Goal: Task Accomplishment & Management: Complete application form

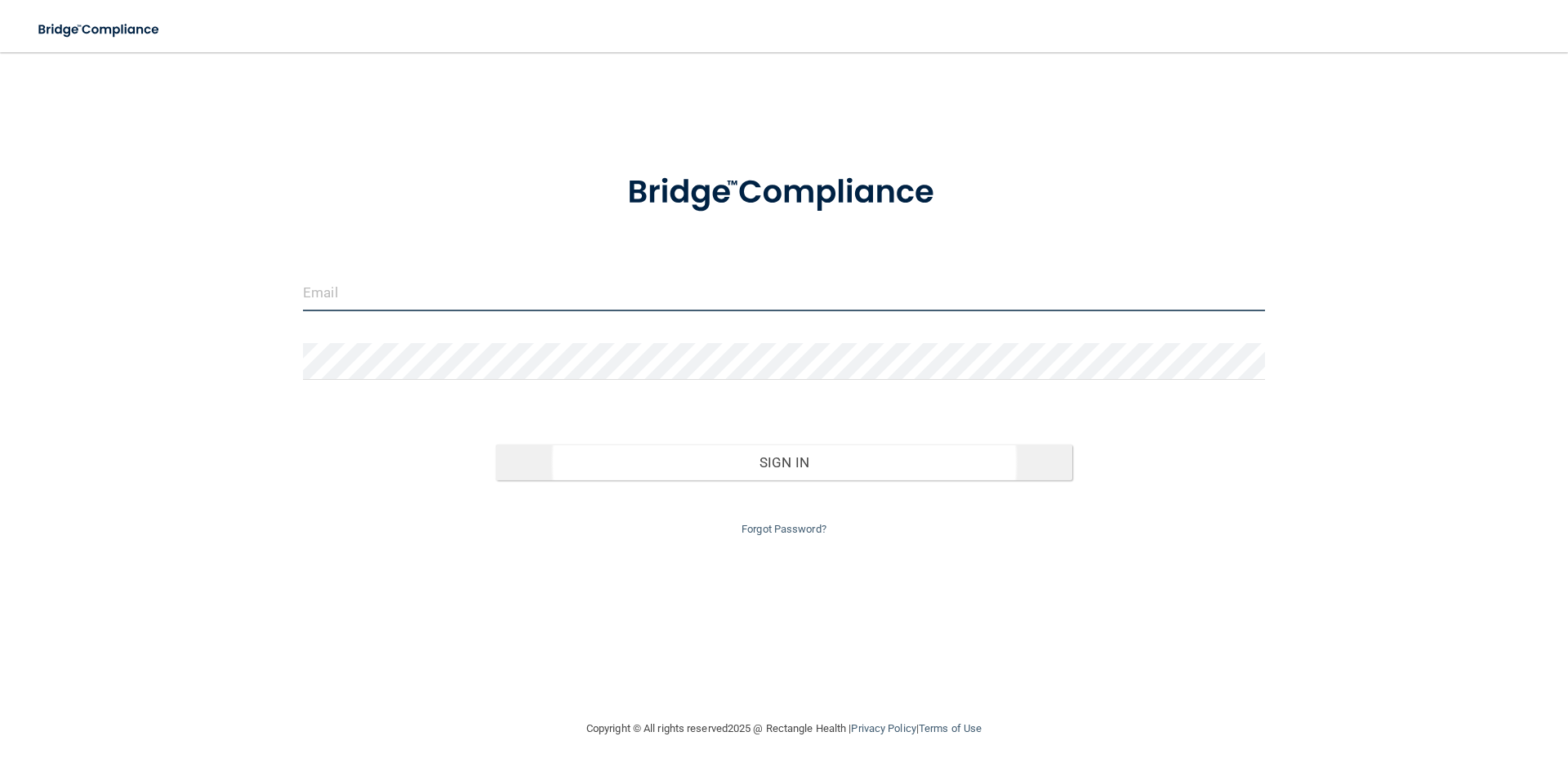
type input "[PERSON_NAME][EMAIL_ADDRESS][DOMAIN_NAME]"
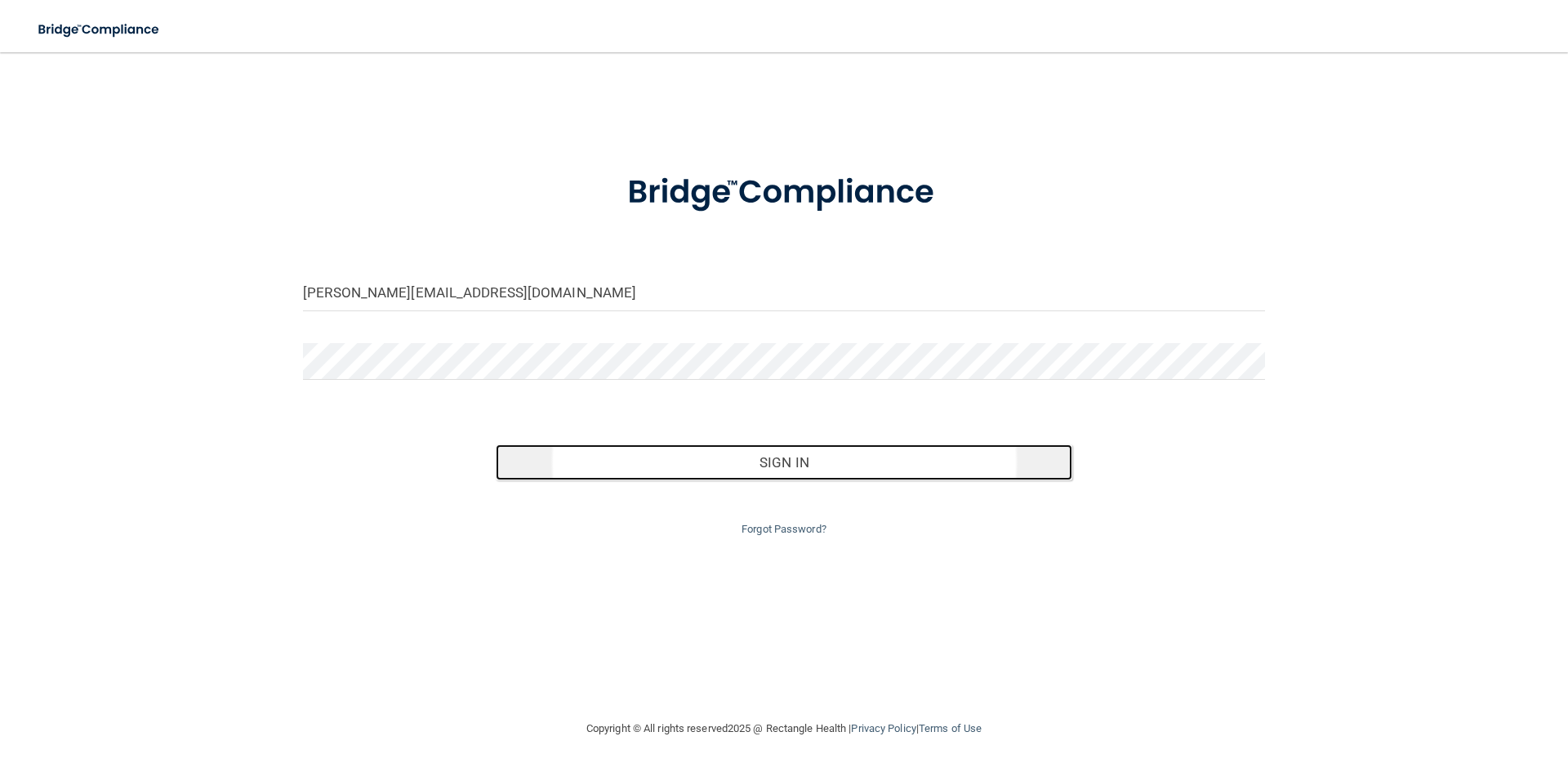
click at [771, 462] on button "Sign In" at bounding box center [784, 462] width 577 height 36
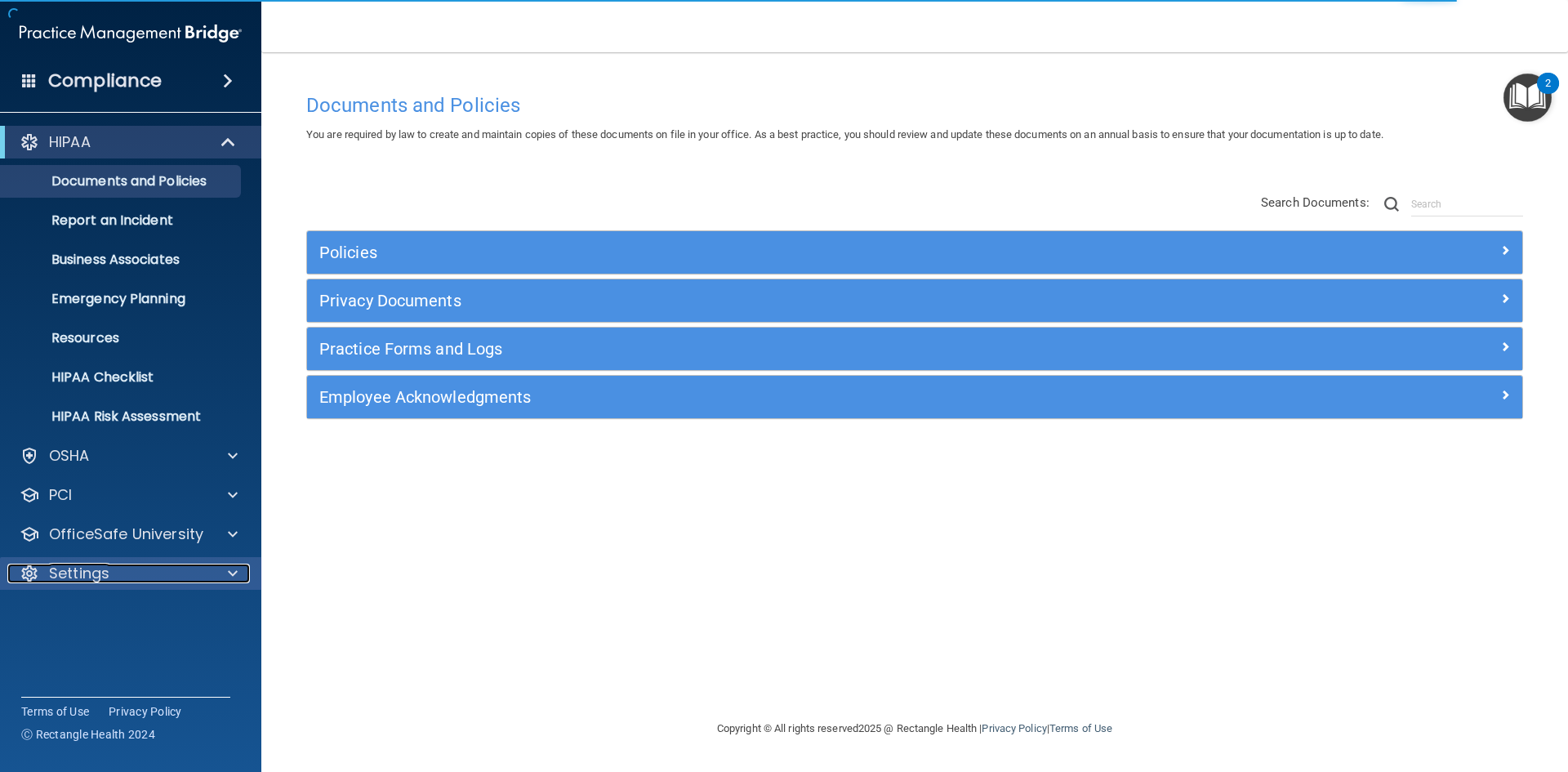
click at [140, 573] on div "Settings" at bounding box center [109, 573] width 203 height 20
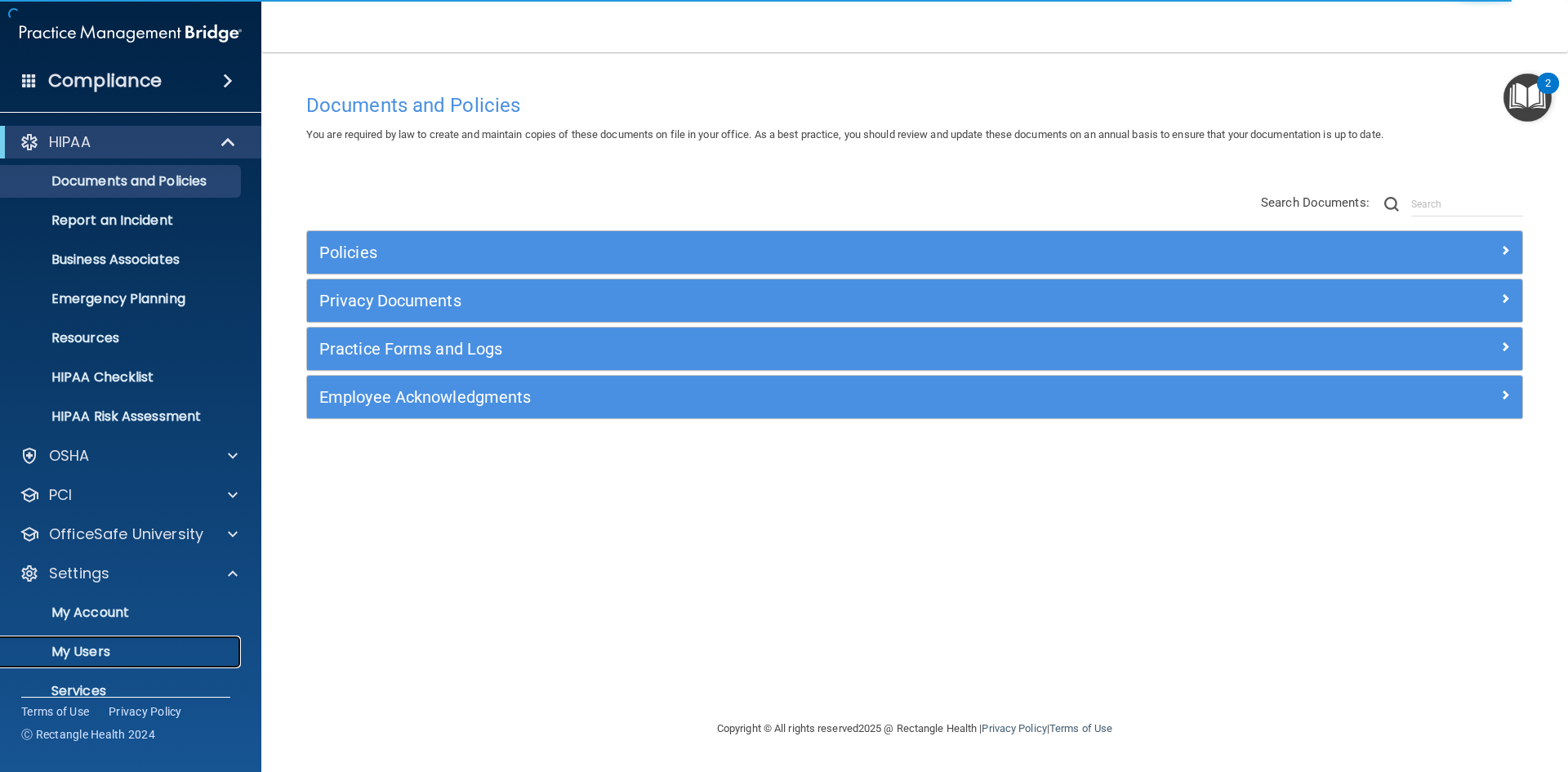
click at [100, 649] on p "My Users" at bounding box center [122, 651] width 223 height 16
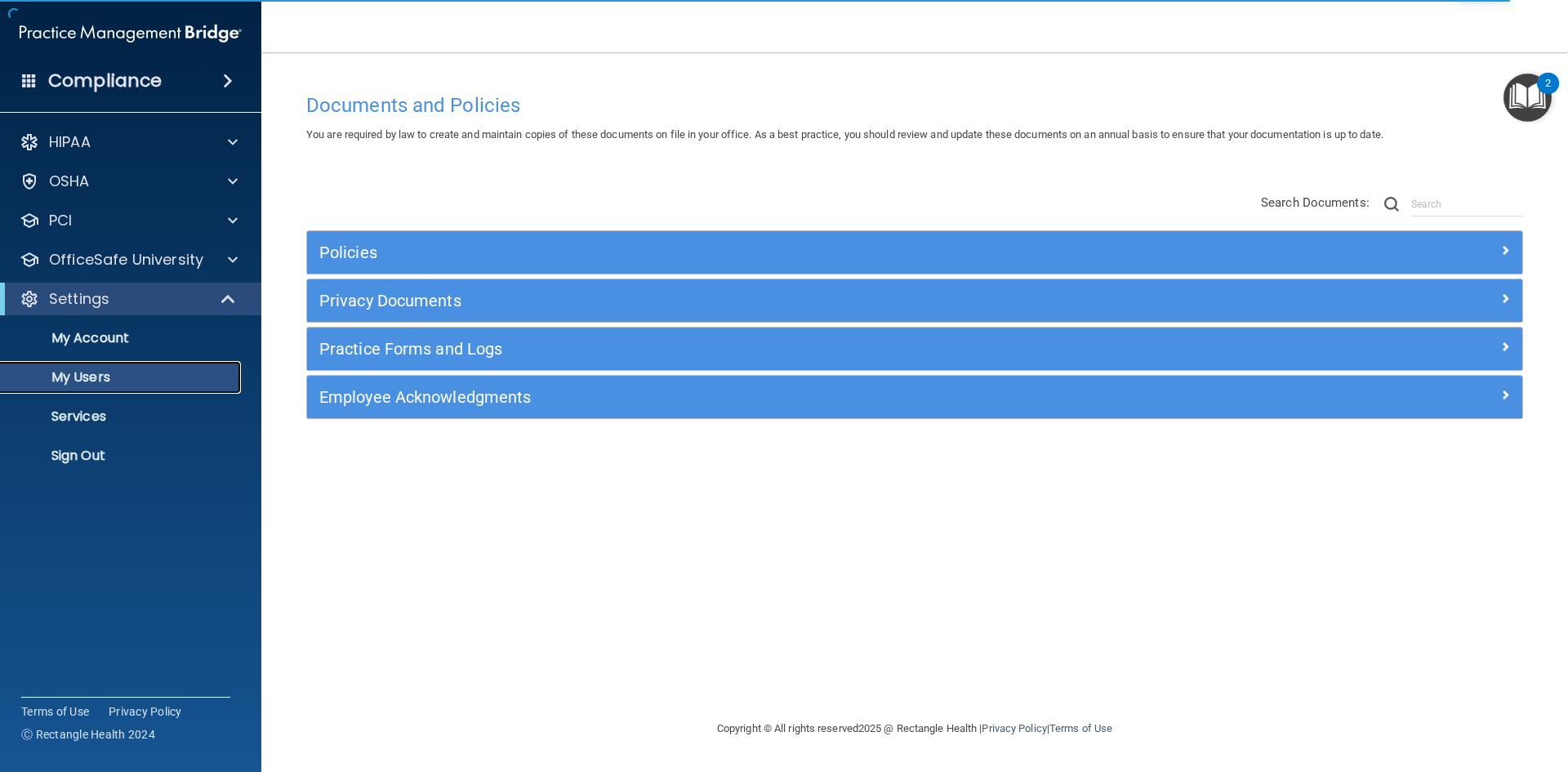
select select "20"
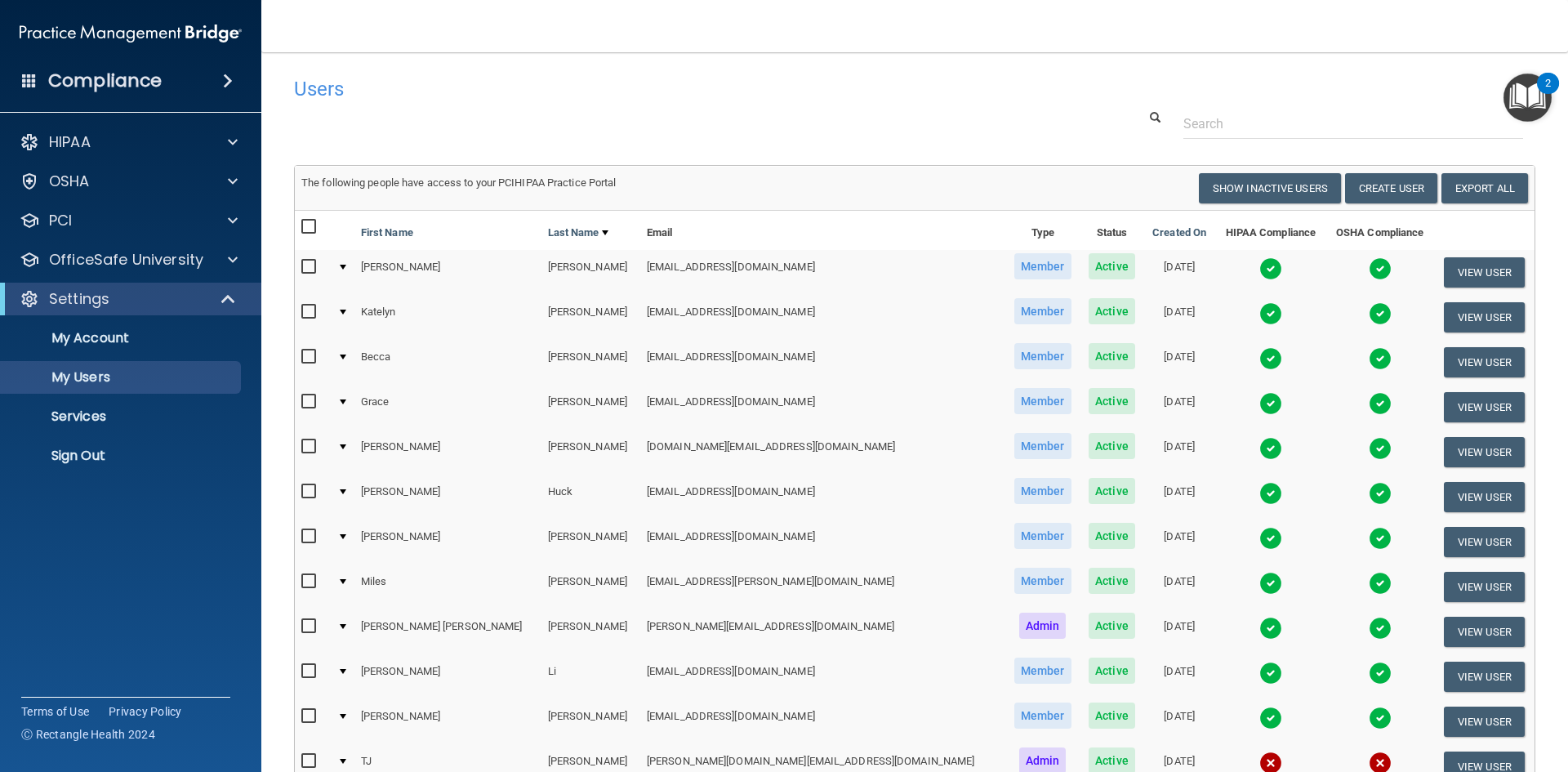
click at [310, 307] on input "checkbox" at bounding box center [311, 312] width 19 height 13
checkbox input "true"
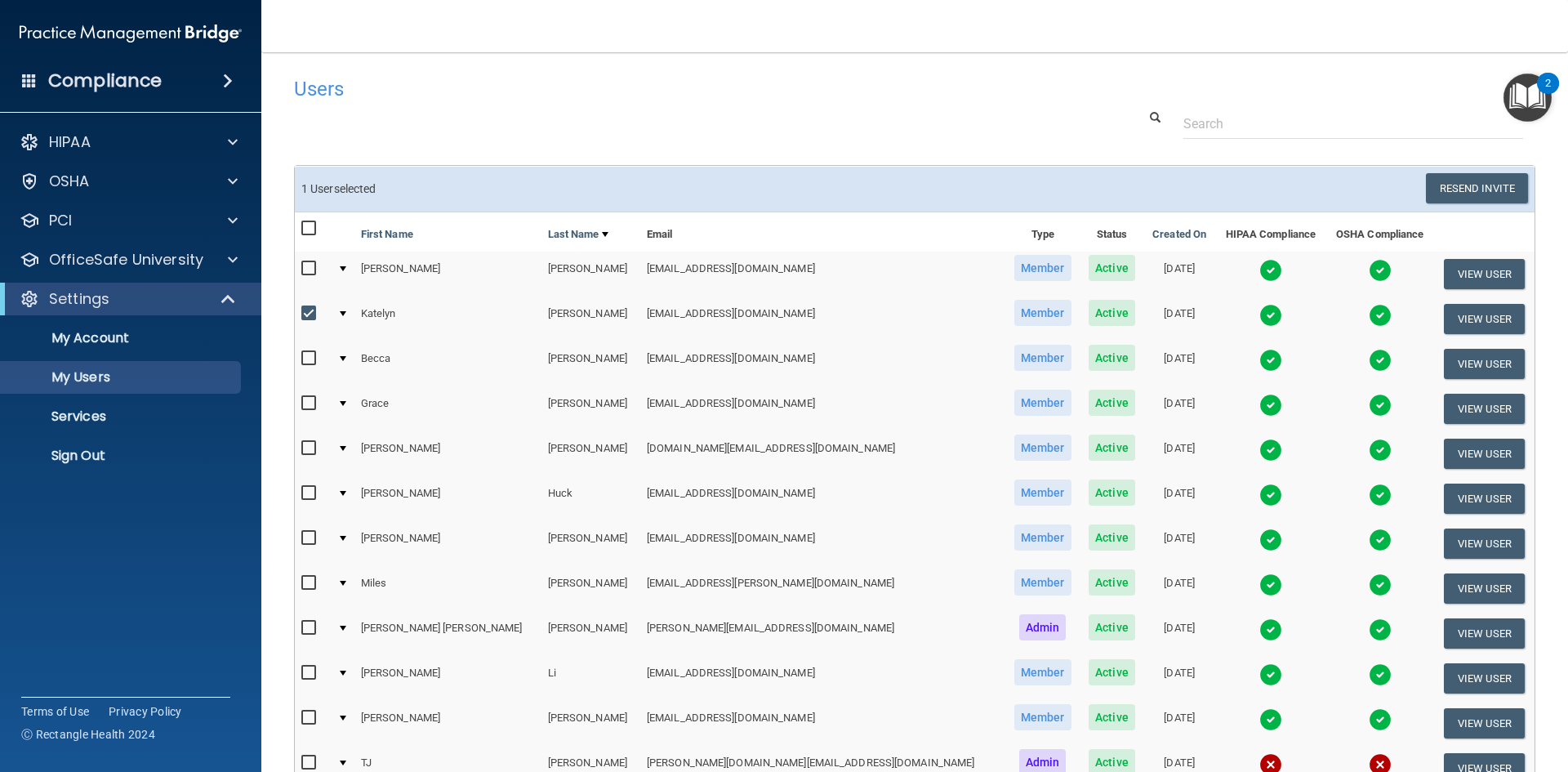
click at [306, 403] on input "checkbox" at bounding box center [311, 403] width 19 height 13
checkbox input "true"
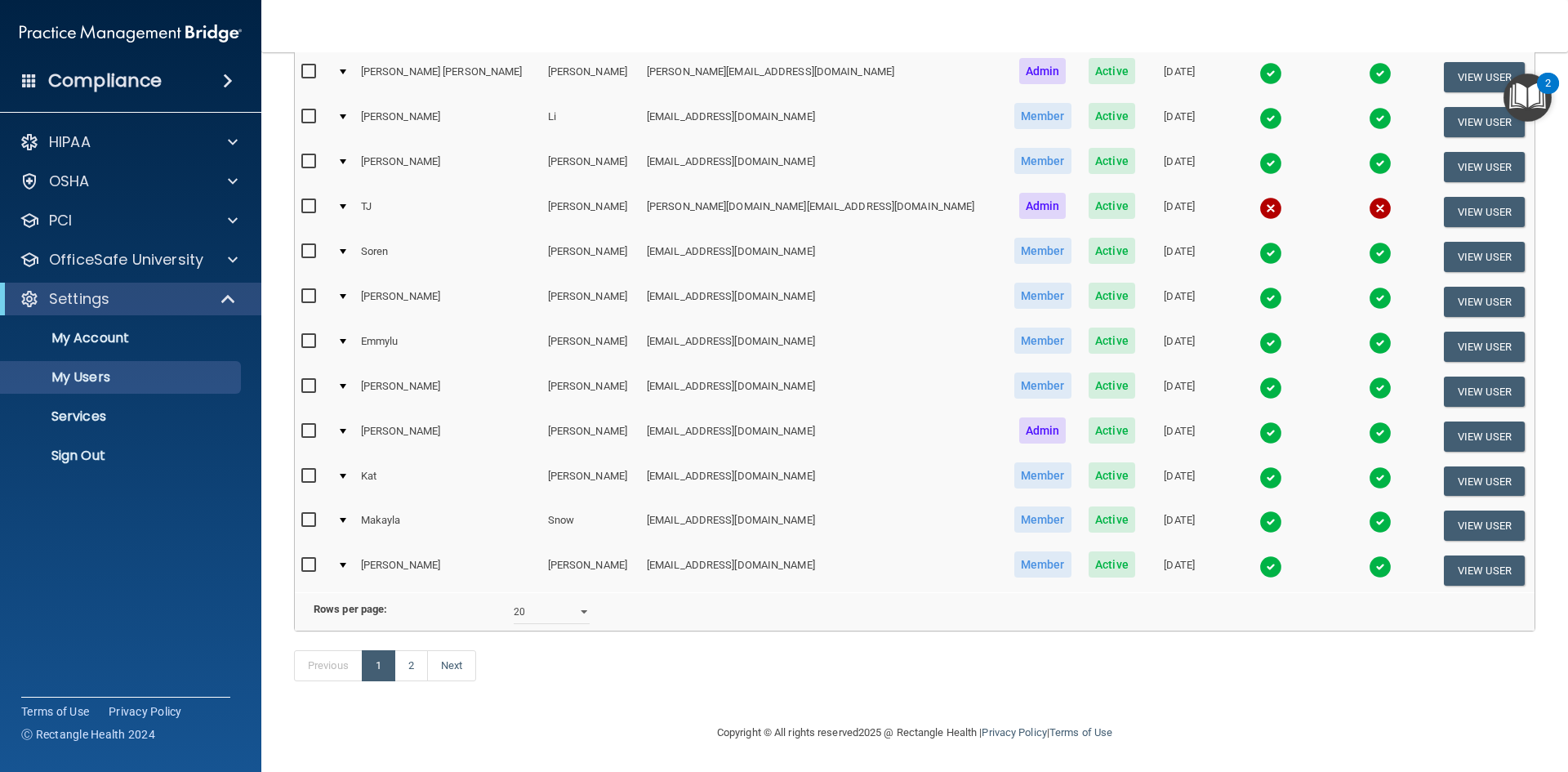
click at [304, 559] on input "checkbox" at bounding box center [311, 565] width 19 height 13
checkbox input "true"
click at [411, 663] on link "2" at bounding box center [411, 666] width 33 height 31
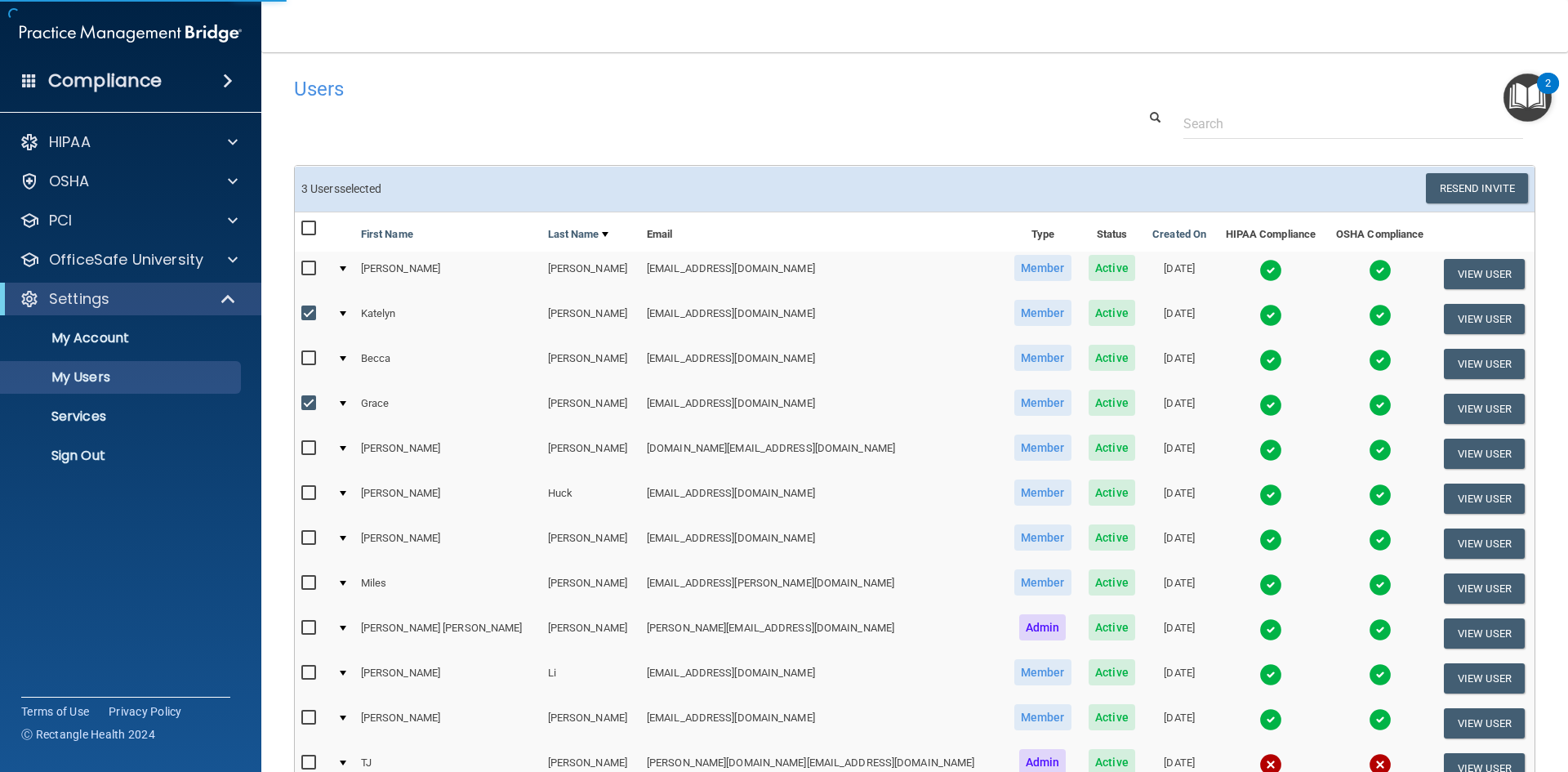
select select "20"
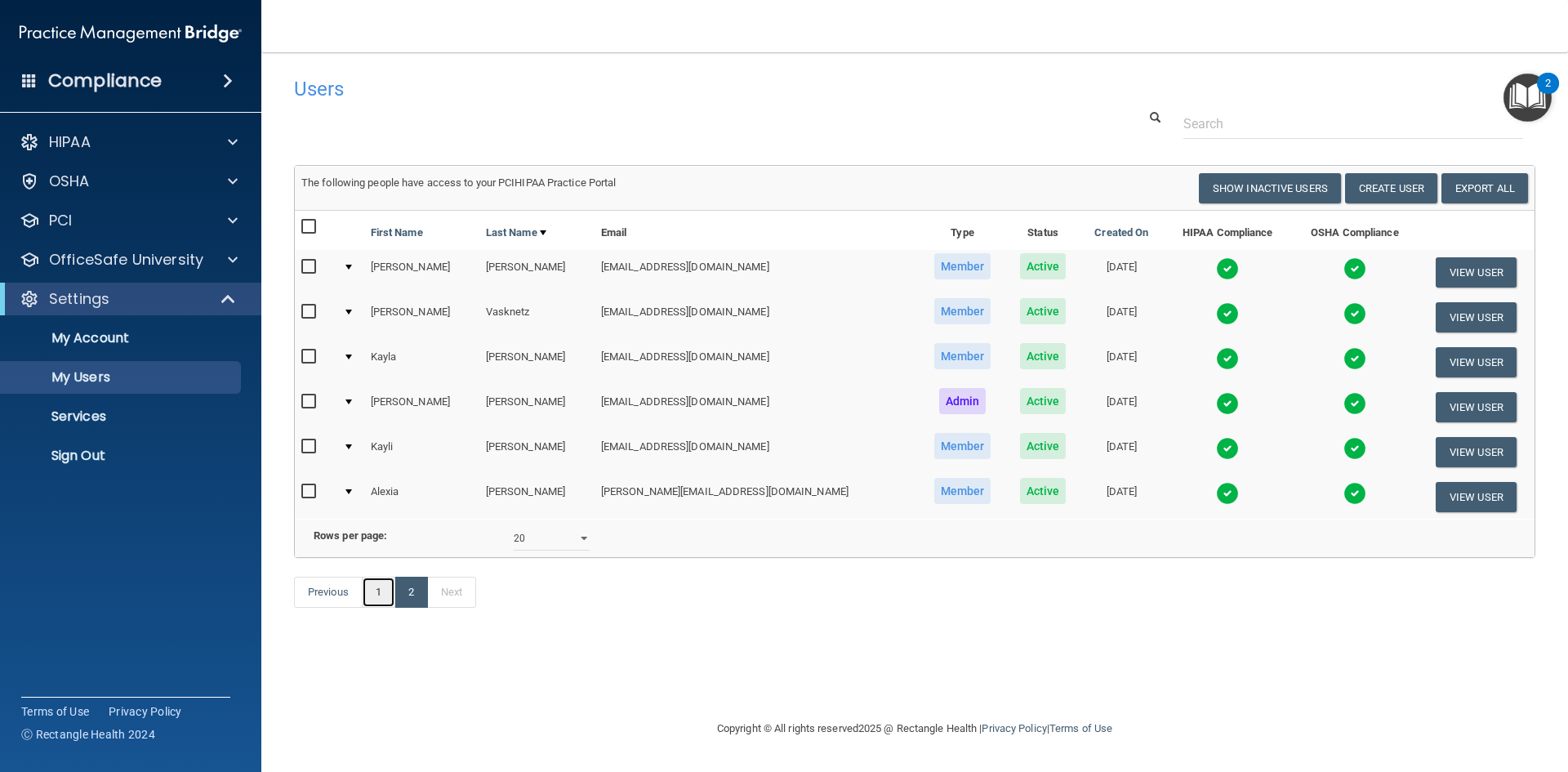
click at [374, 608] on link "1" at bounding box center [378, 592] width 33 height 31
select select "20"
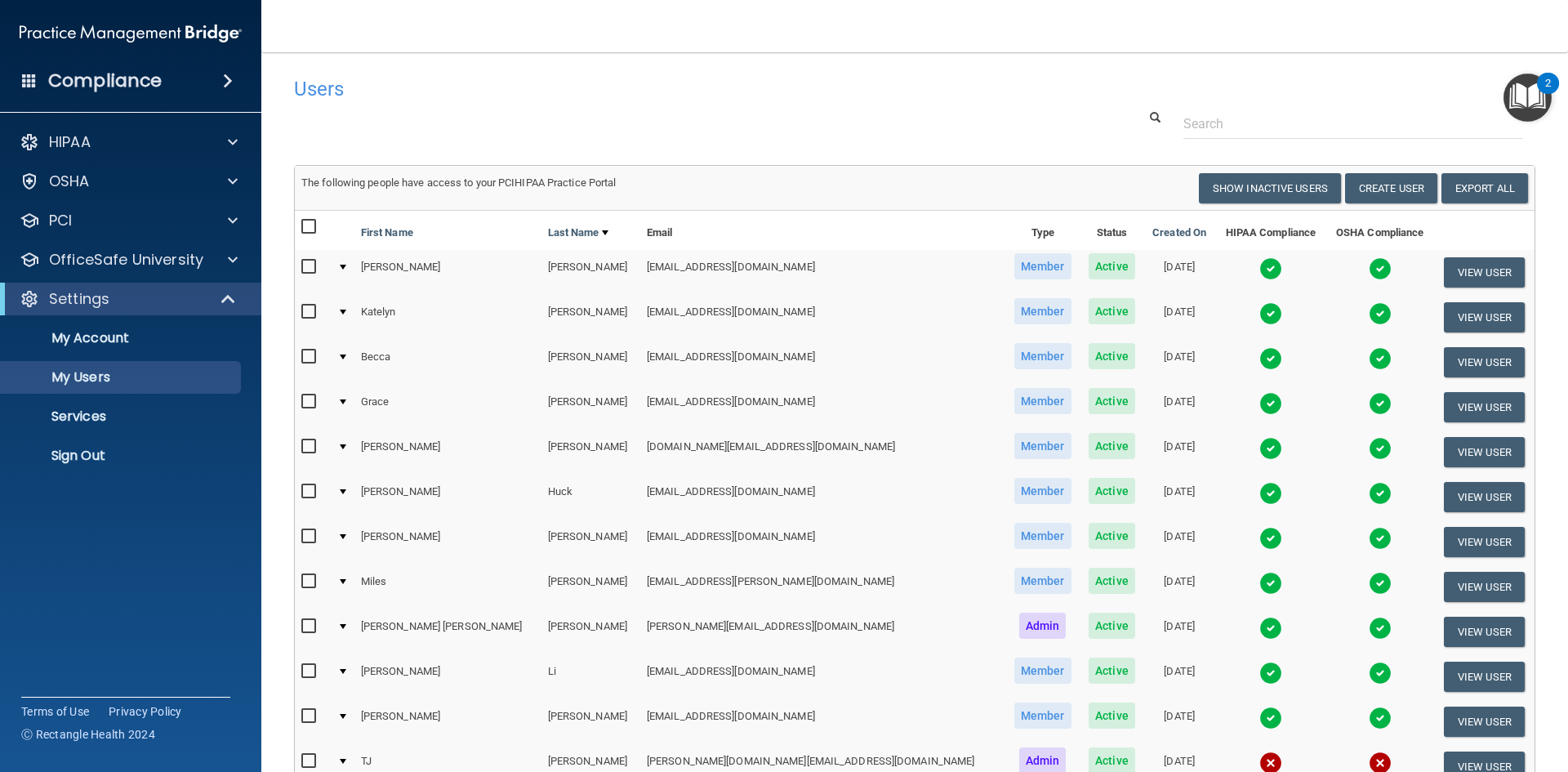
click at [312, 309] on input "checkbox" at bounding box center [311, 312] width 19 height 13
checkbox input "true"
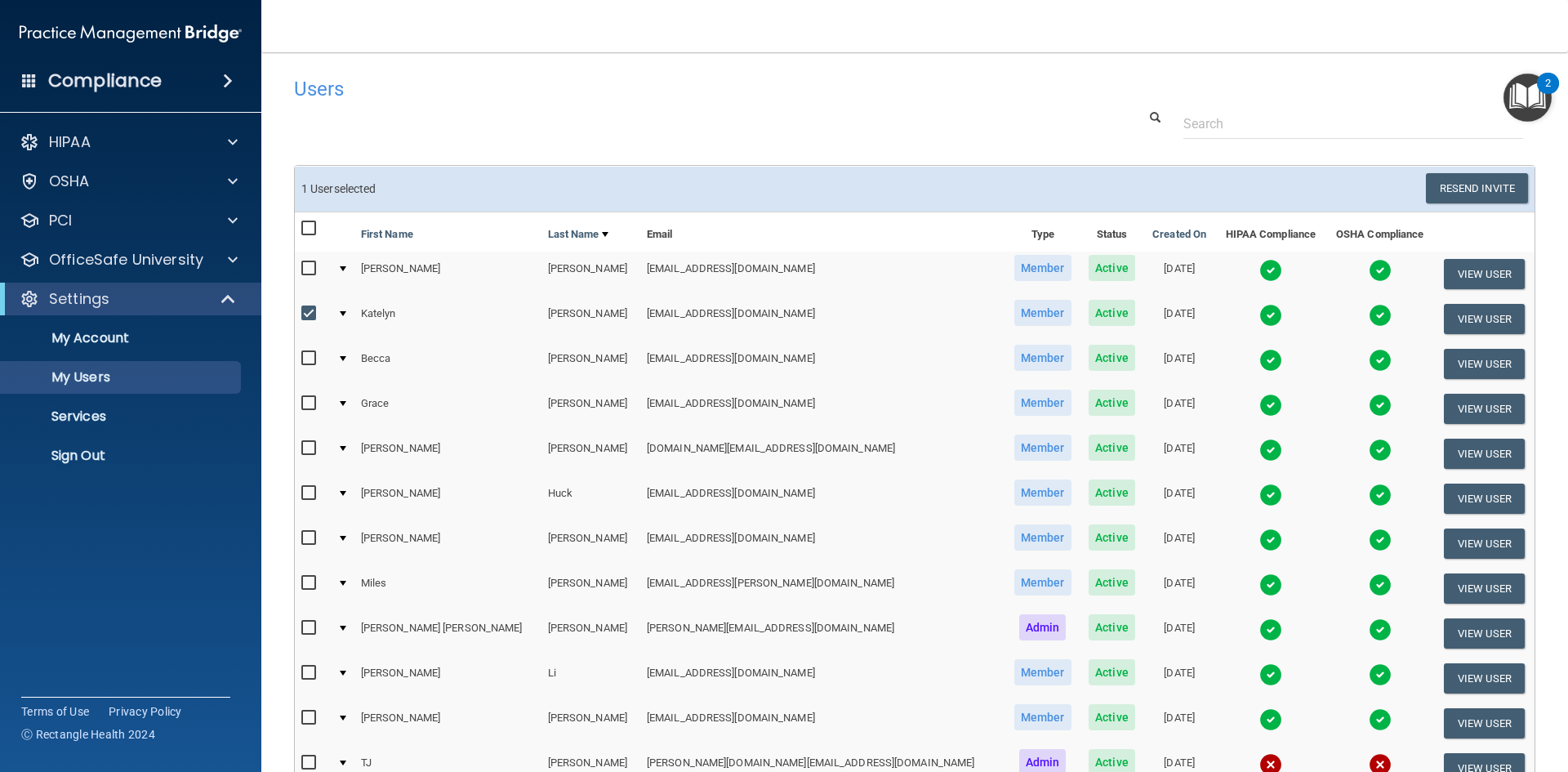
click at [351, 313] on td at bounding box center [343, 318] width 24 height 45
click at [1453, 316] on button "View User" at bounding box center [1484, 319] width 81 height 31
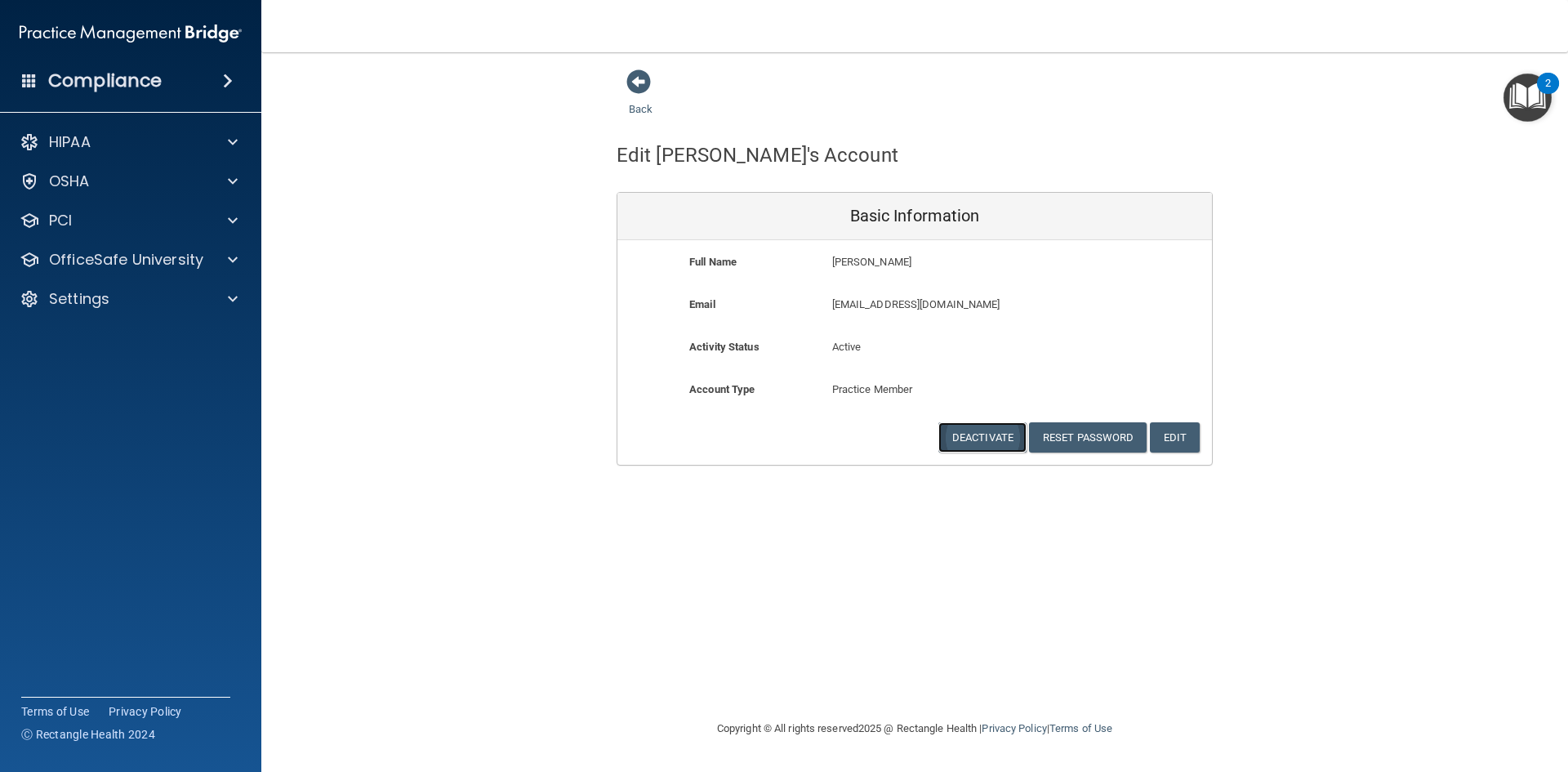
click at [973, 433] on button "Deactivate" at bounding box center [983, 437] width 88 height 31
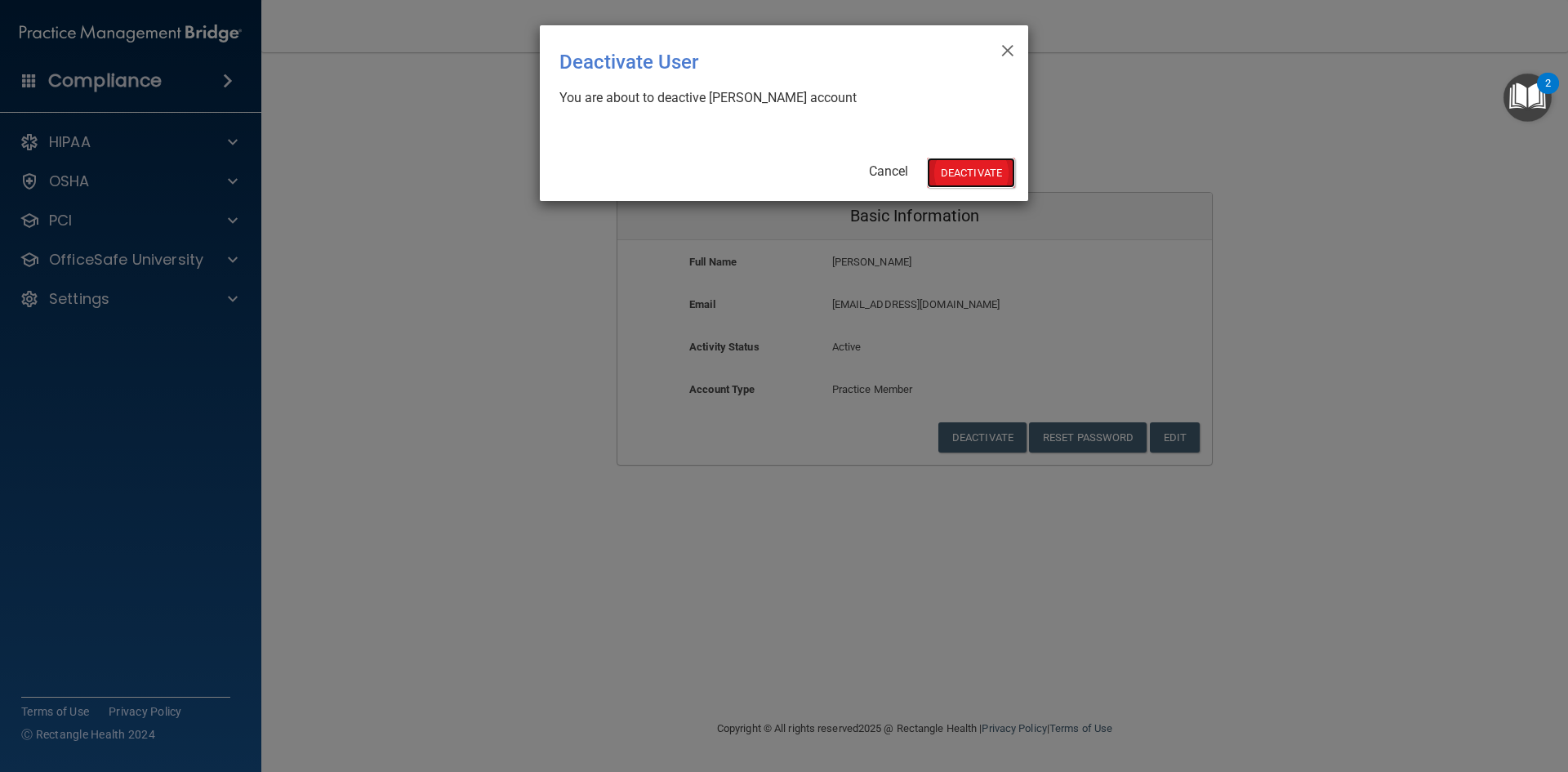
click at [964, 172] on button "Deactivate" at bounding box center [971, 173] width 88 height 31
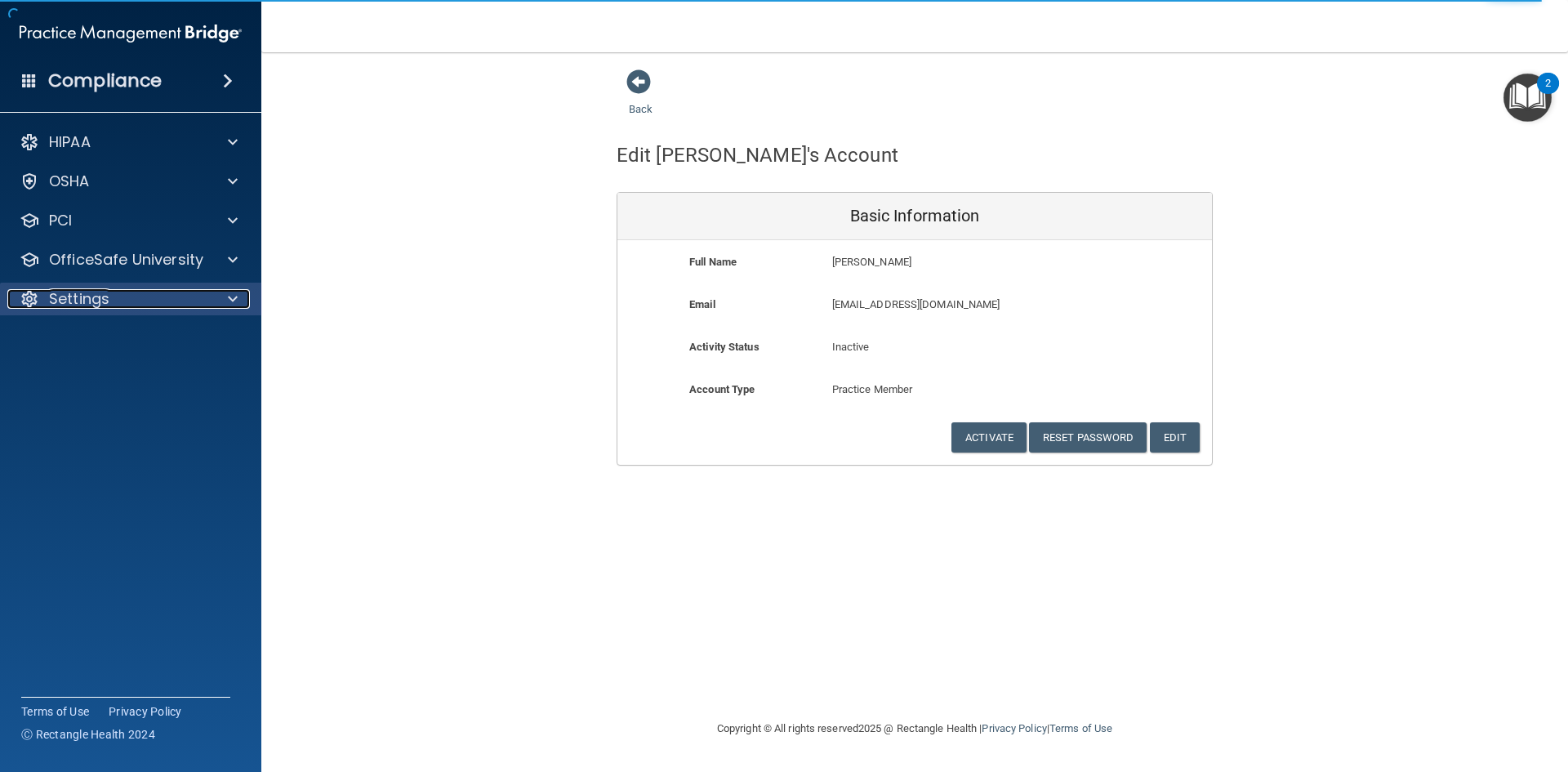
click at [223, 301] on div at bounding box center [230, 299] width 41 height 20
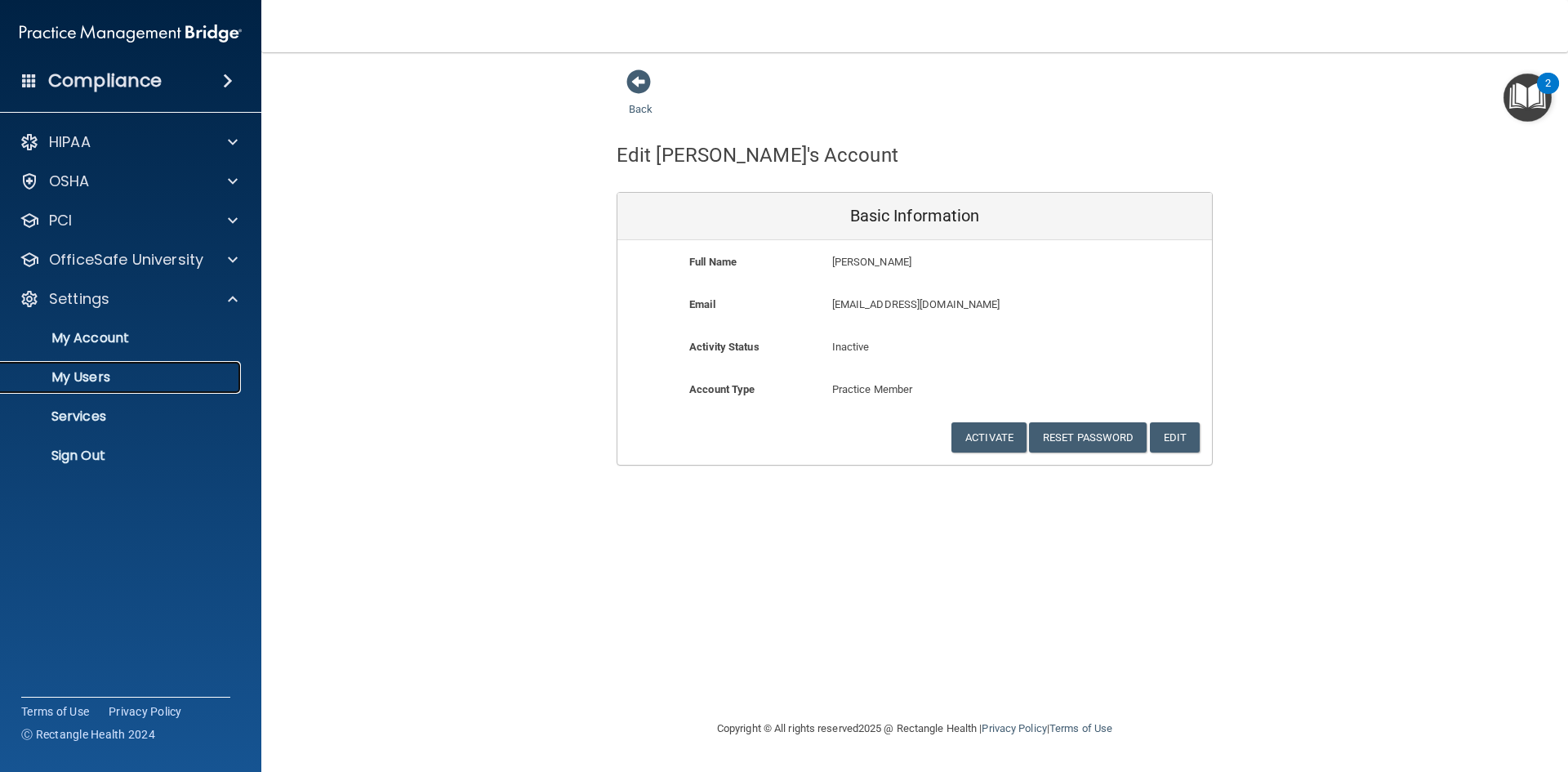
click at [82, 377] on p "My Users" at bounding box center [122, 377] width 223 height 16
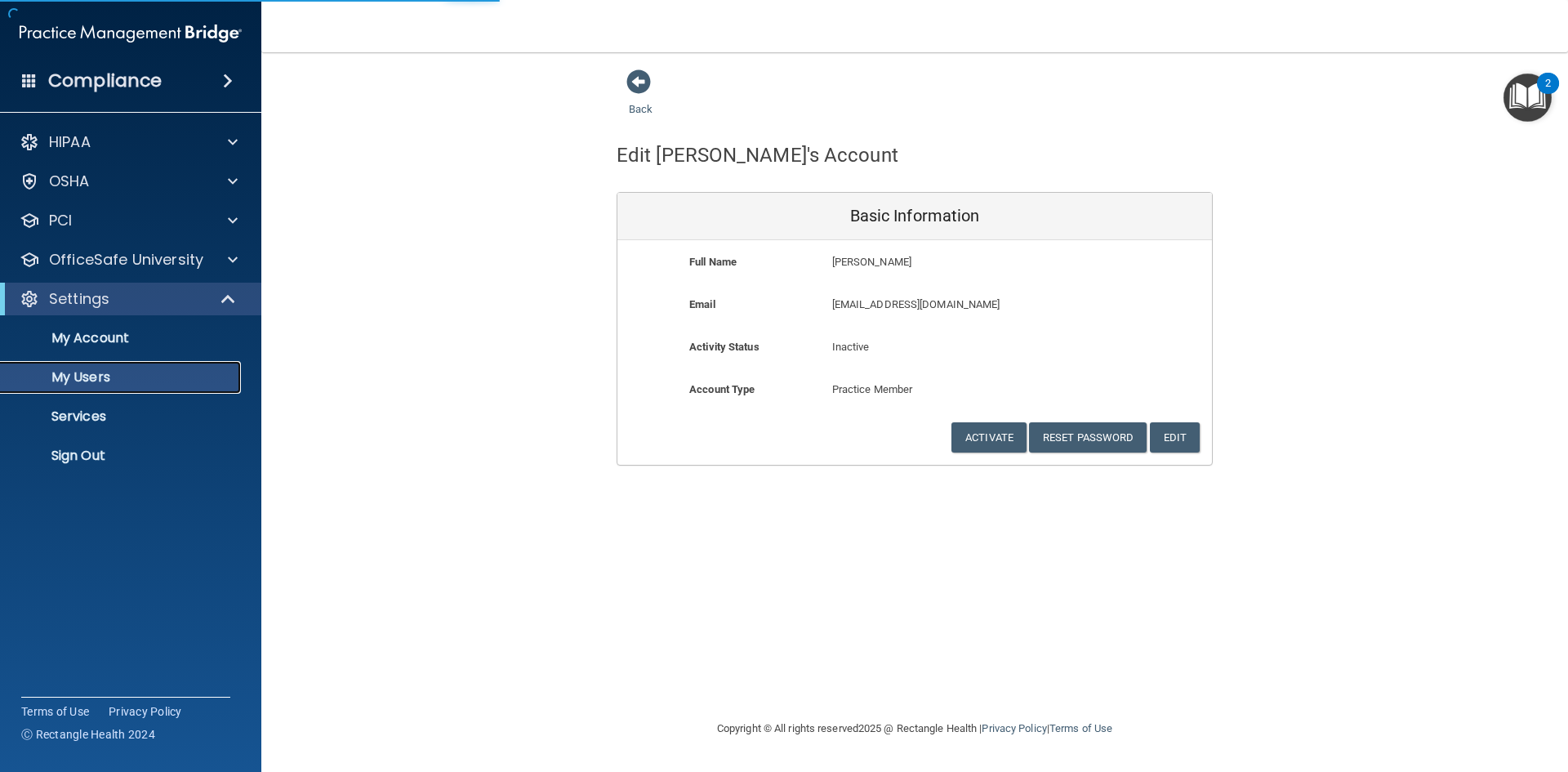
select select "20"
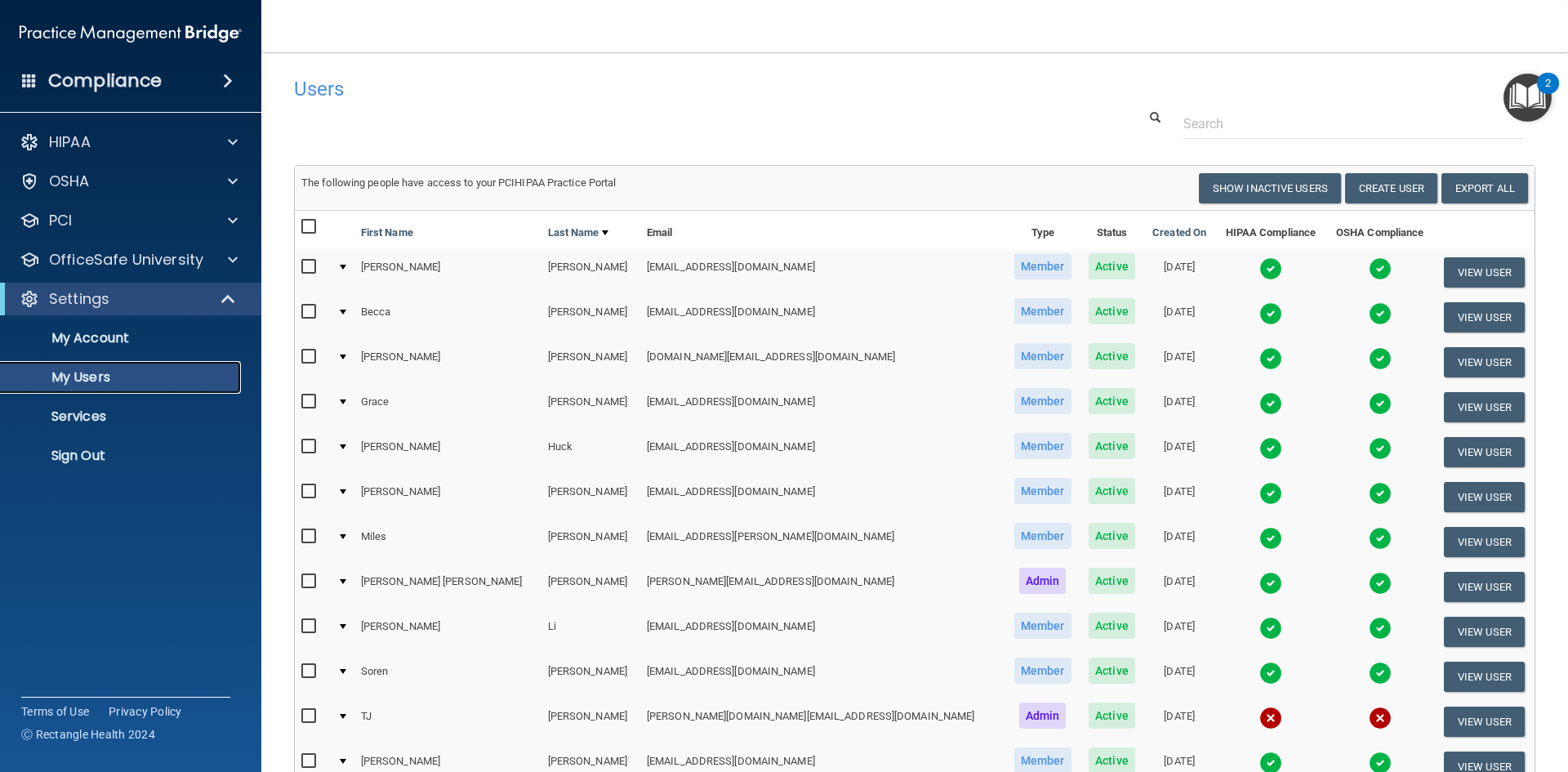
scroll to position [580, 0]
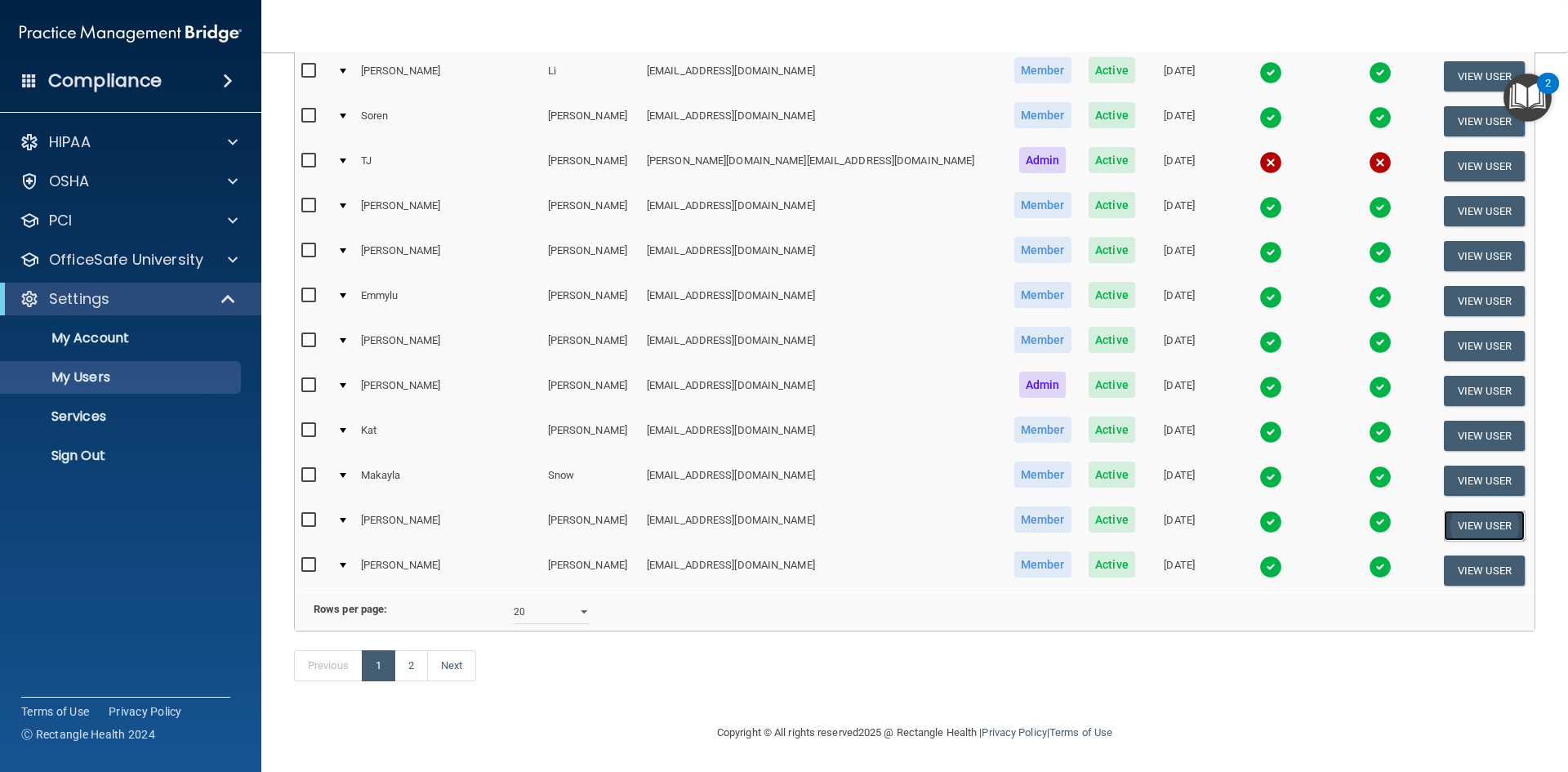
click at [1466, 510] on button "View User" at bounding box center [1484, 526] width 81 height 31
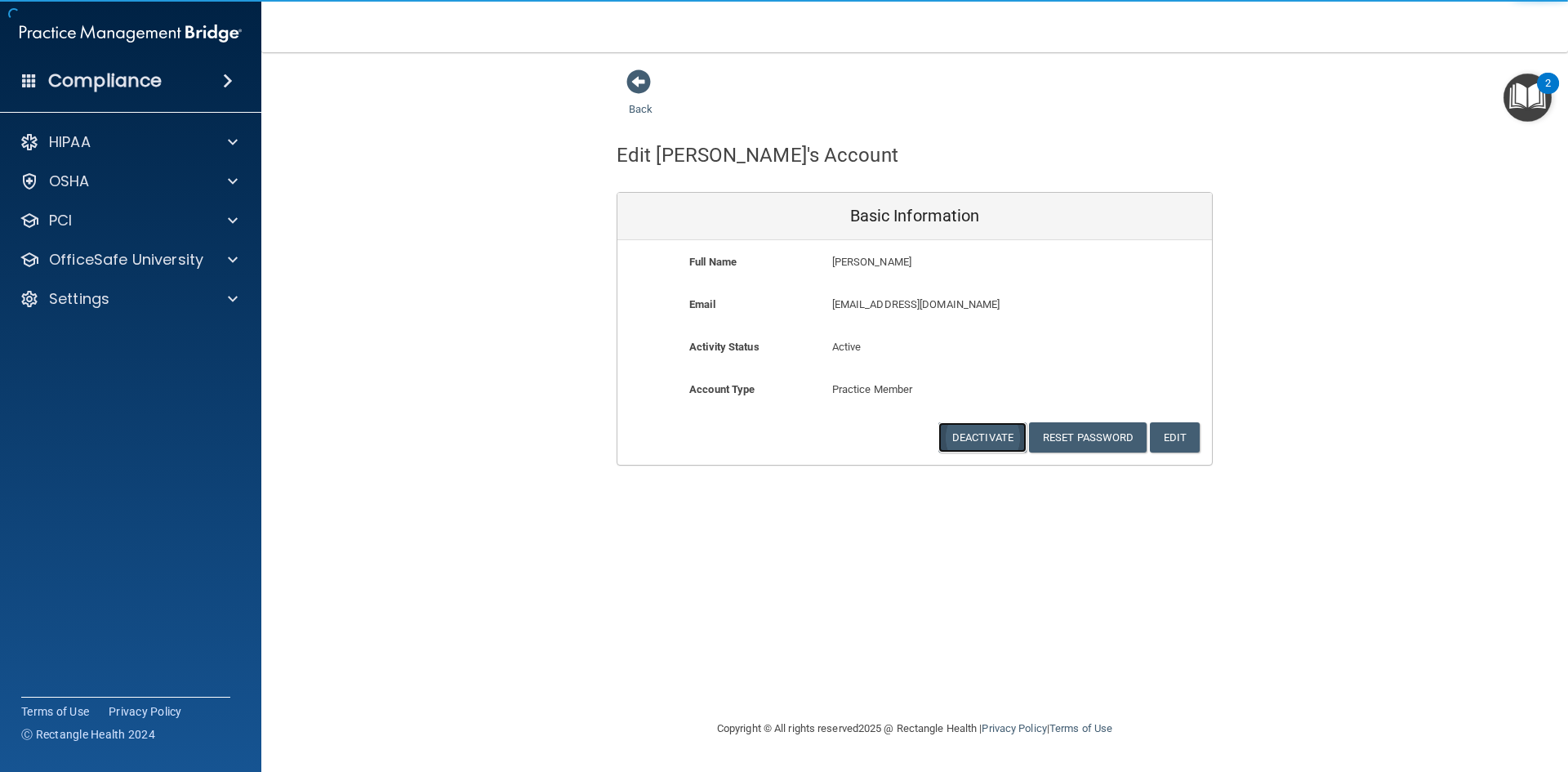
click at [986, 440] on button "Deactivate" at bounding box center [983, 437] width 88 height 31
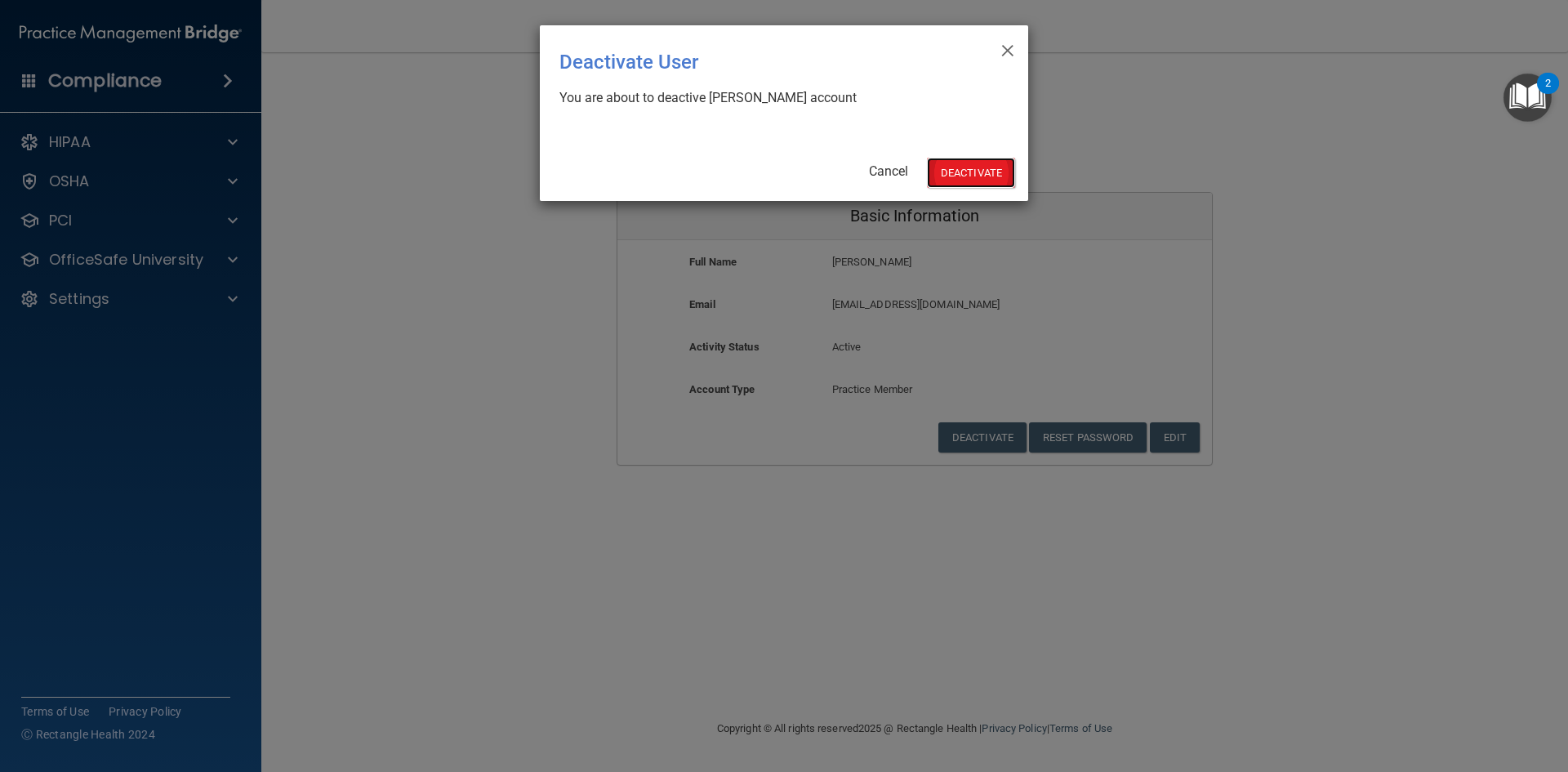
click at [961, 177] on button "Deactivate" at bounding box center [971, 173] width 88 height 31
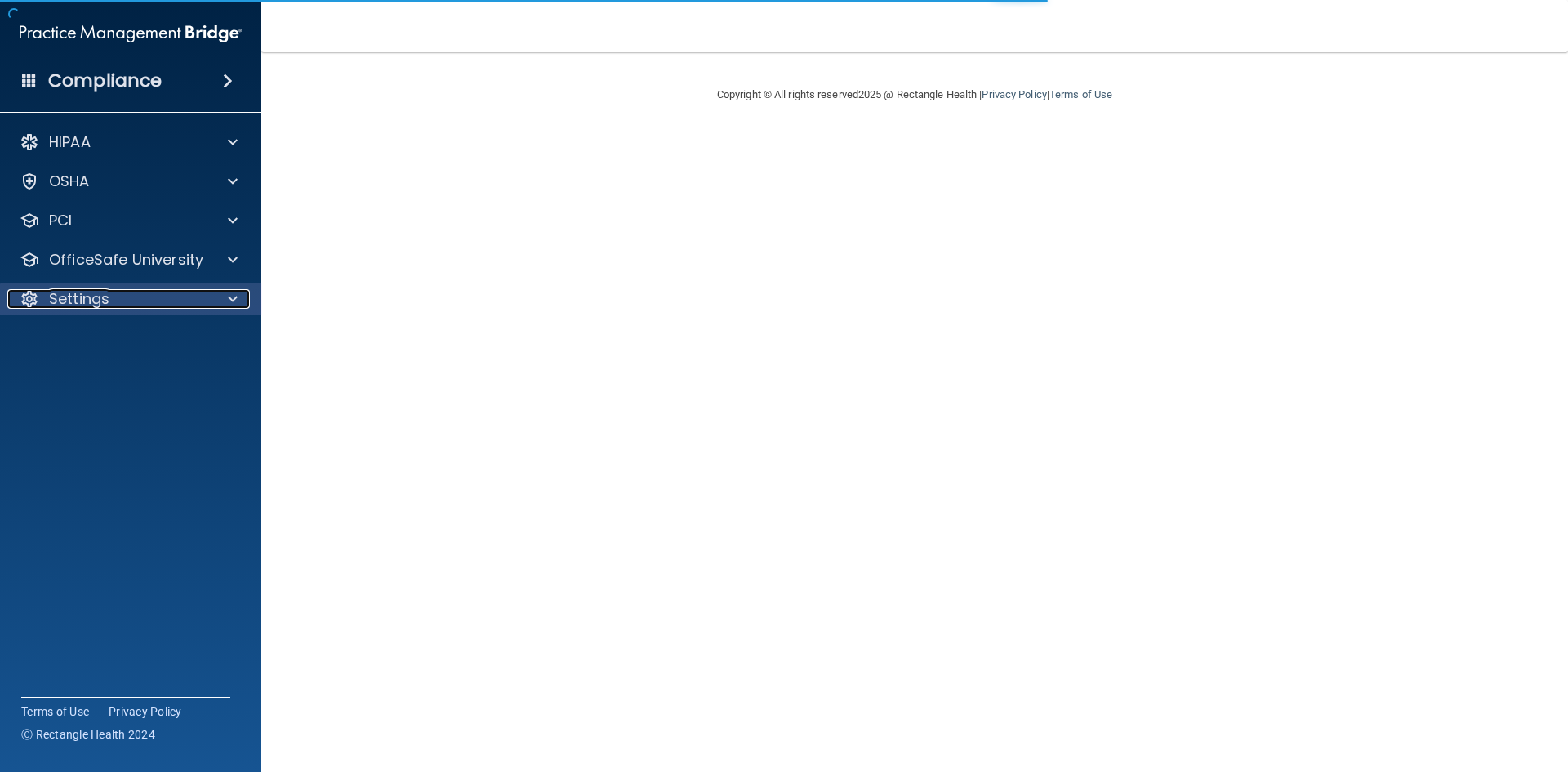
click at [205, 293] on div "Settings" at bounding box center [109, 299] width 203 height 20
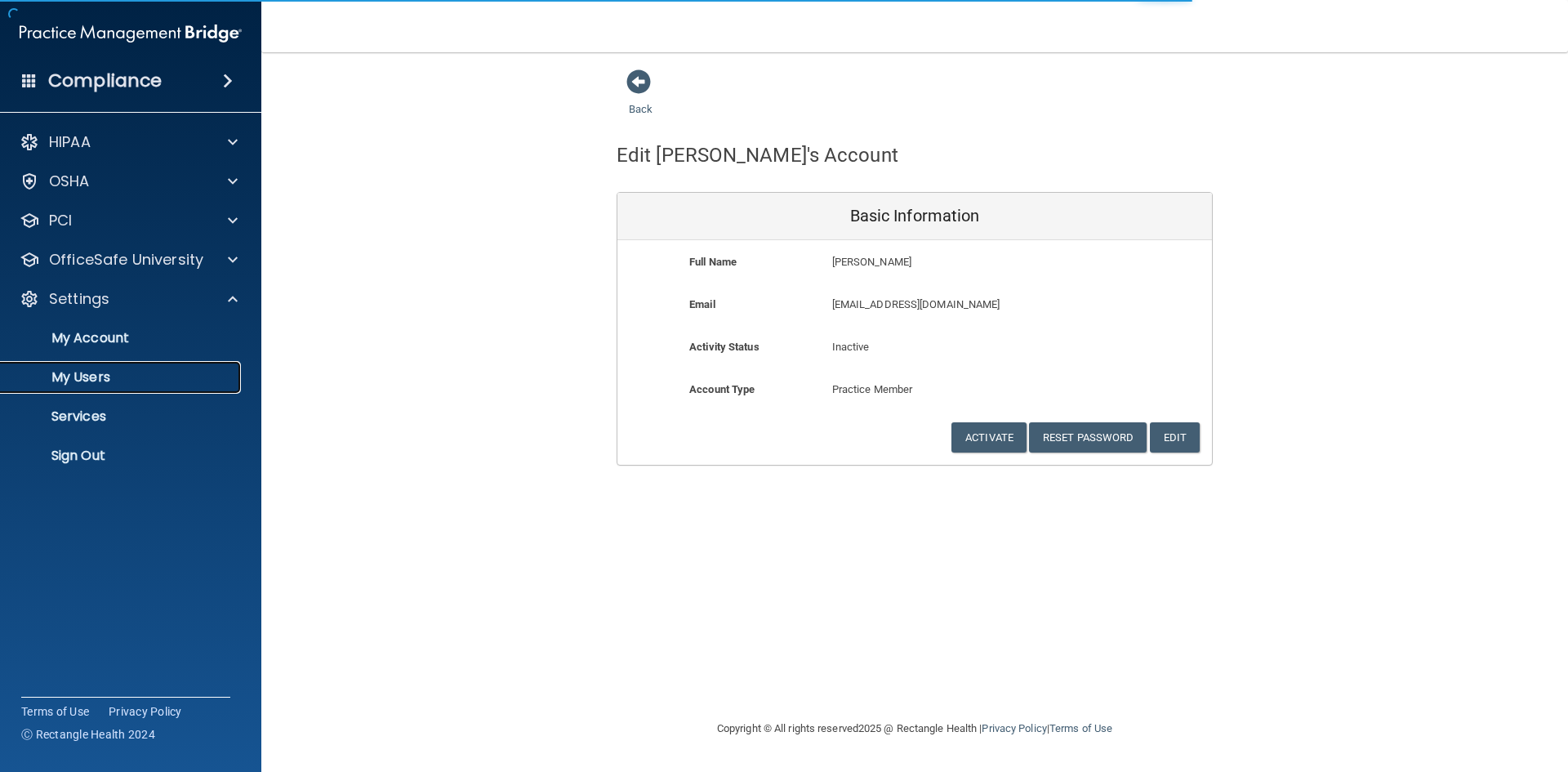
click at [98, 375] on p "My Users" at bounding box center [122, 377] width 223 height 16
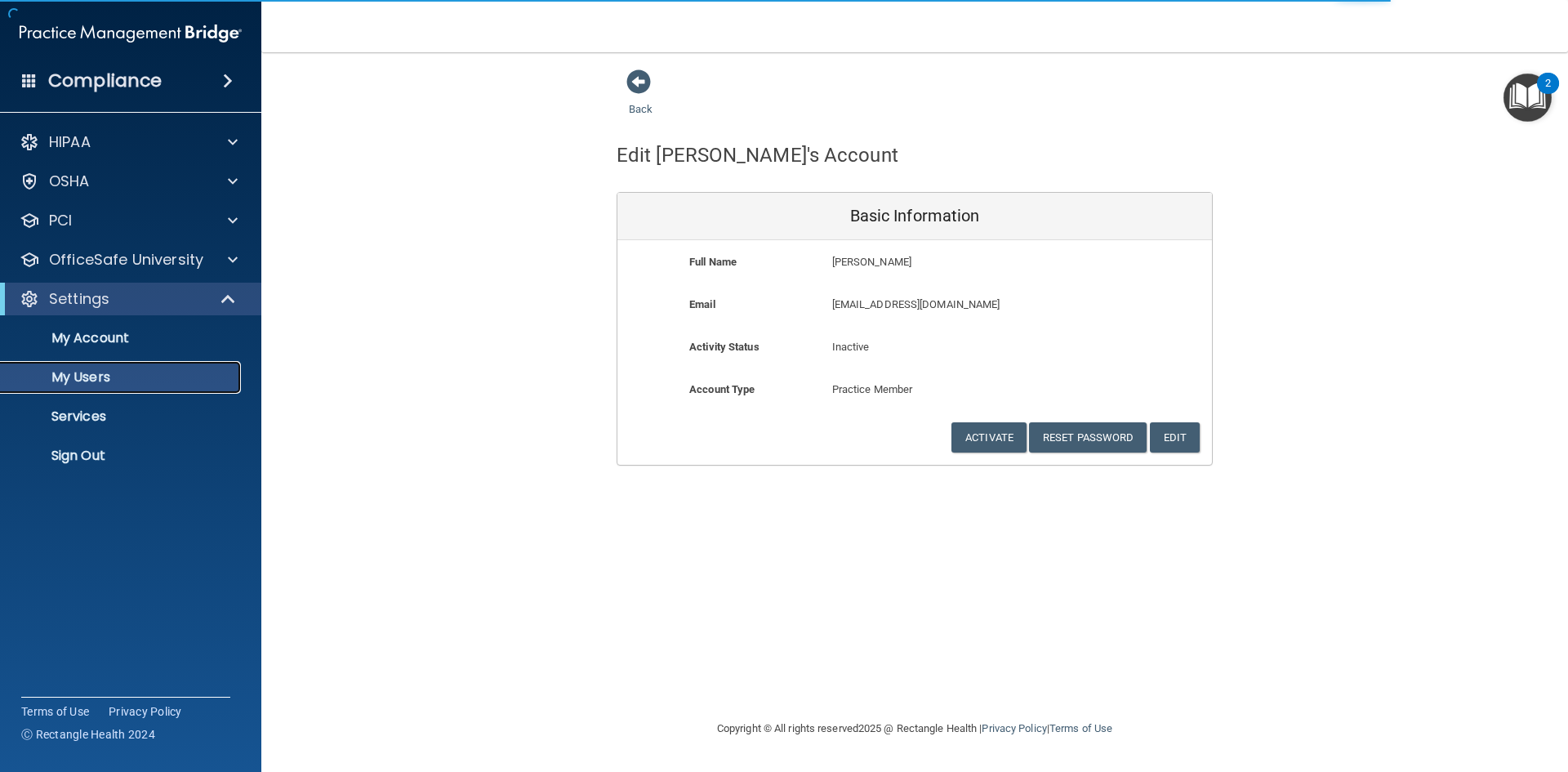
select select "20"
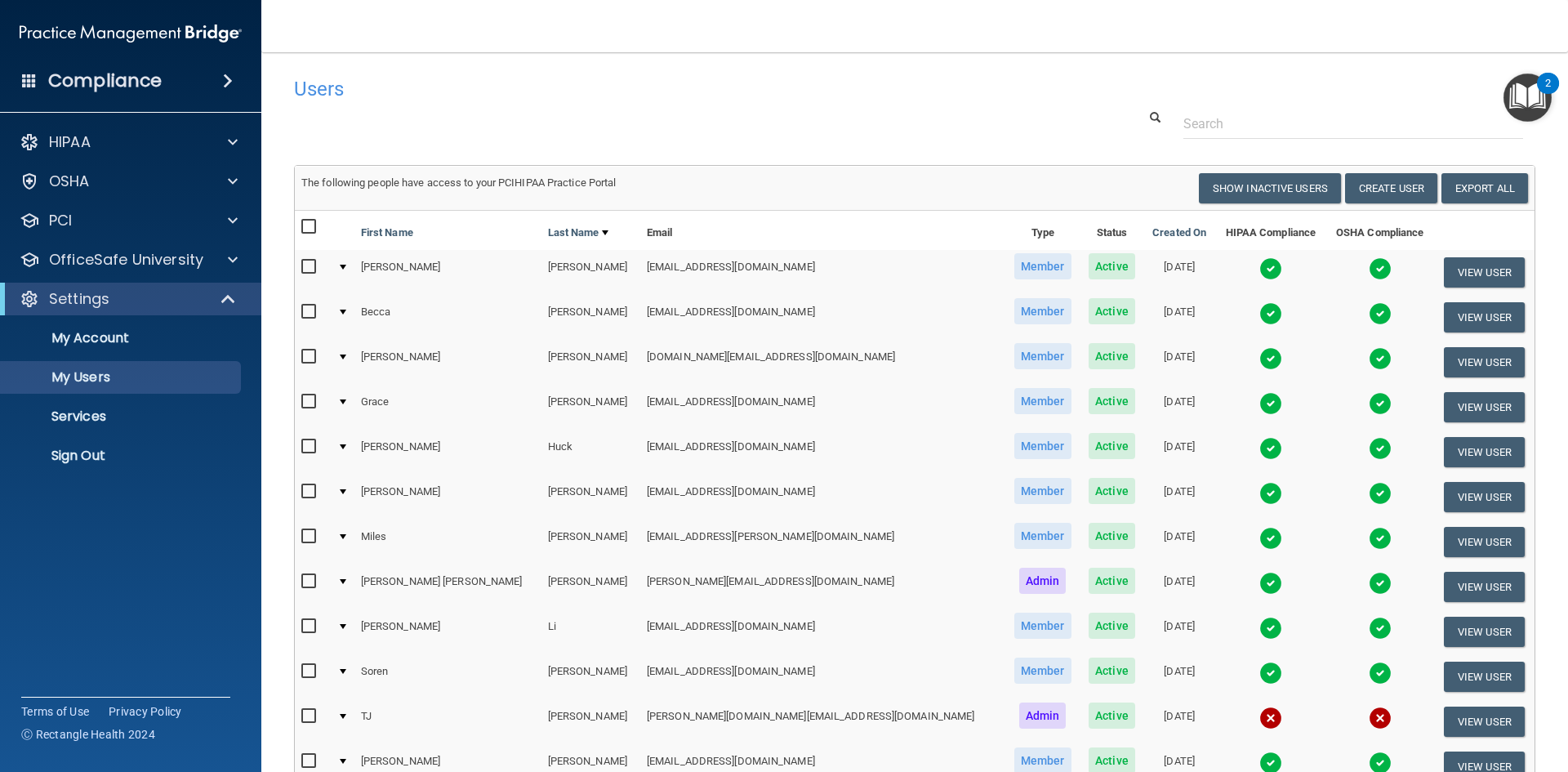
click at [306, 403] on input "checkbox" at bounding box center [311, 402] width 19 height 13
checkbox input "true"
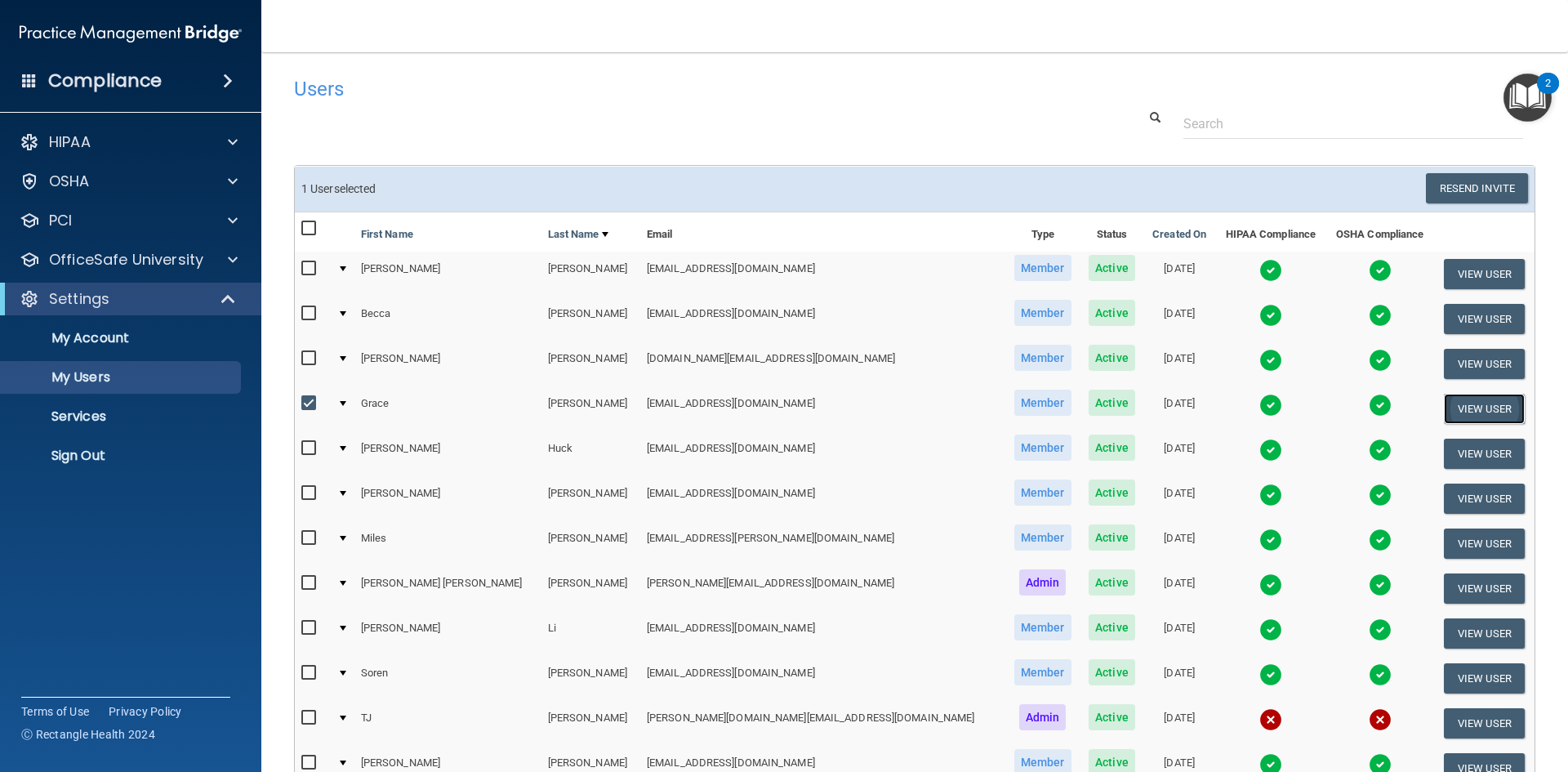
click at [1449, 403] on button "View User" at bounding box center [1484, 409] width 81 height 31
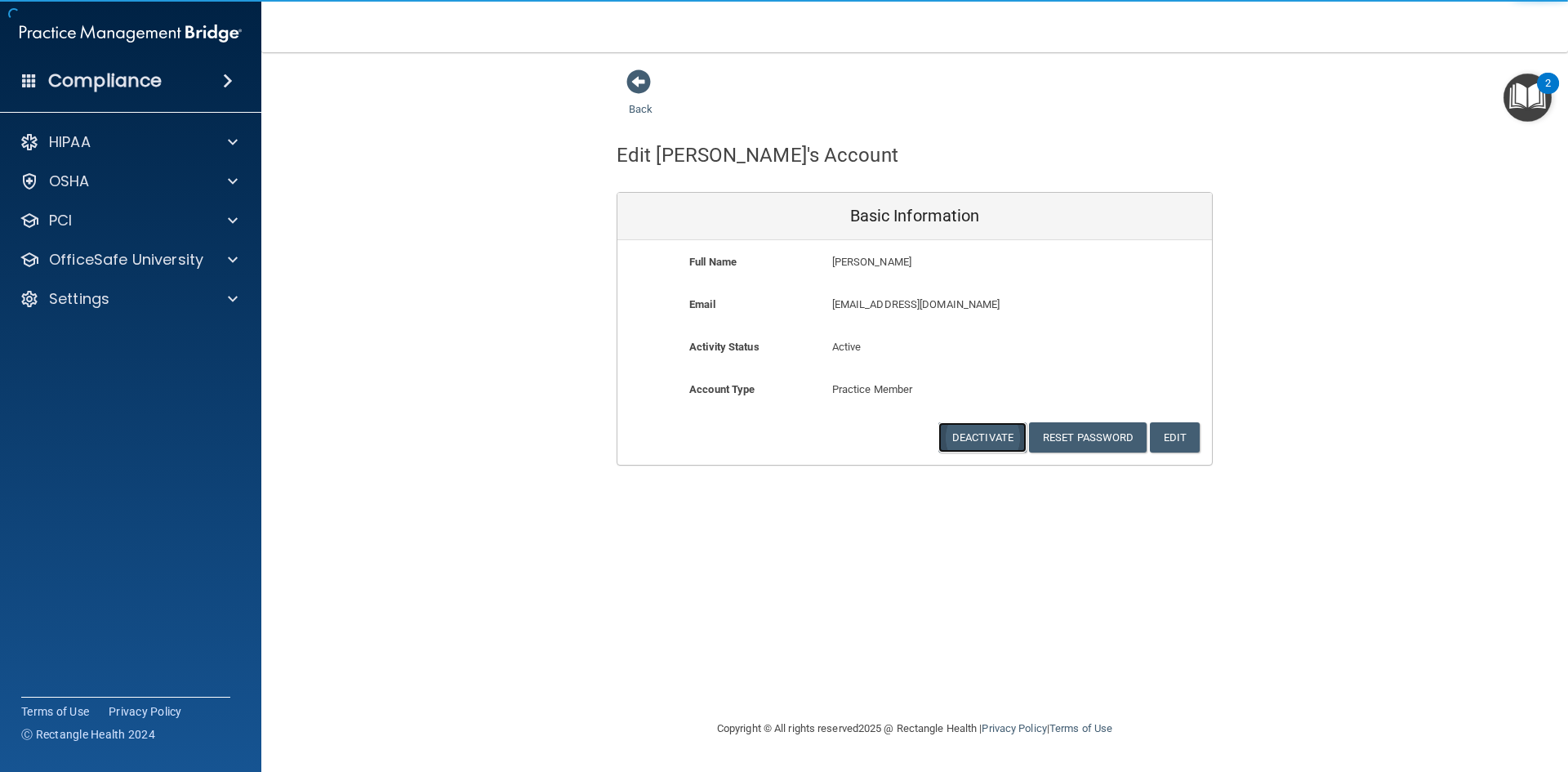
click at [980, 433] on button "Deactivate" at bounding box center [983, 437] width 88 height 31
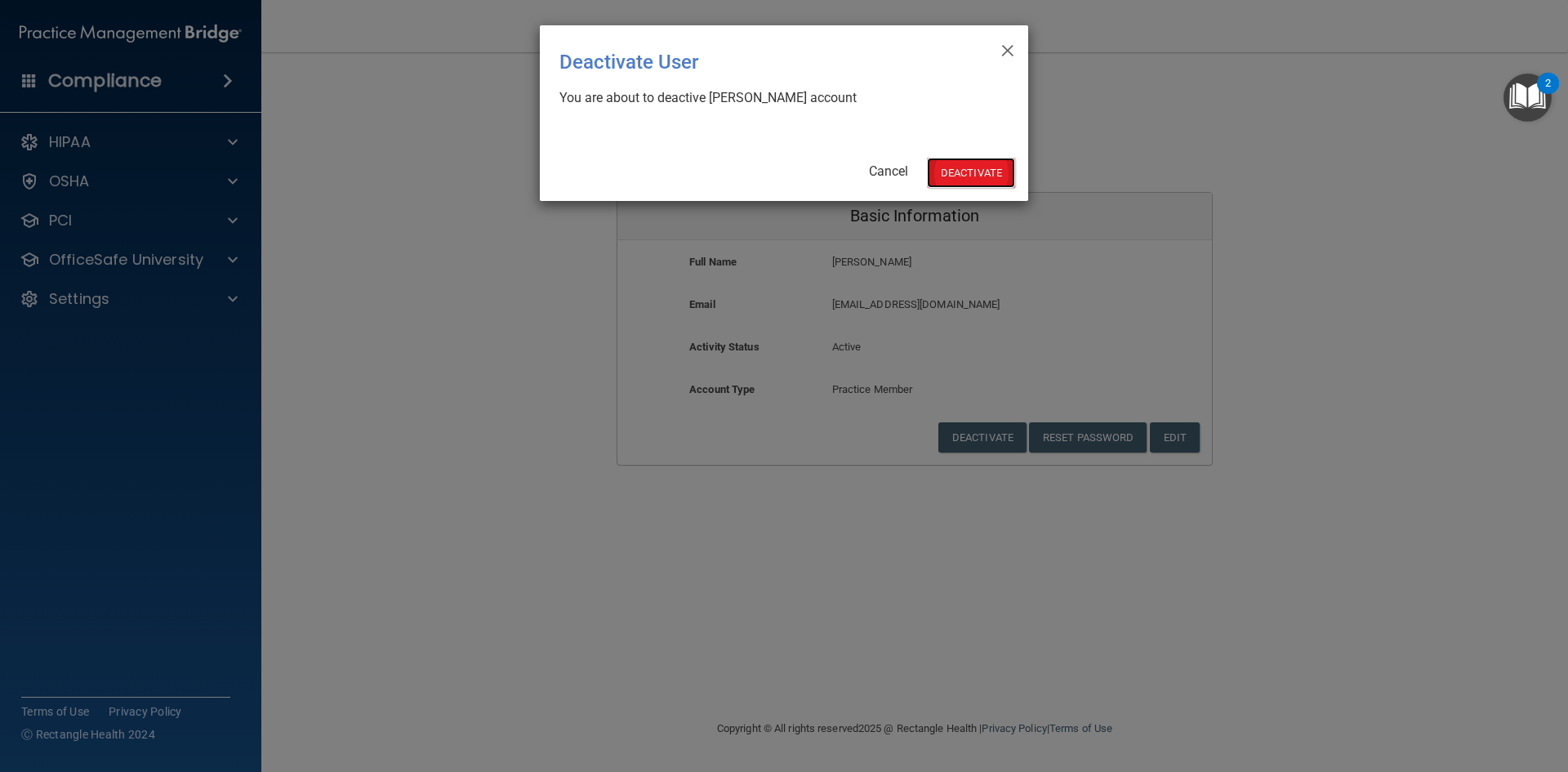
click at [972, 171] on button "Deactivate" at bounding box center [971, 173] width 88 height 31
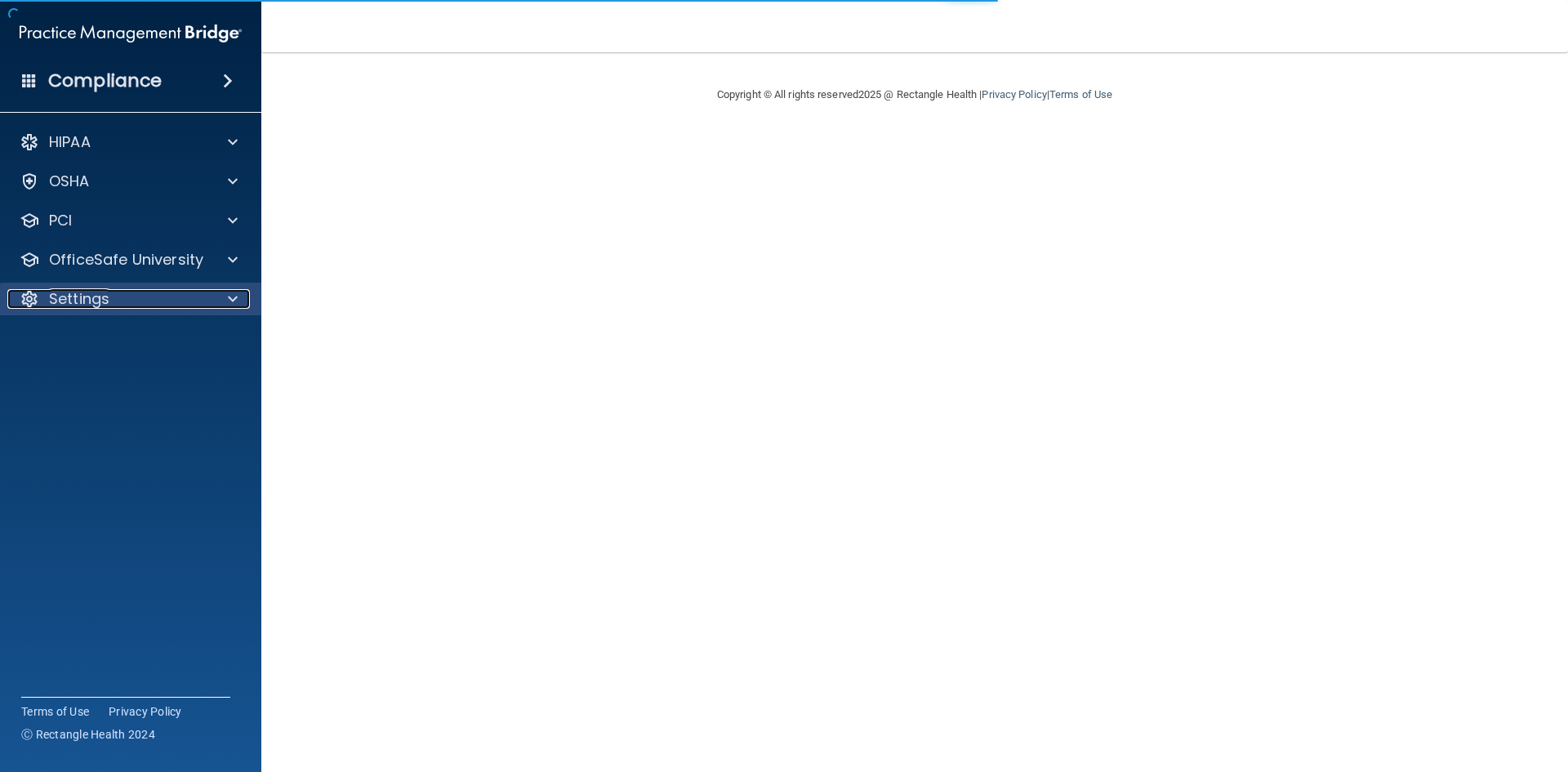
click at [74, 297] on p "Settings" at bounding box center [79, 299] width 60 height 20
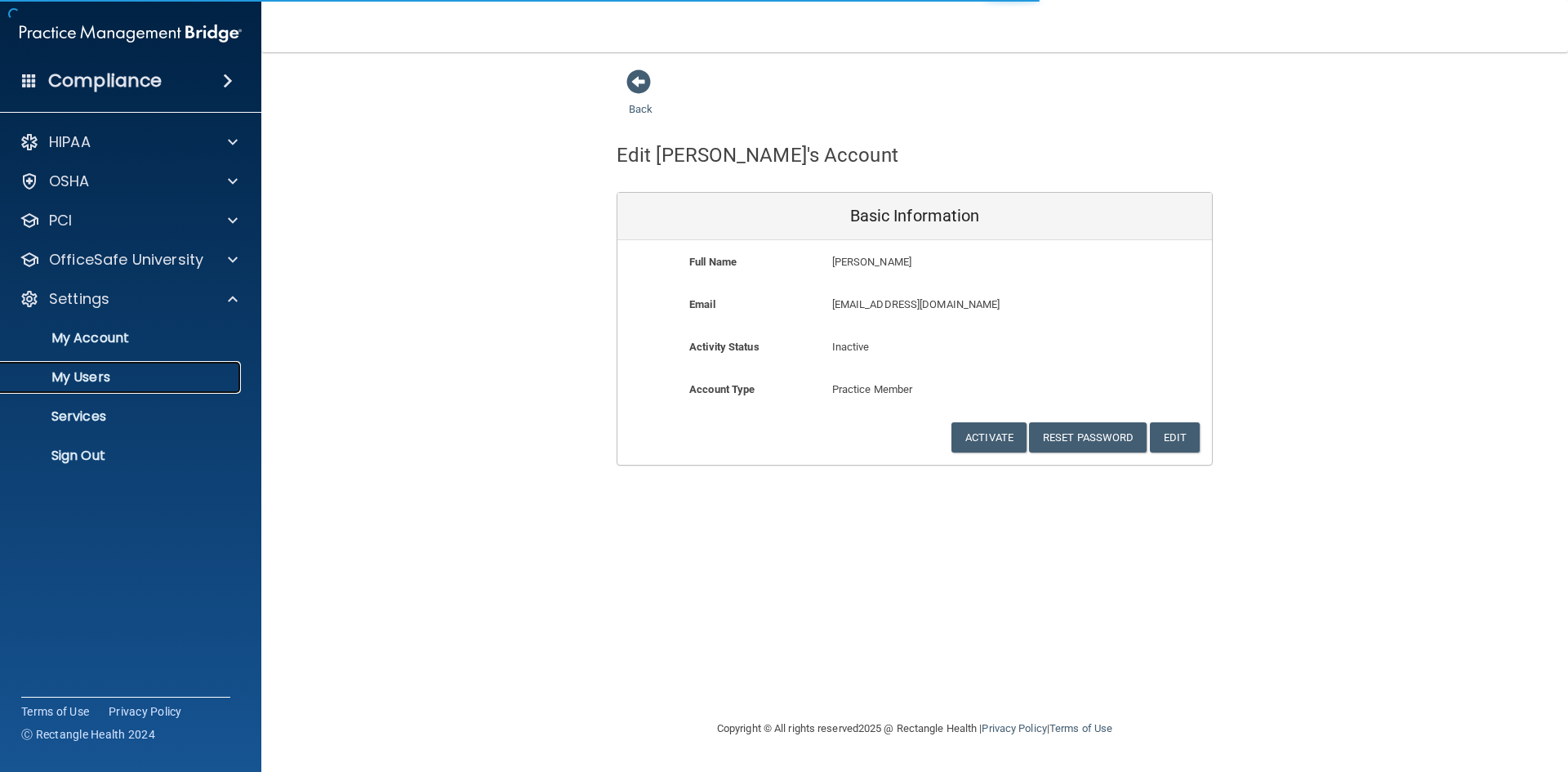
click at [75, 374] on p "My Users" at bounding box center [122, 377] width 223 height 16
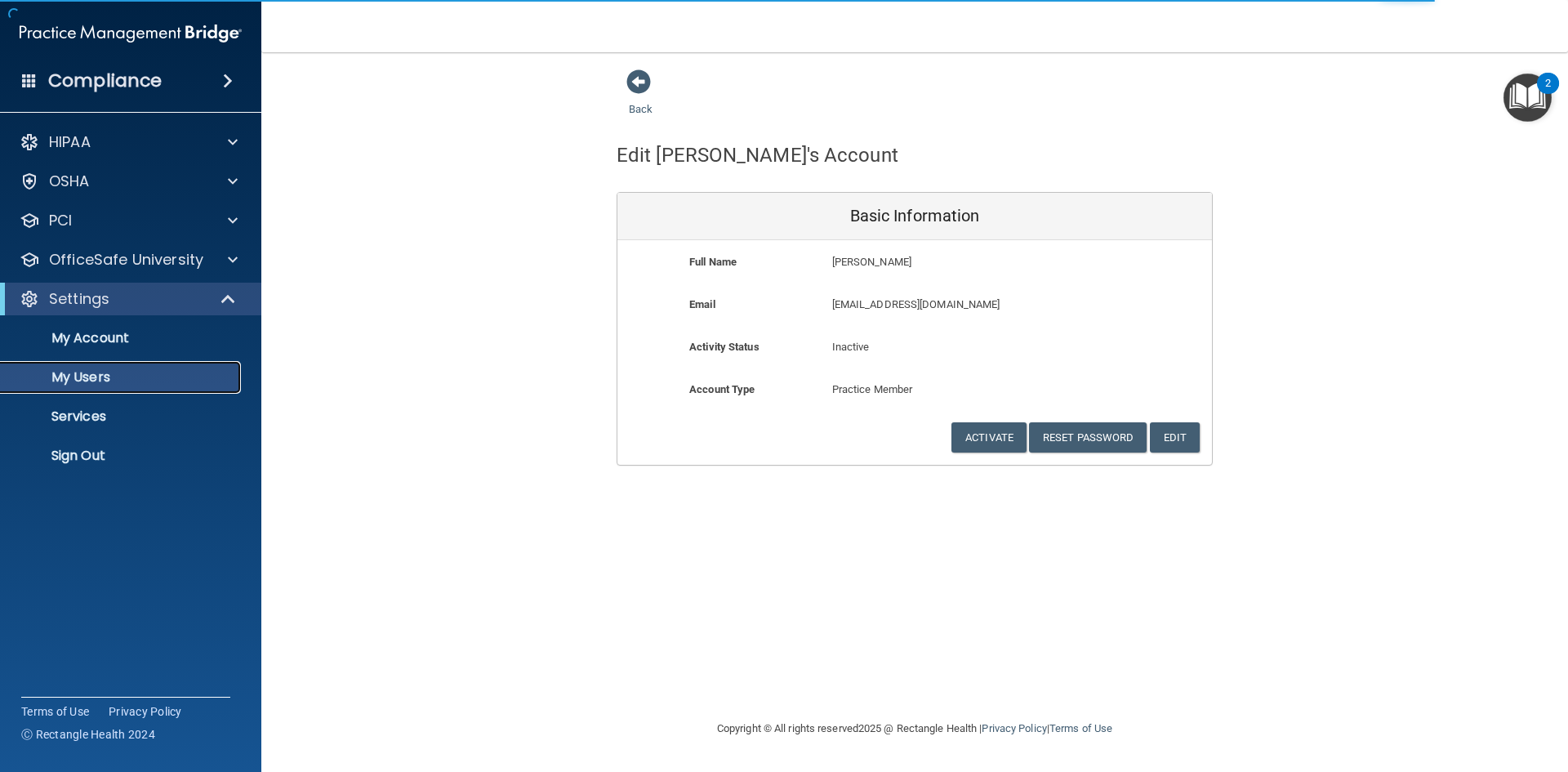
select select "20"
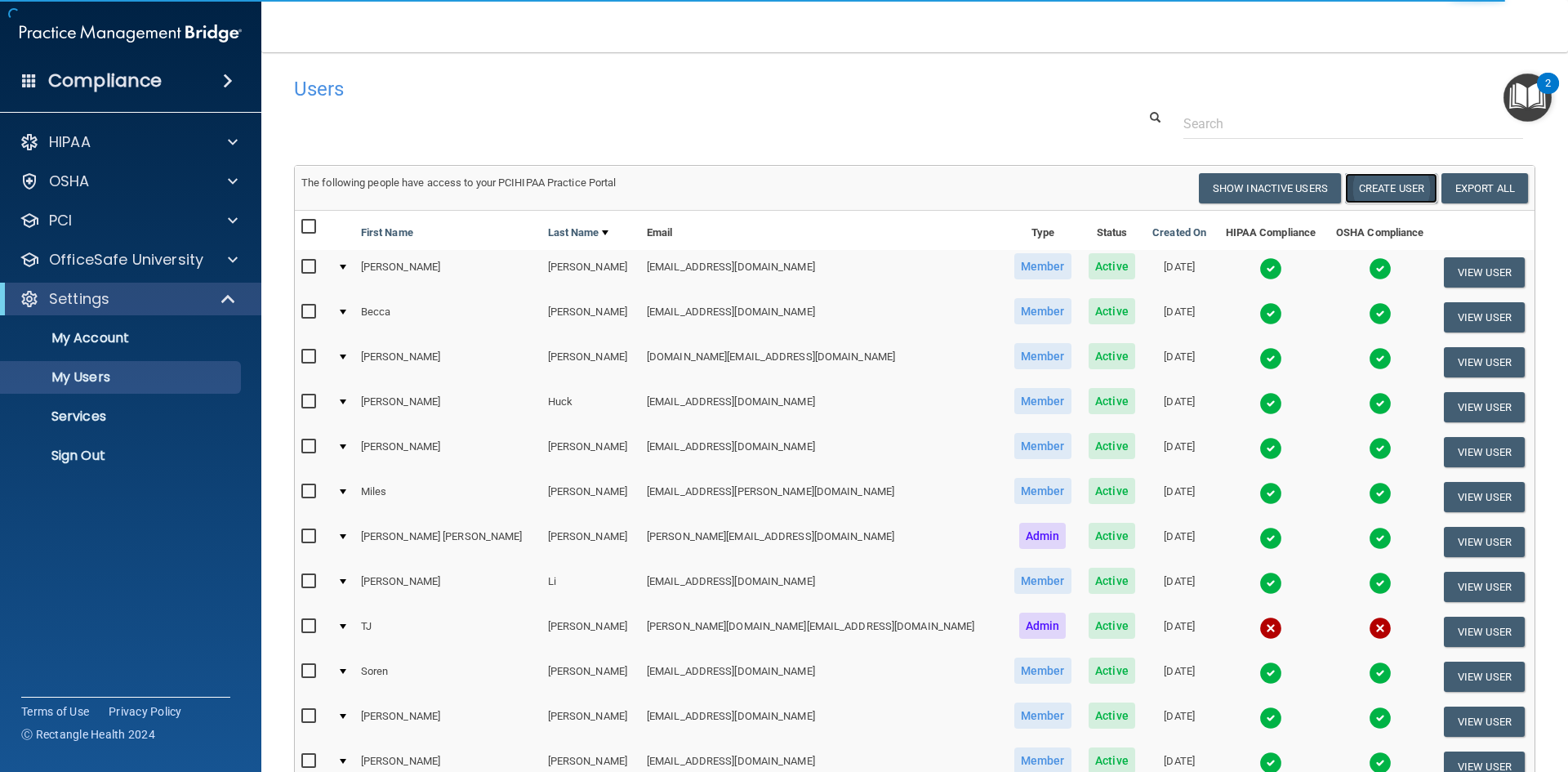
click at [1373, 186] on button "Create User" at bounding box center [1391, 189] width 93 height 31
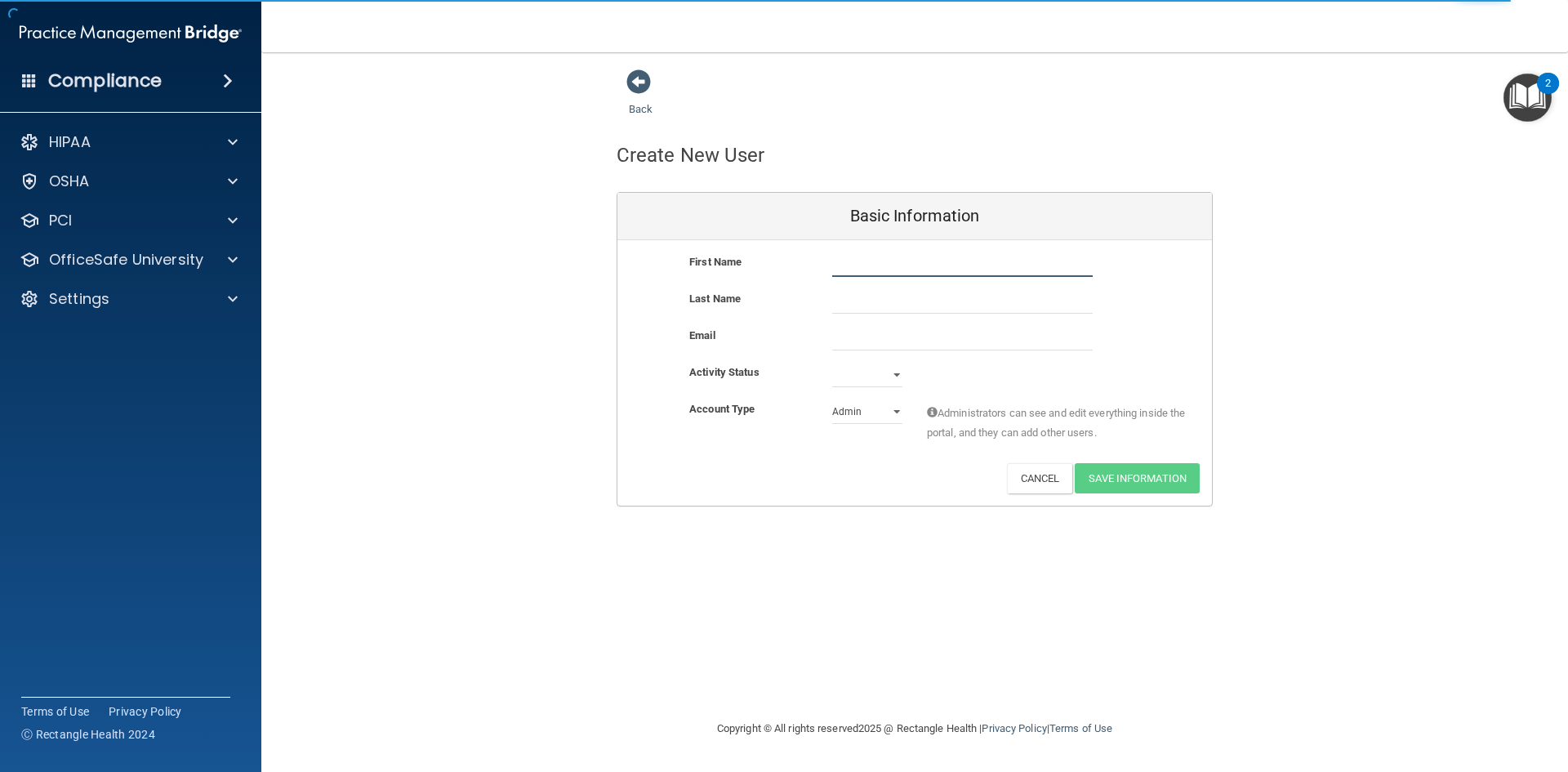
click at [882, 260] on input "text" at bounding box center [962, 264] width 261 height 25
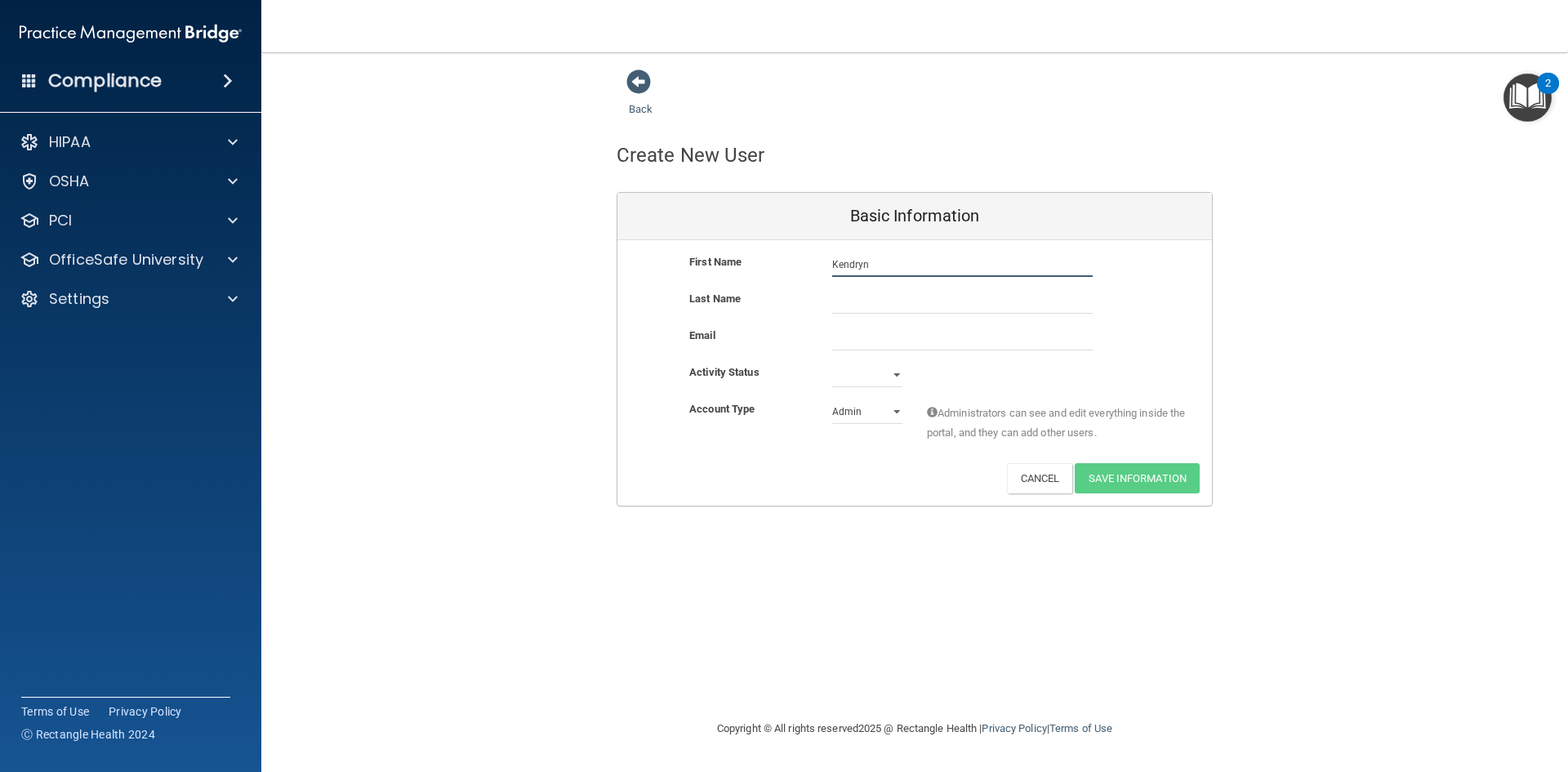
type input "Kendryn"
click at [892, 291] on input "text" at bounding box center [962, 301] width 261 height 25
type input "Bullinger"
click at [846, 338] on input "email" at bounding box center [962, 338] width 261 height 25
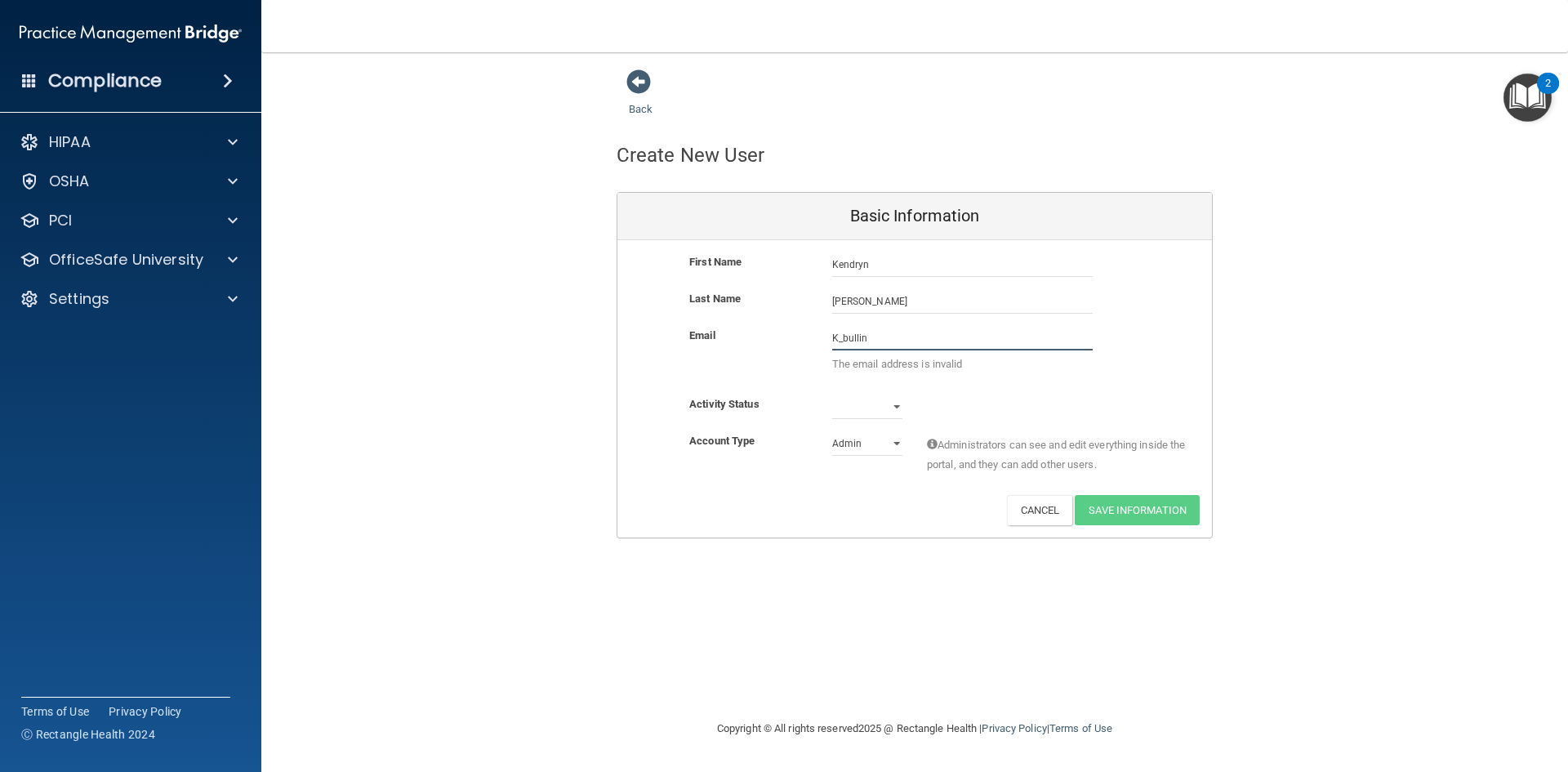
type input "k_bullinger@ndsupernet.com"
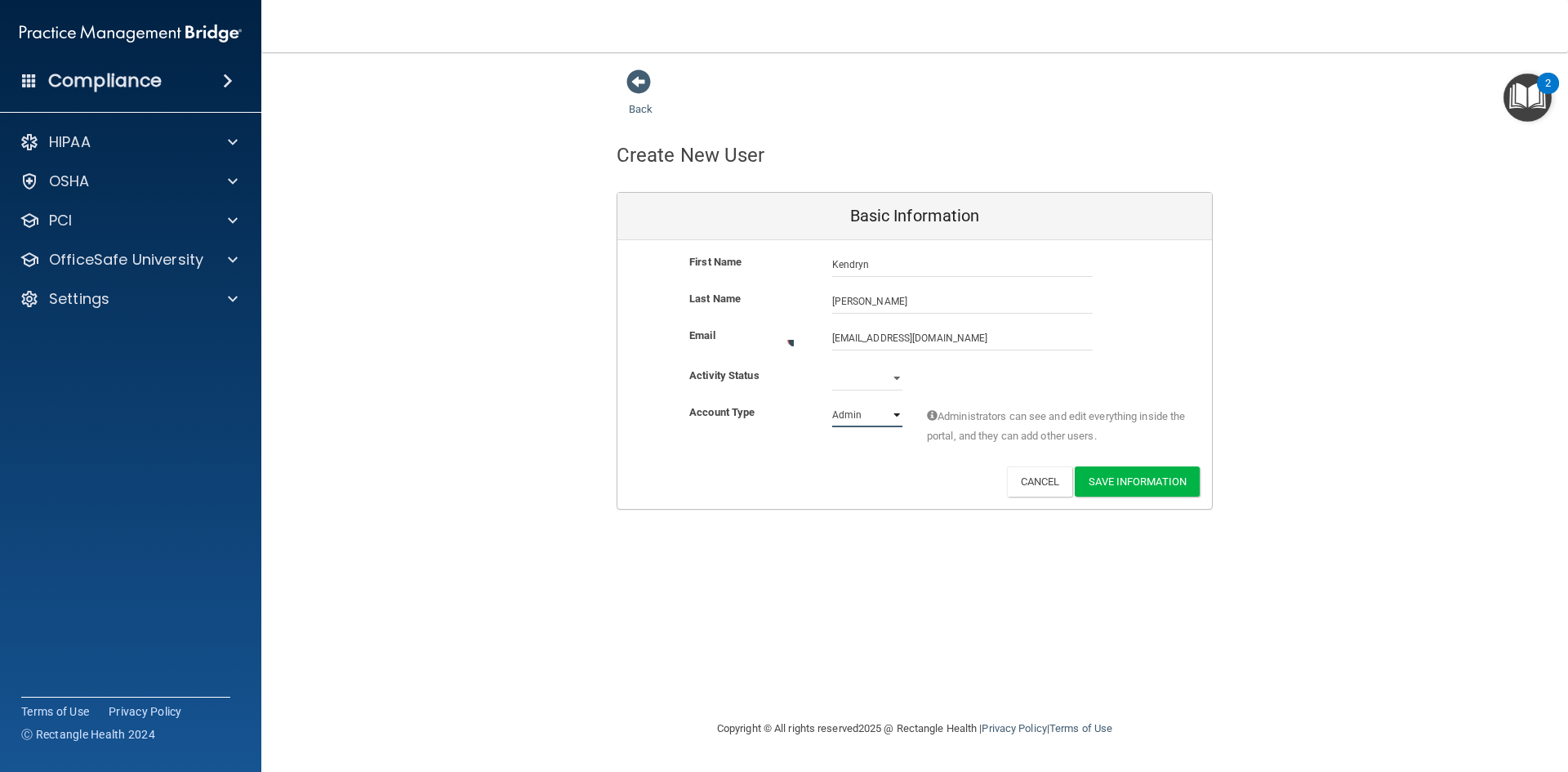
click at [899, 410] on select "Admin Member" at bounding box center [867, 414] width 70 height 25
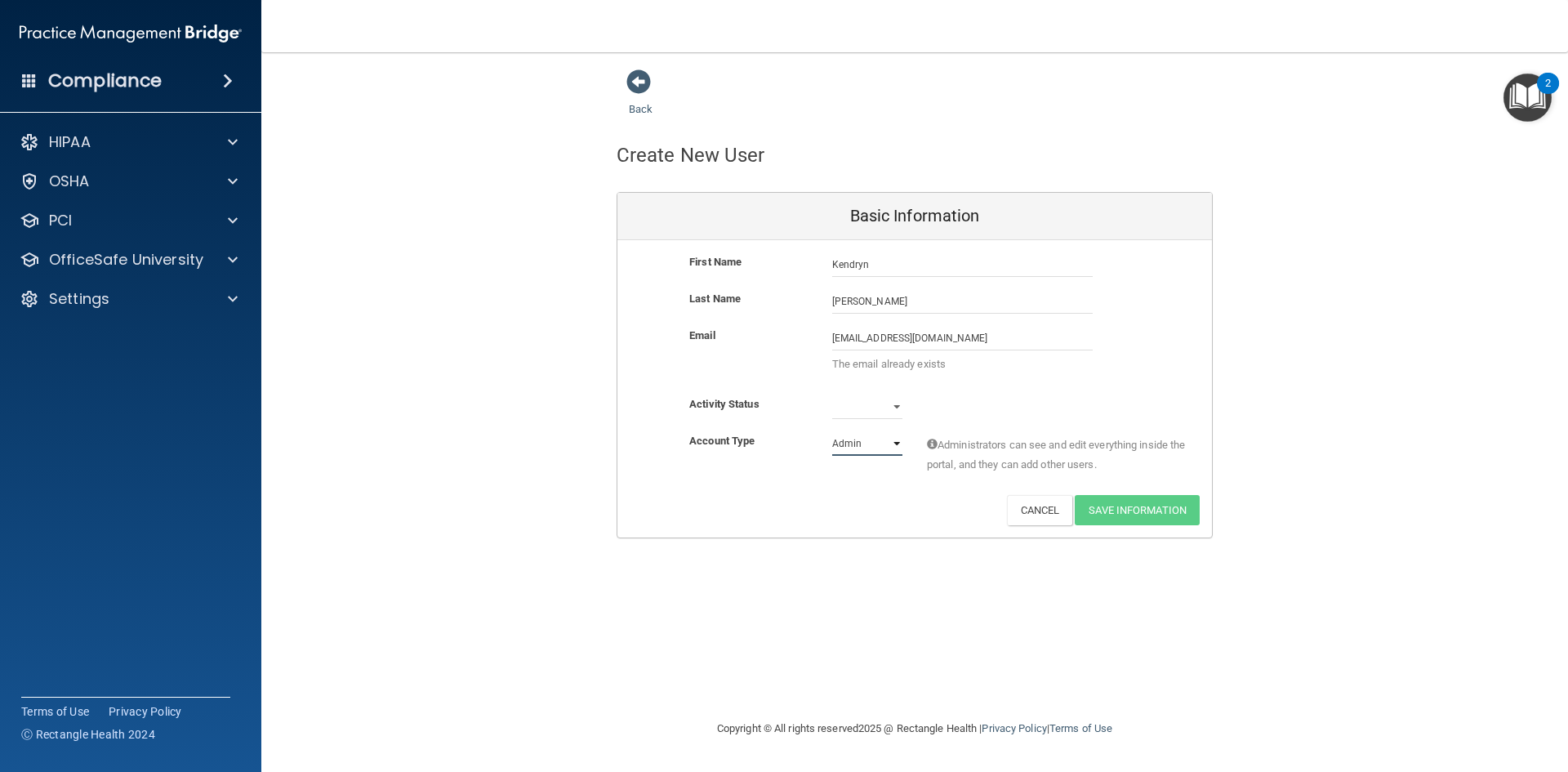
select select "practice_member"
click at [832, 431] on select "Admin Member" at bounding box center [867, 443] width 70 height 25
click at [896, 405] on select "Active Inactive" at bounding box center [867, 407] width 70 height 25
select select "active"
click at [832, 395] on select "Active Inactive" at bounding box center [867, 407] width 70 height 25
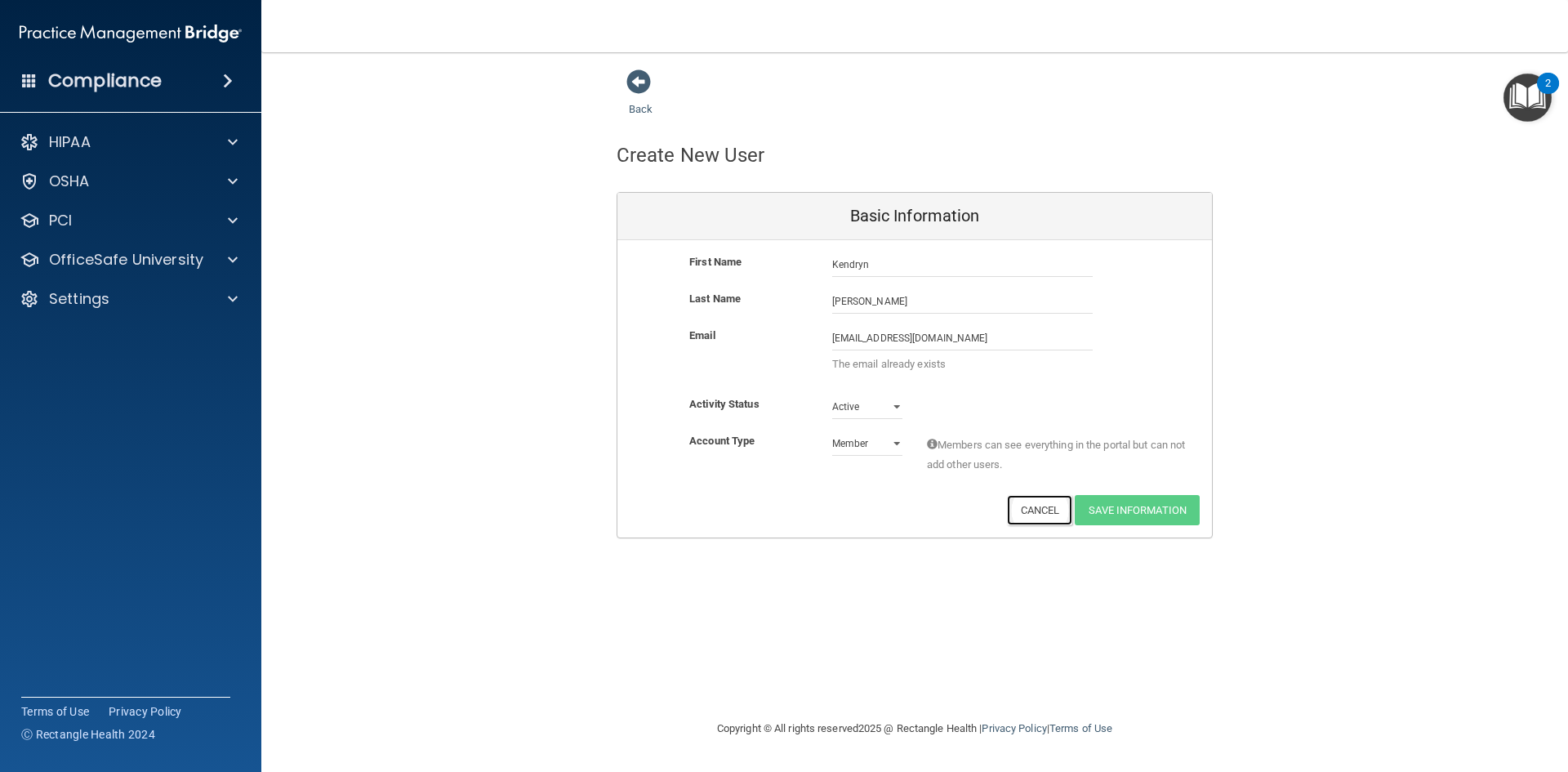
click at [1042, 509] on button "Cancel" at bounding box center [1040, 510] width 66 height 31
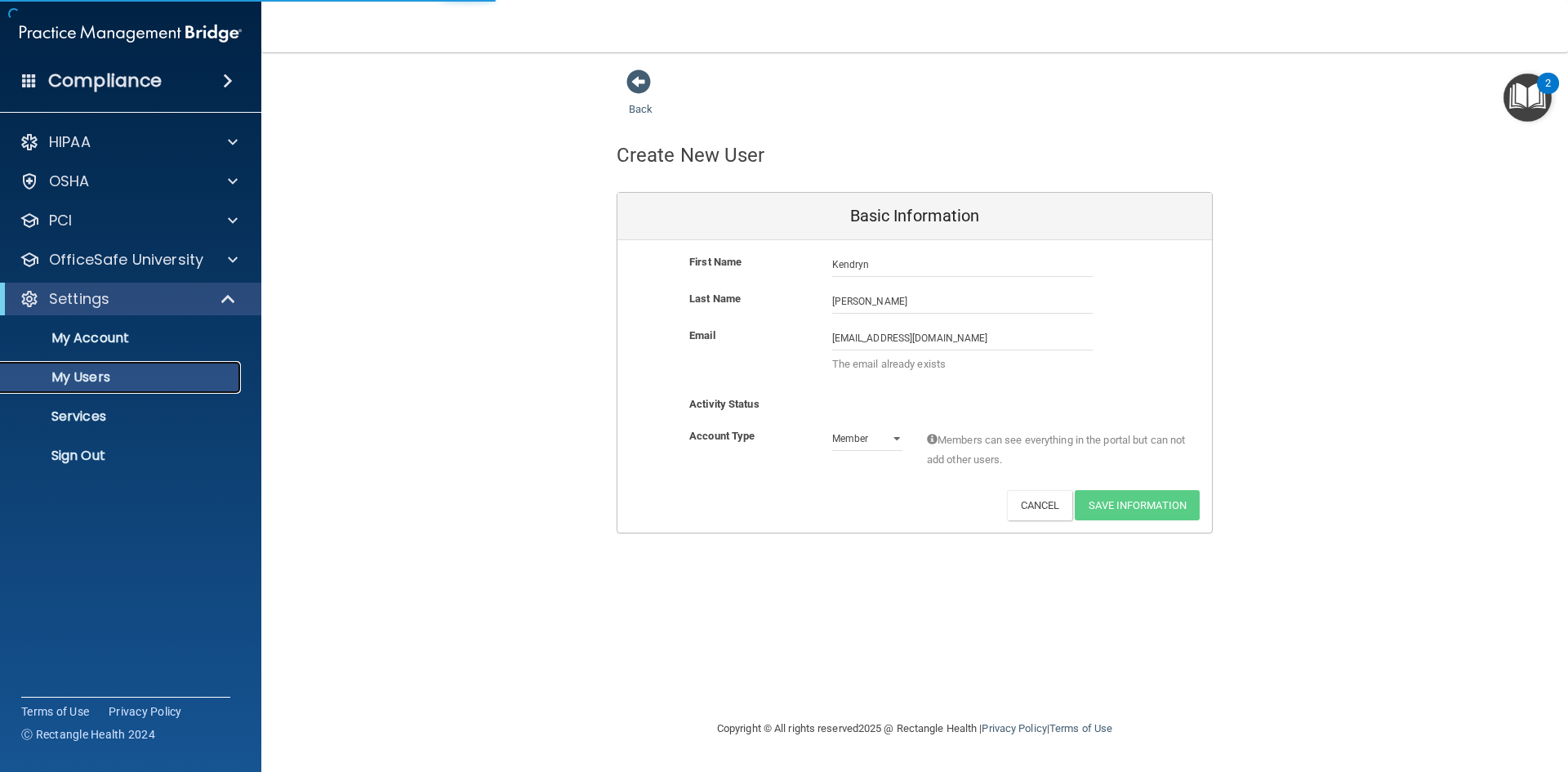
click at [90, 380] on p "My Users" at bounding box center [122, 377] width 223 height 16
select select "20"
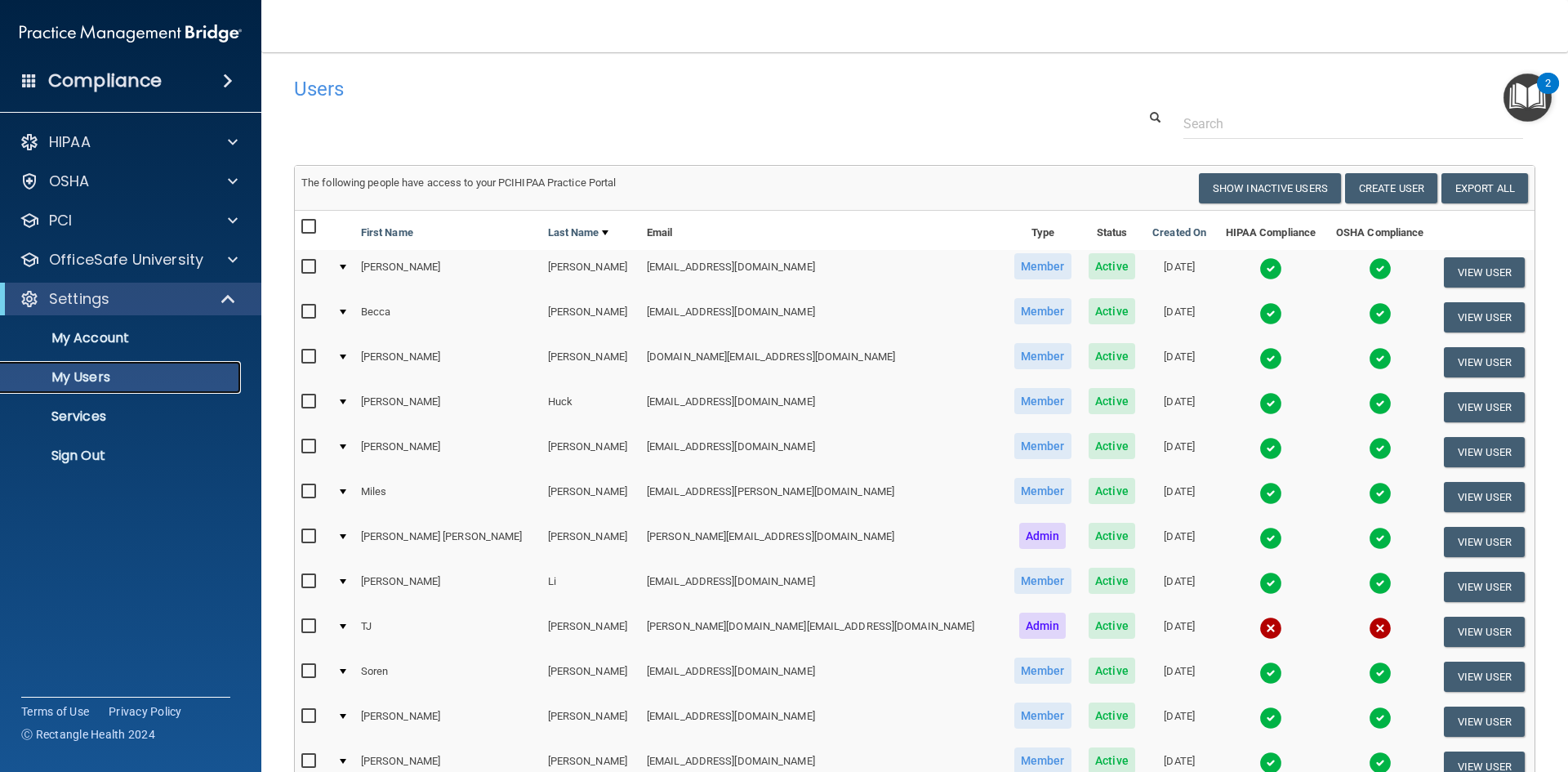
scroll to position [580, 0]
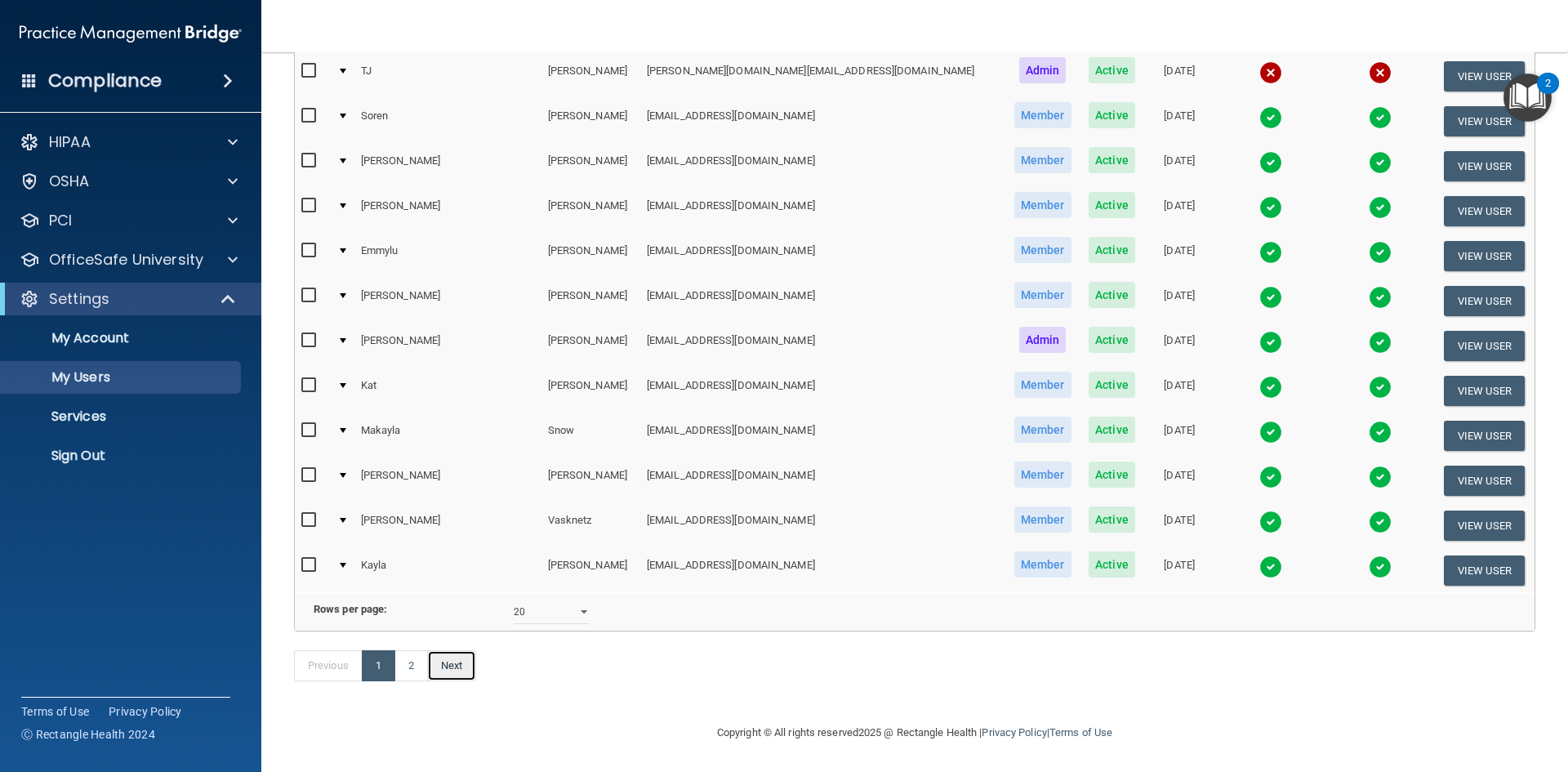
click at [454, 671] on link "Next" at bounding box center [452, 666] width 49 height 31
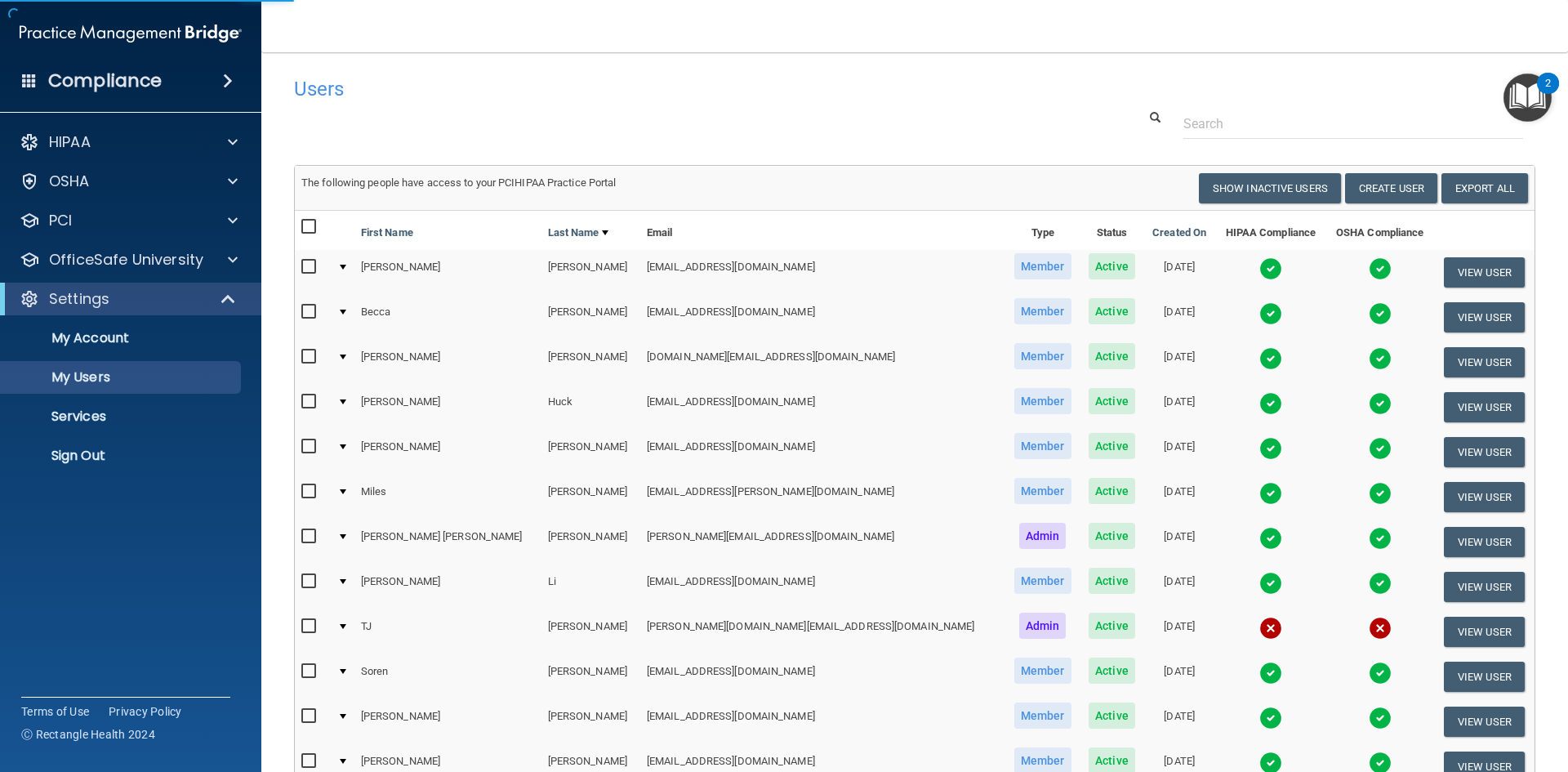
select select "20"
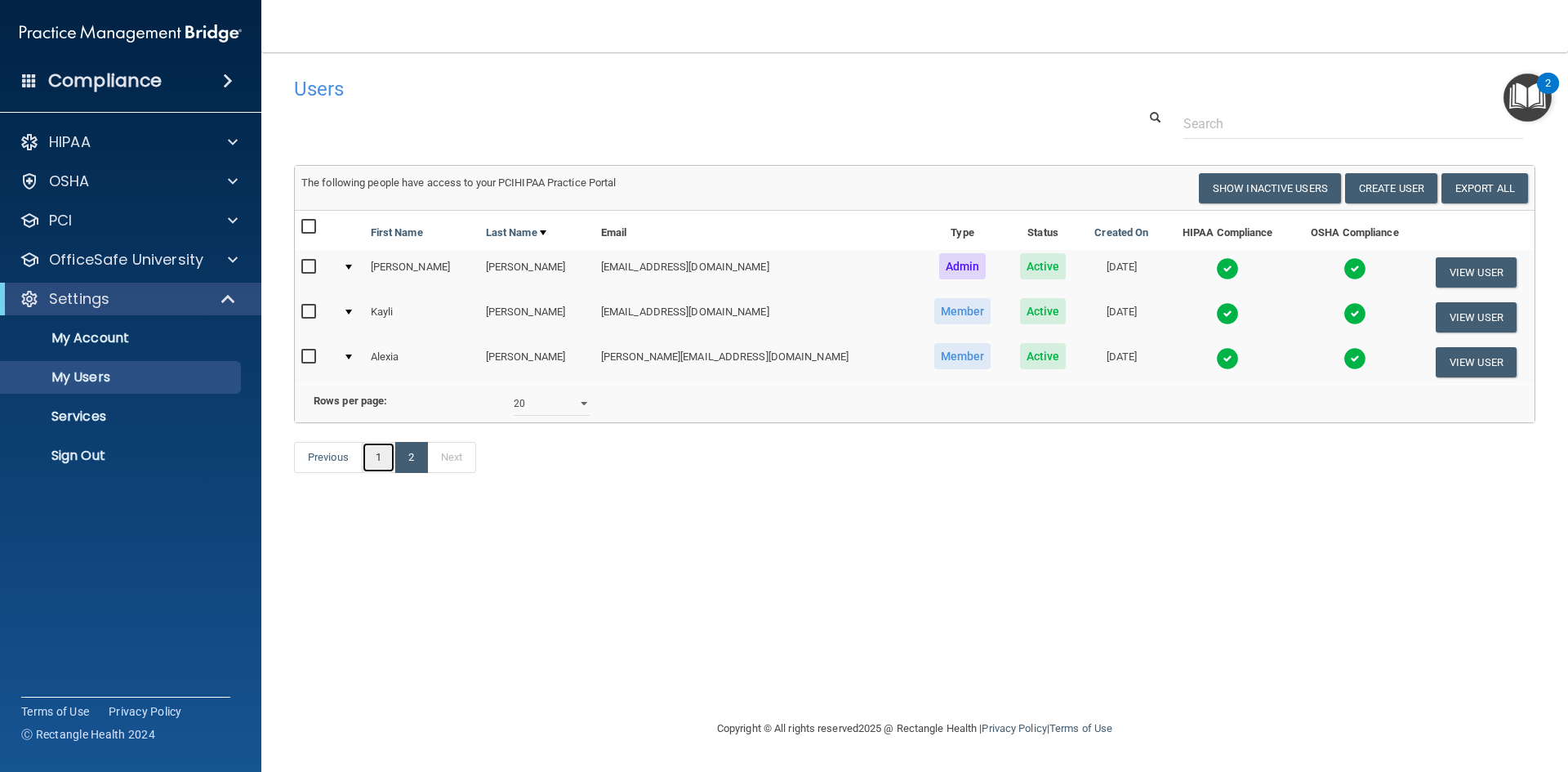
click at [371, 473] on link "1" at bounding box center [378, 458] width 33 height 31
select select "20"
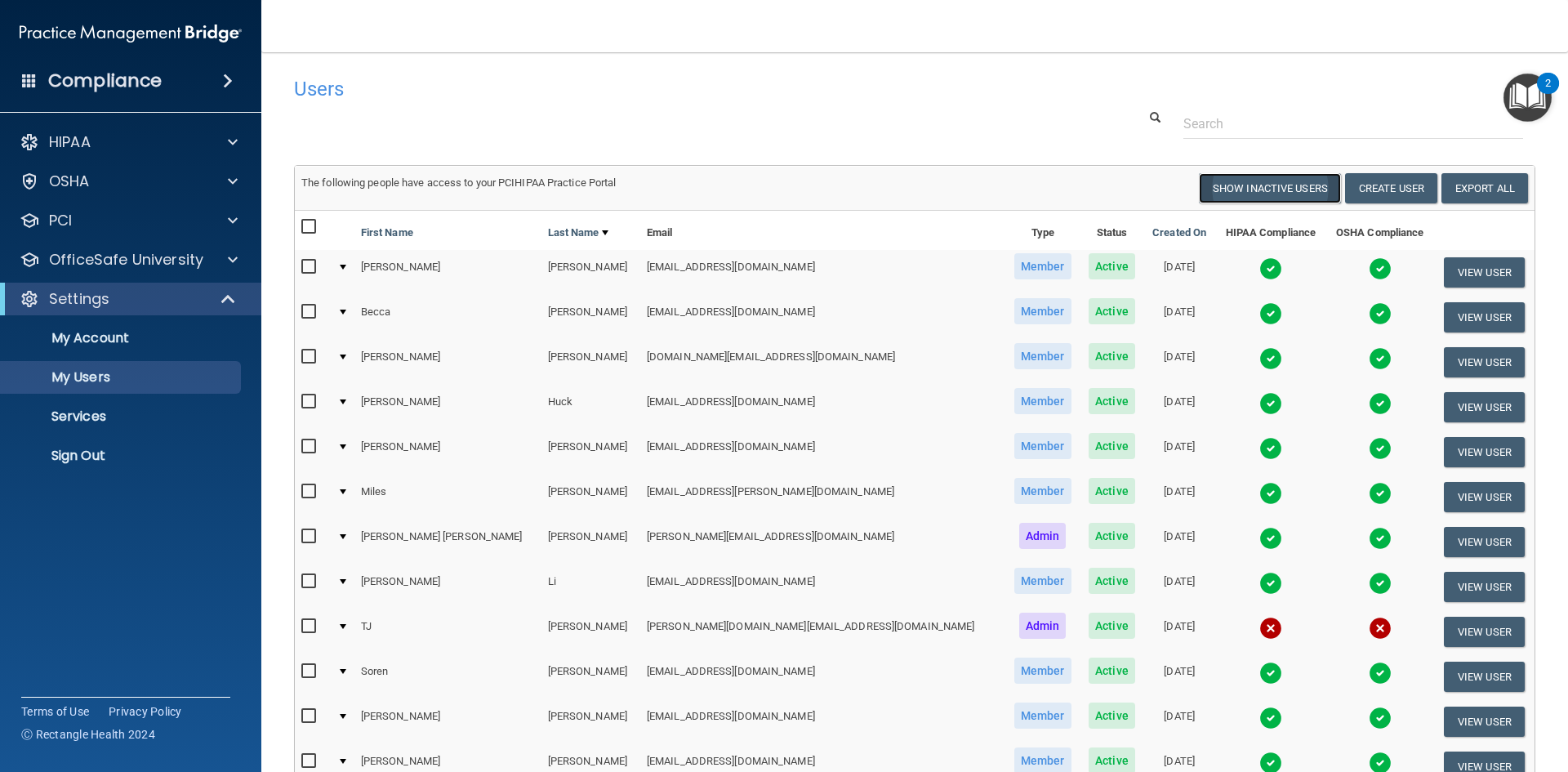
click at [1250, 190] on button "Show Inactive Users" at bounding box center [1269, 189] width 142 height 31
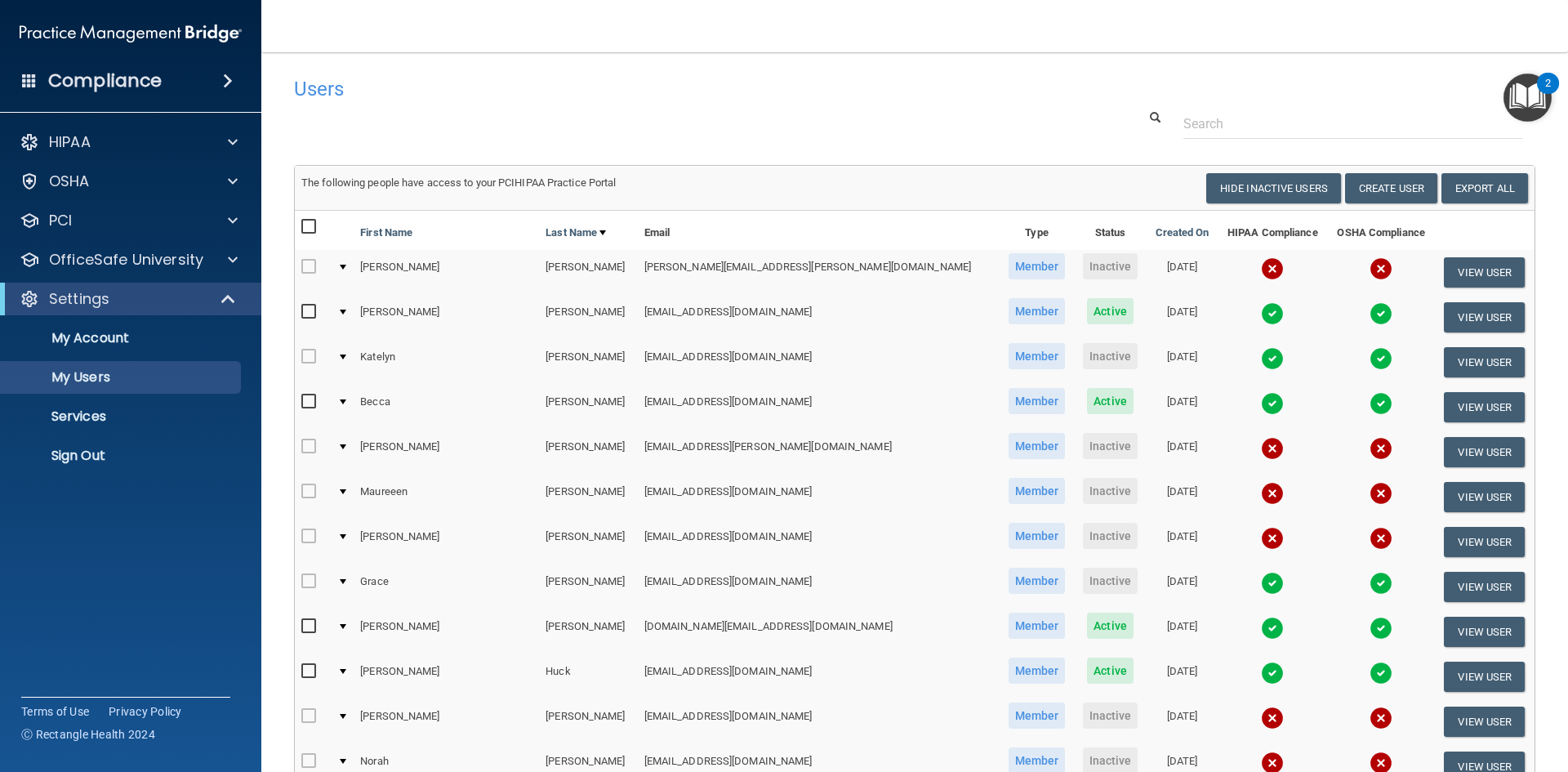
scroll to position [580, 0]
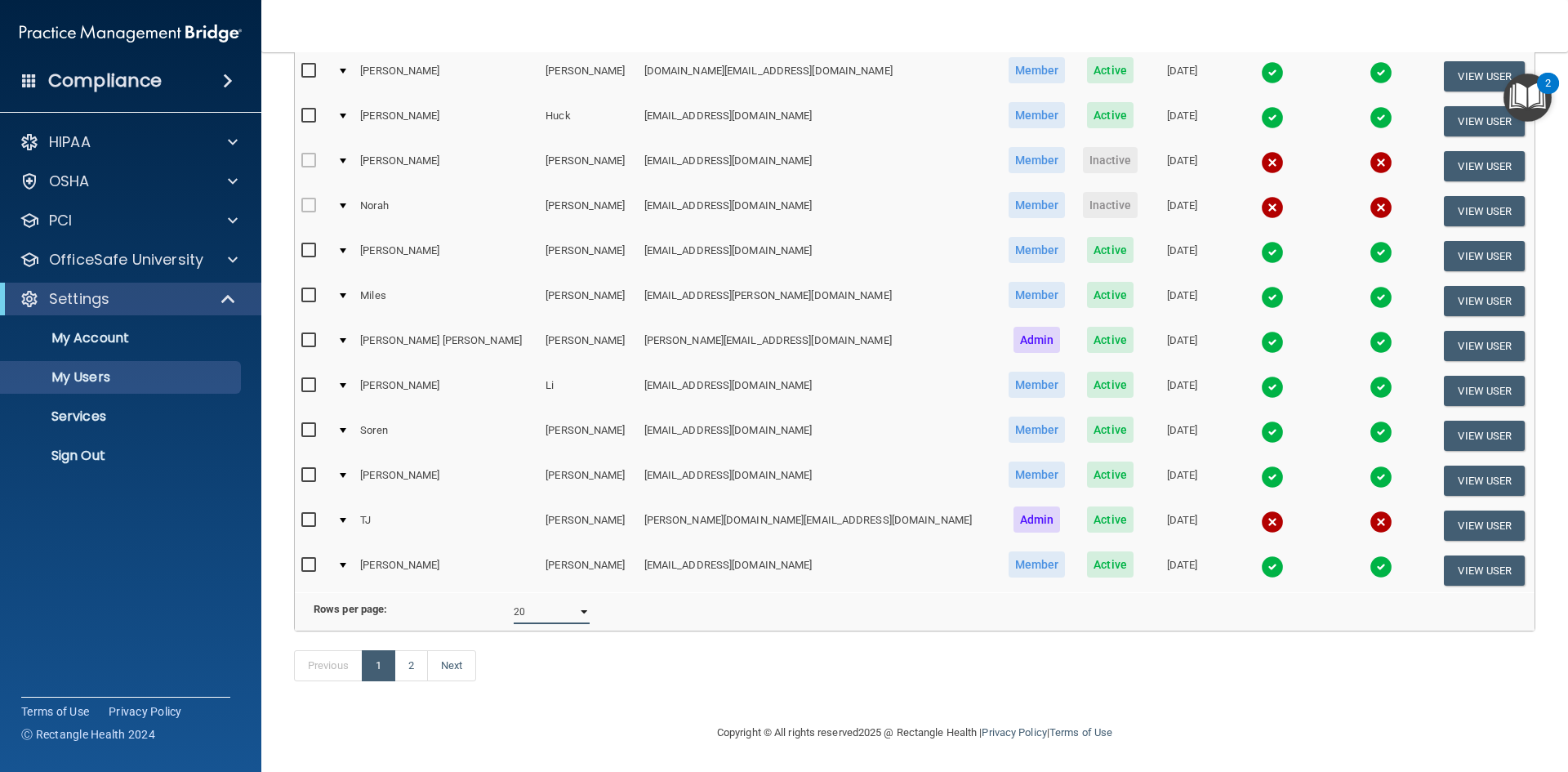
click at [576, 600] on select "10 20 30 40 all" at bounding box center [551, 611] width 76 height 25
select select "40"
click at [514, 600] on select "10 20 30 40 all" at bounding box center [551, 611] width 76 height 25
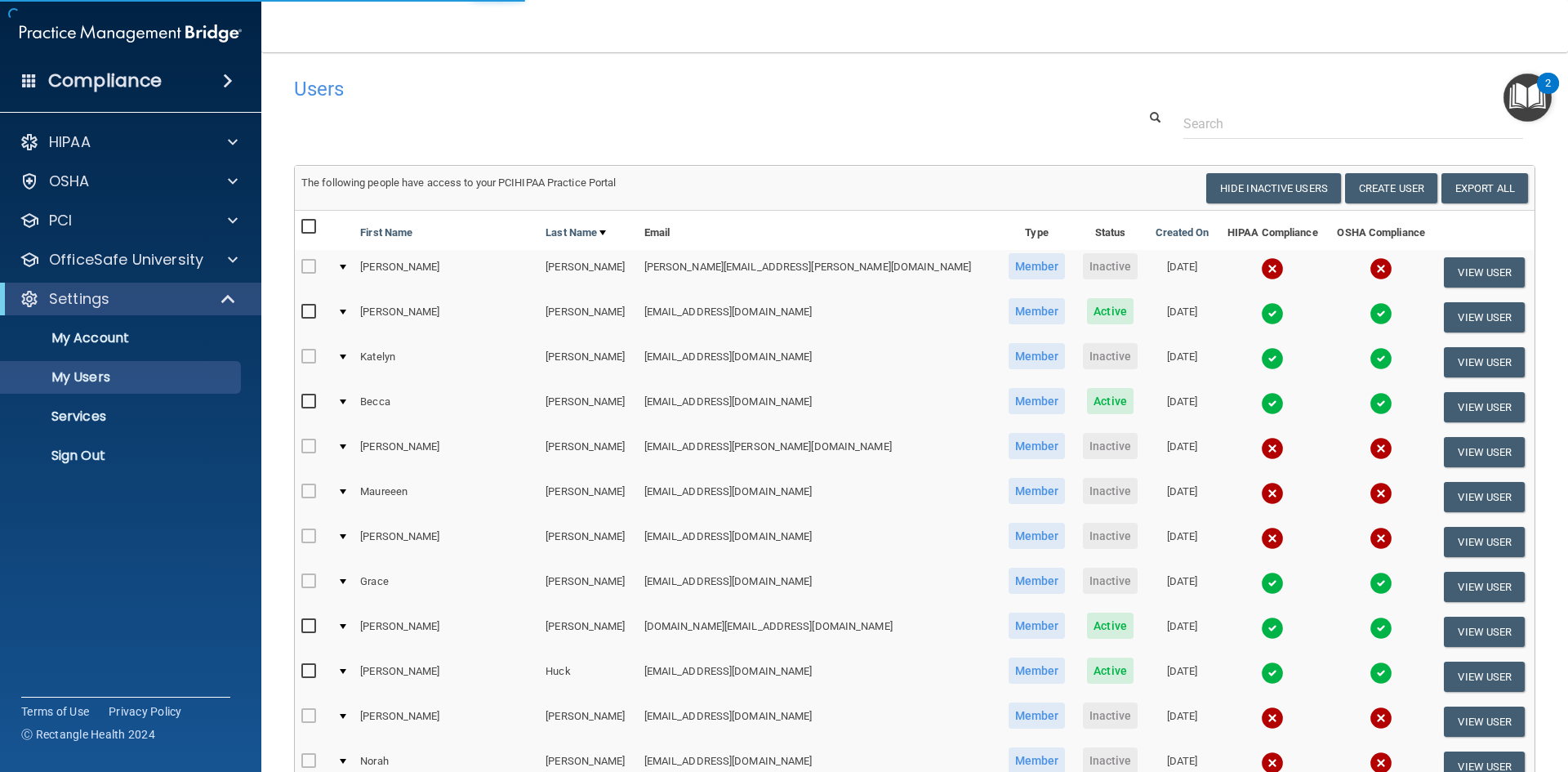
select select "40"
click at [1227, 186] on button "Hide Inactive Users" at bounding box center [1273, 189] width 135 height 31
select select "40"
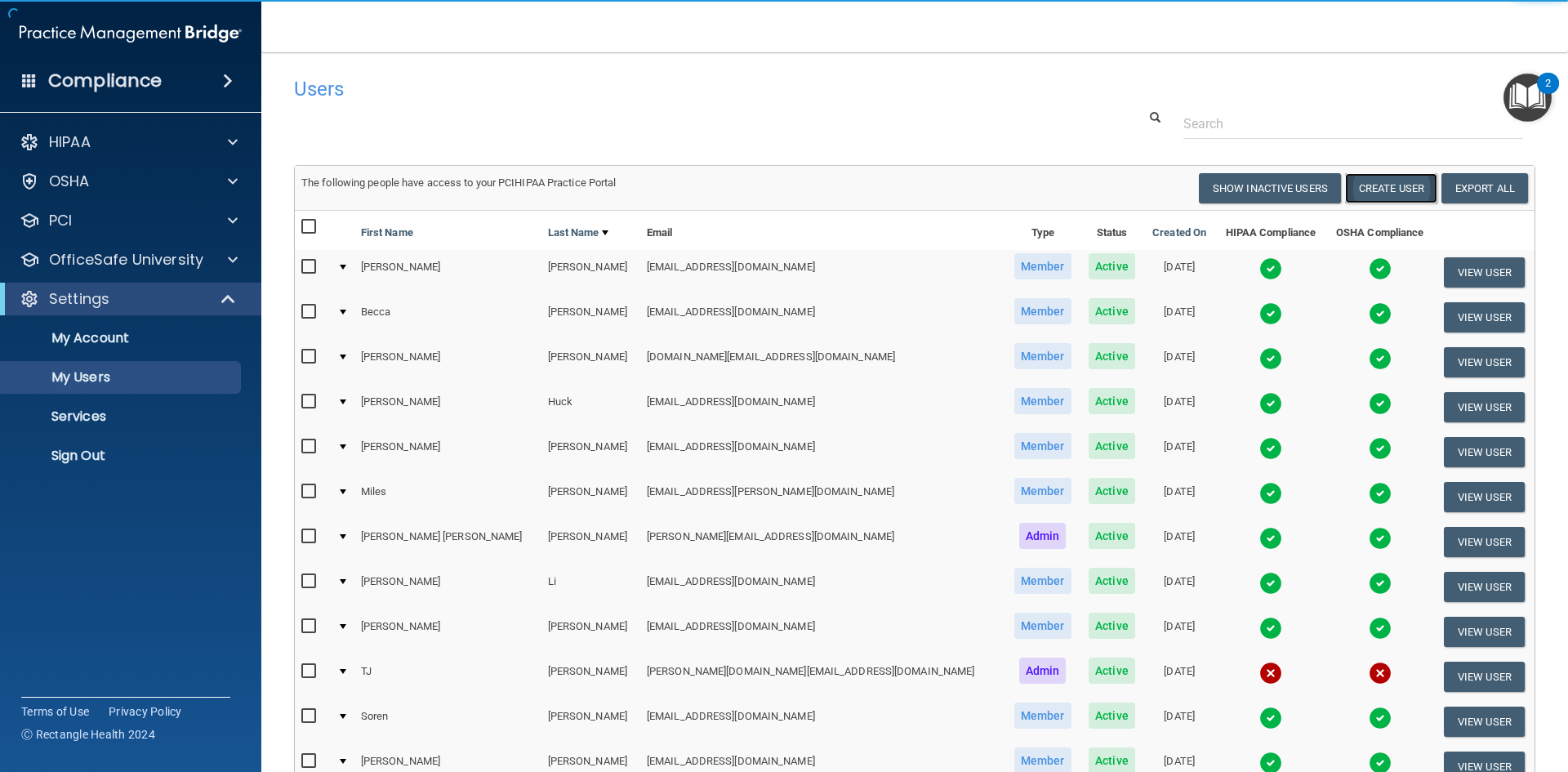
click at [1374, 183] on button "Create User" at bounding box center [1391, 189] width 93 height 31
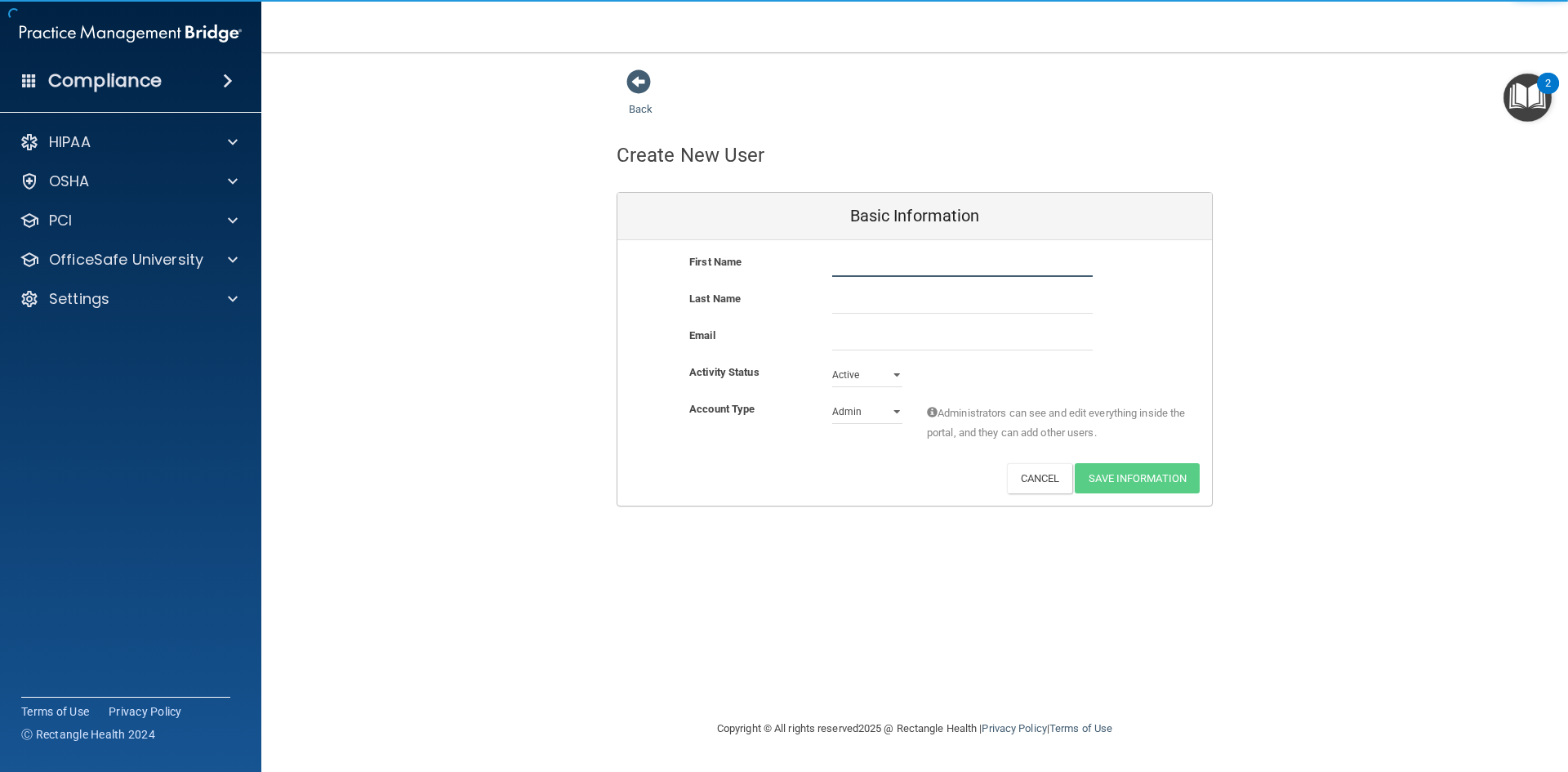
click at [887, 260] on input "text" at bounding box center [962, 264] width 261 height 25
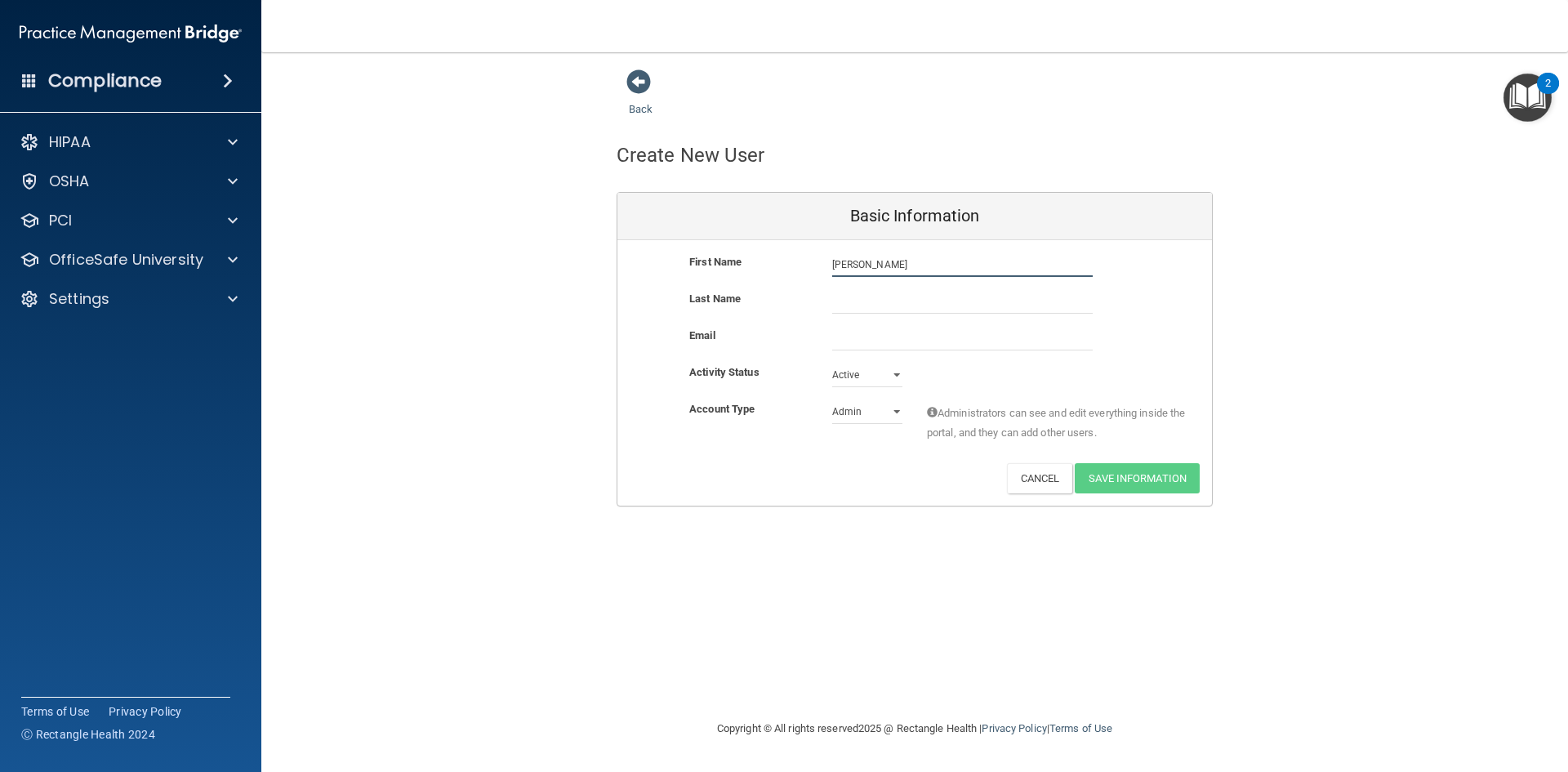
type input "Kendryn"
click at [846, 308] on input "text" at bounding box center [962, 301] width 261 height 25
type input "Bullinger"
click at [860, 336] on input "email" at bounding box center [962, 338] width 261 height 25
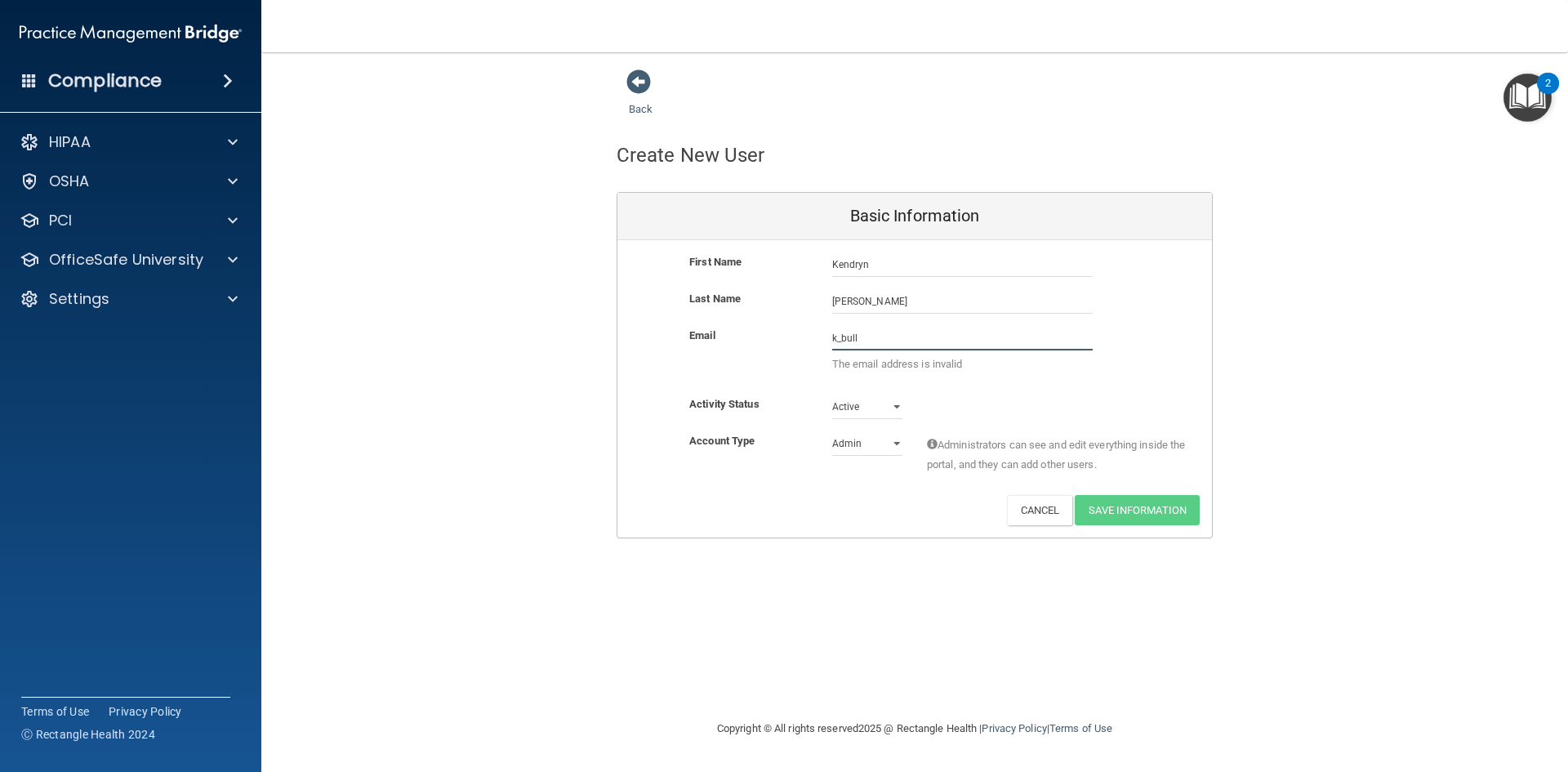
type input "k_bullinger@ndsupernet.com"
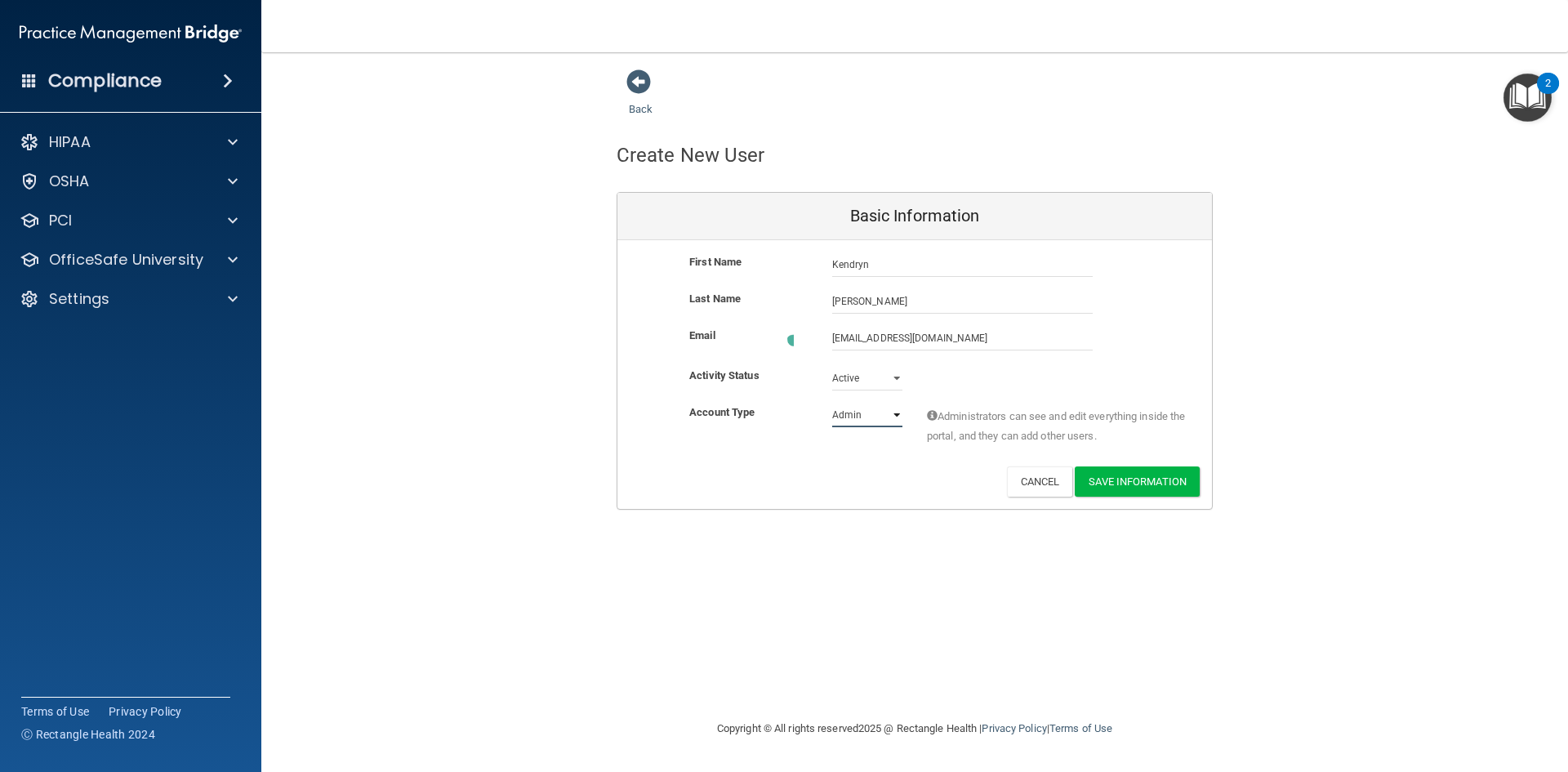
click at [895, 409] on select "Admin Member" at bounding box center [867, 414] width 70 height 25
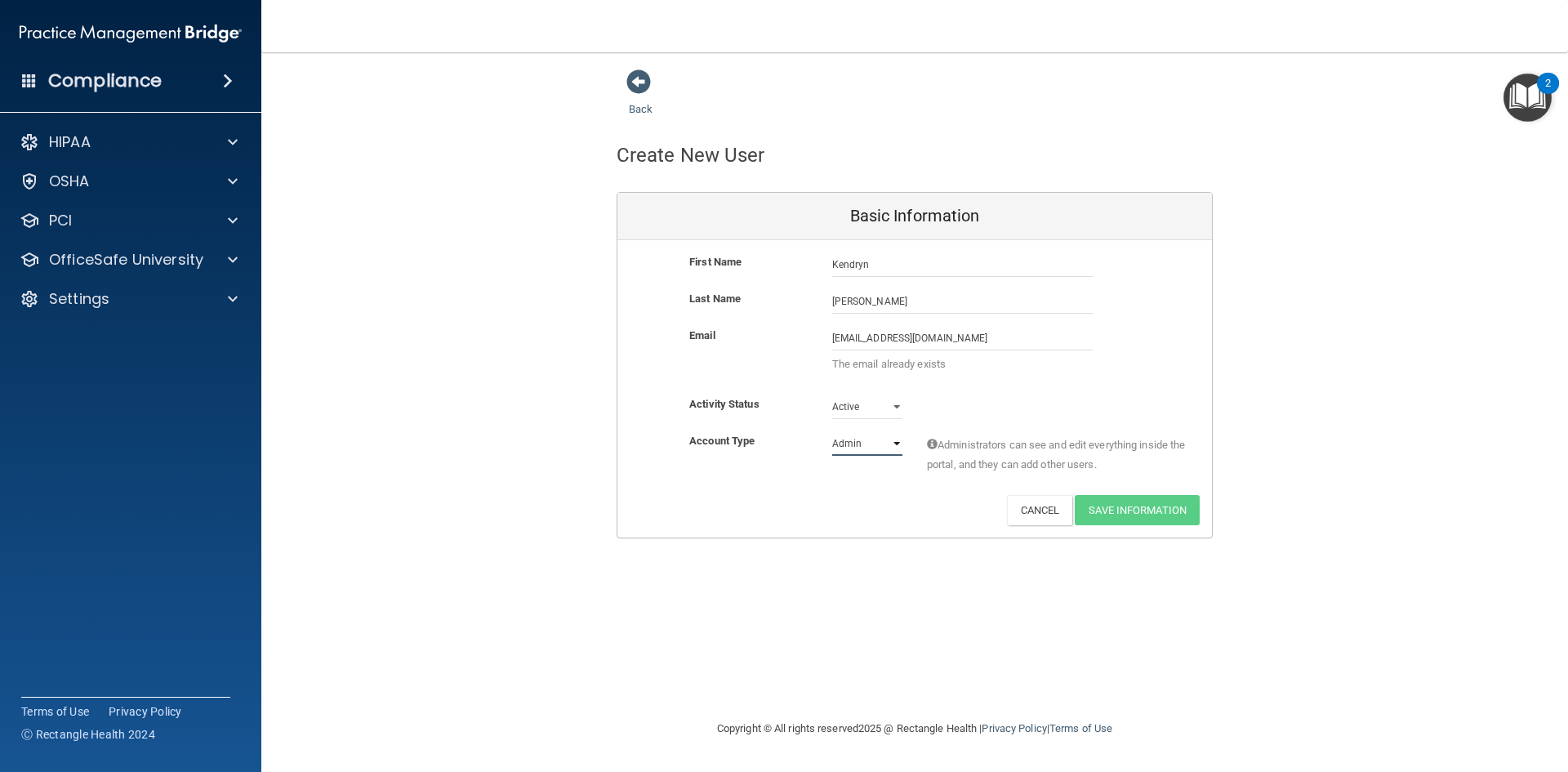
select select "practice_member"
click at [832, 431] on select "Admin Member" at bounding box center [867, 443] width 70 height 25
click at [1047, 512] on button "Cancel" at bounding box center [1040, 510] width 66 height 31
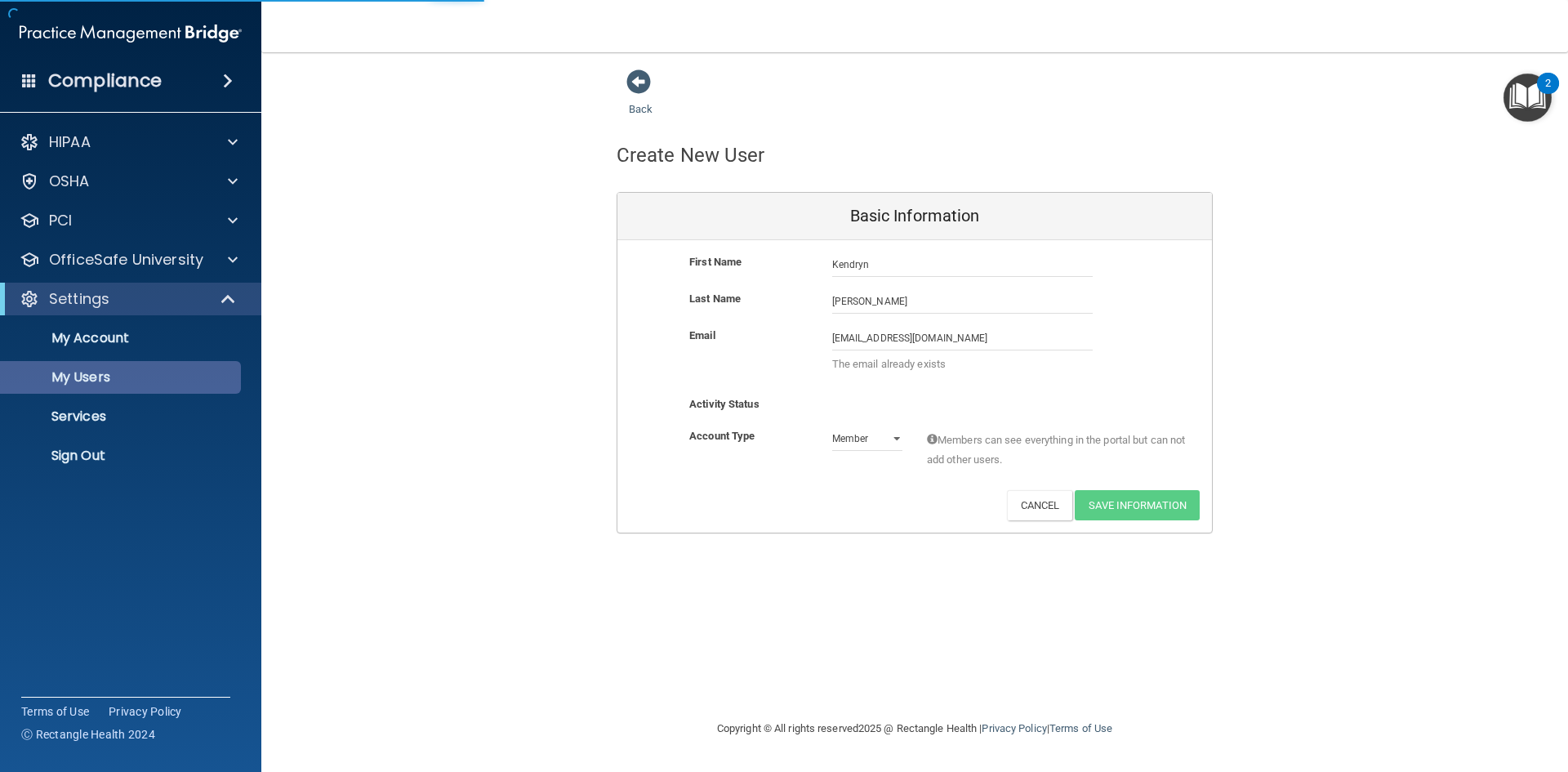
select select "40"
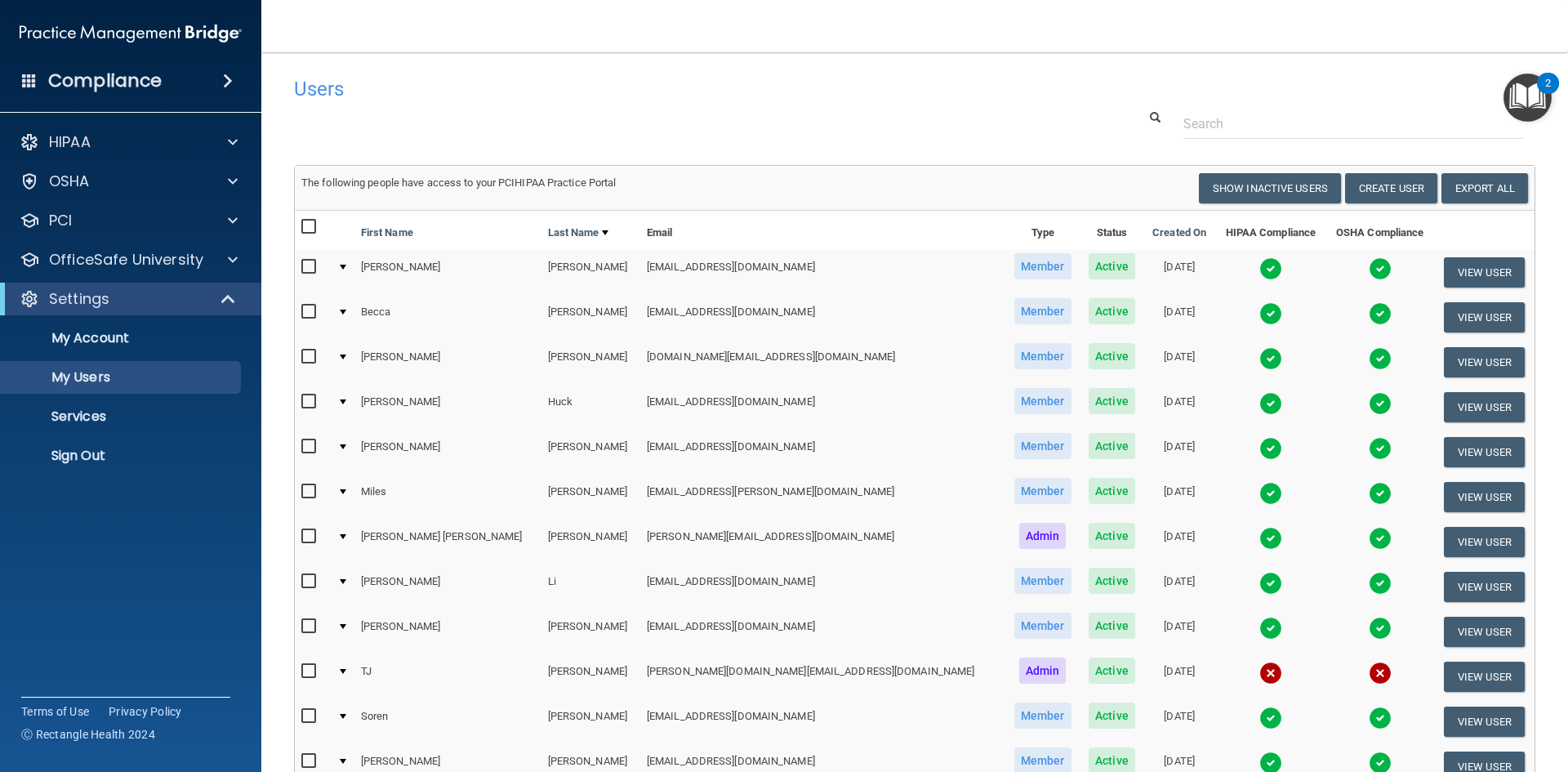
click at [227, 84] on span at bounding box center [228, 81] width 10 height 20
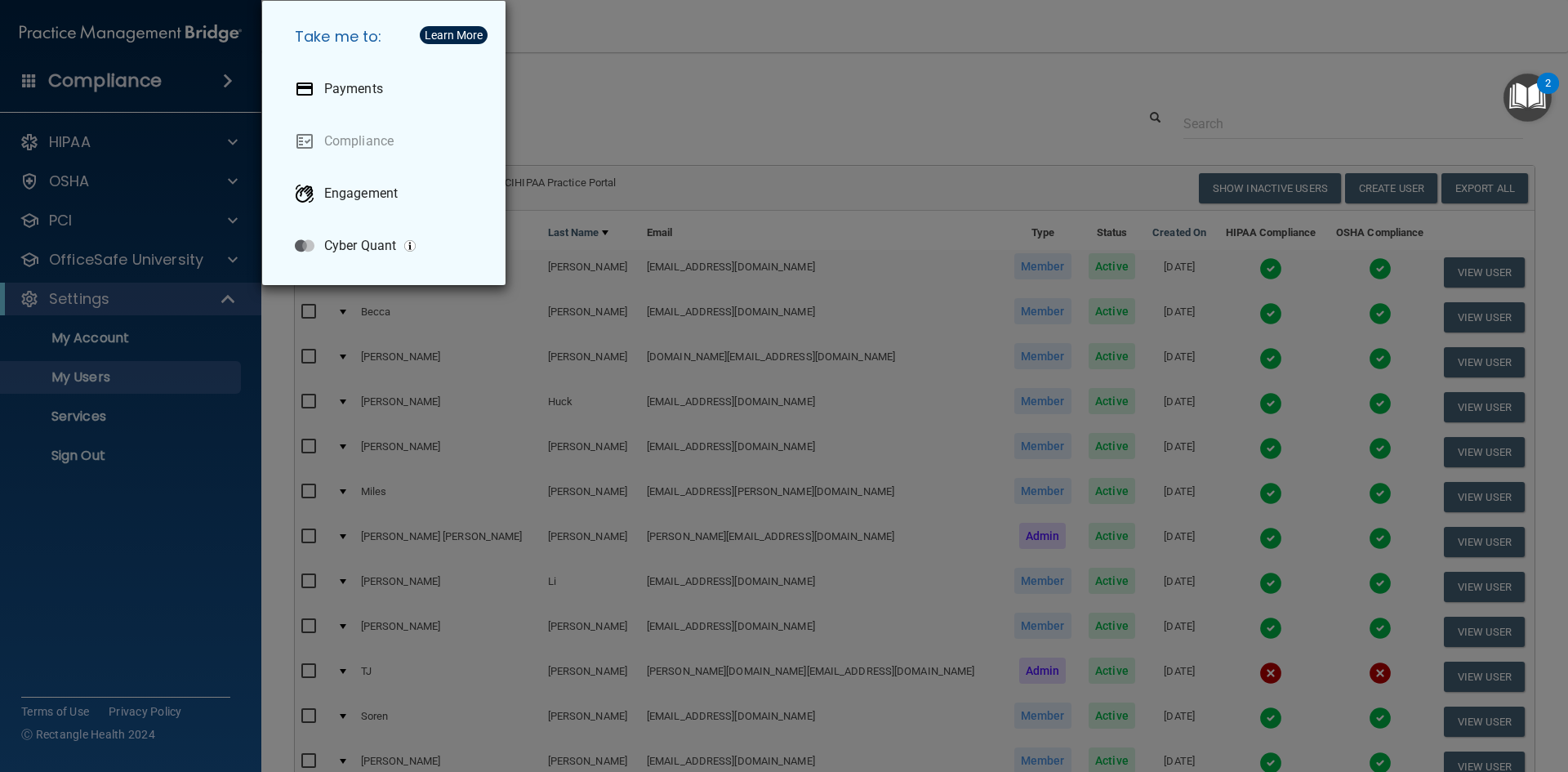
click at [858, 57] on div "Take me to: Payments Compliance Engagement Cyber Quant" at bounding box center [784, 386] width 1568 height 772
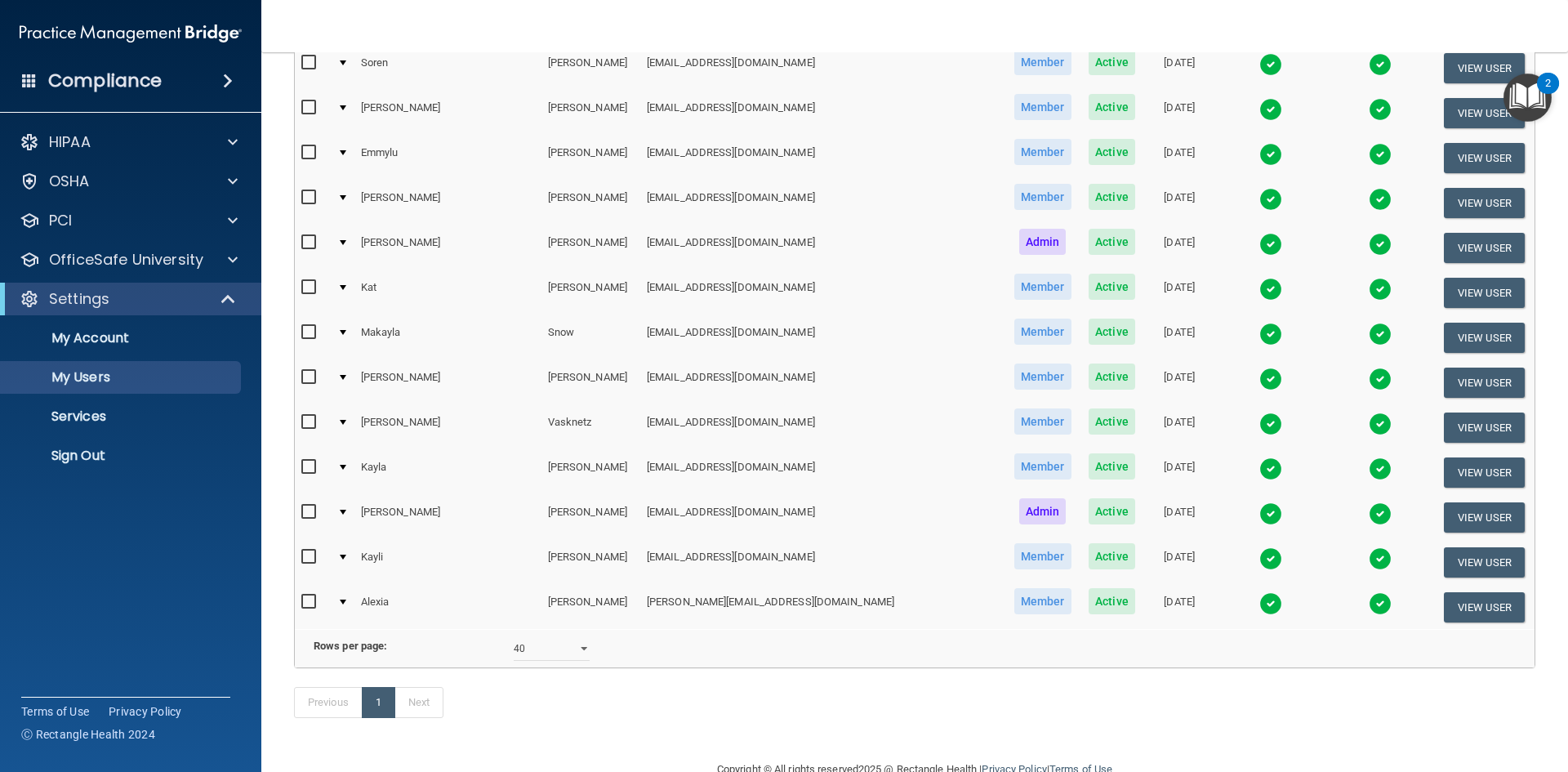
scroll to position [715, 0]
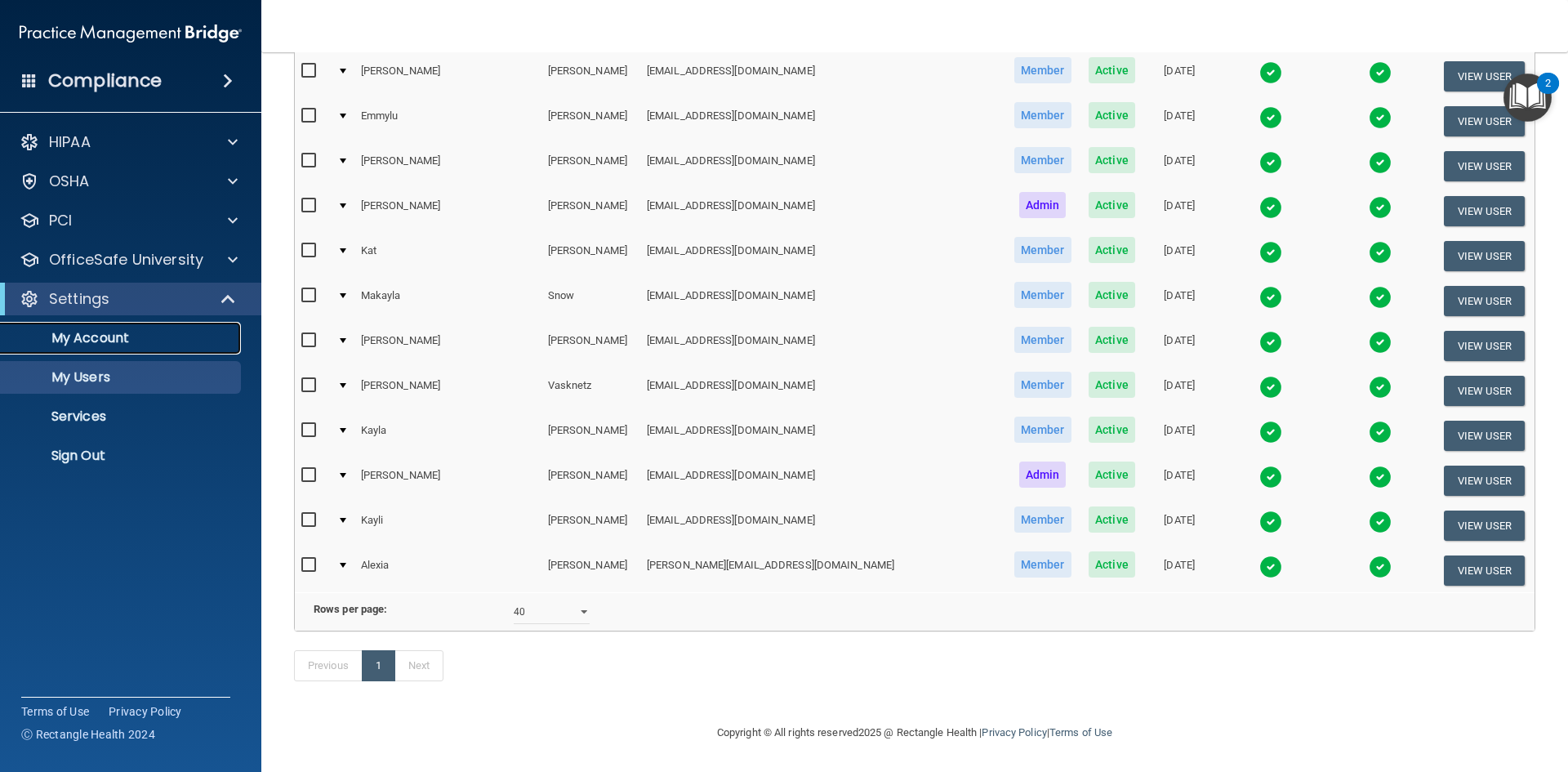
click at [91, 339] on p "My Account" at bounding box center [122, 338] width 223 height 16
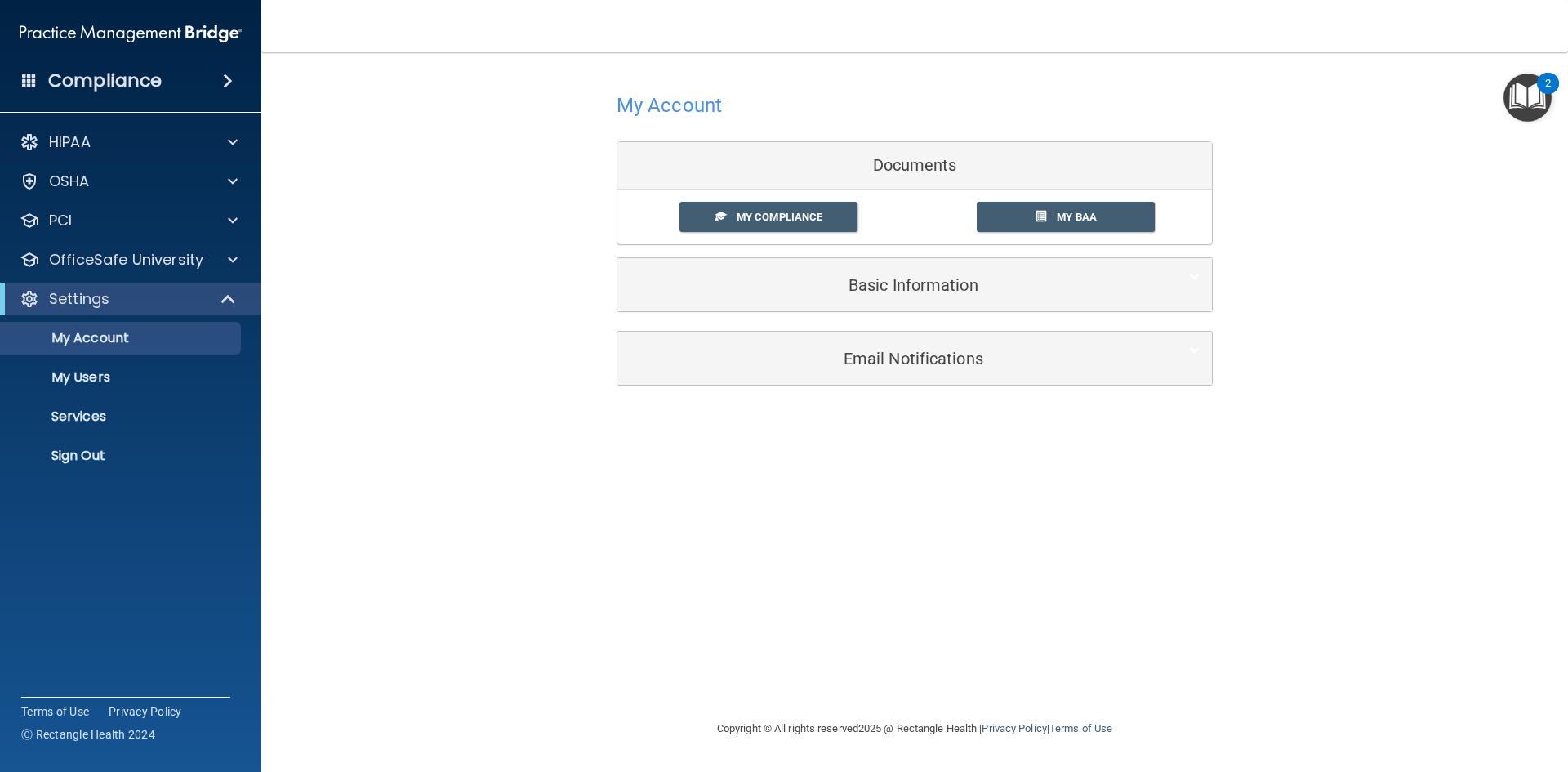
click at [223, 77] on span at bounding box center [228, 81] width 10 height 20
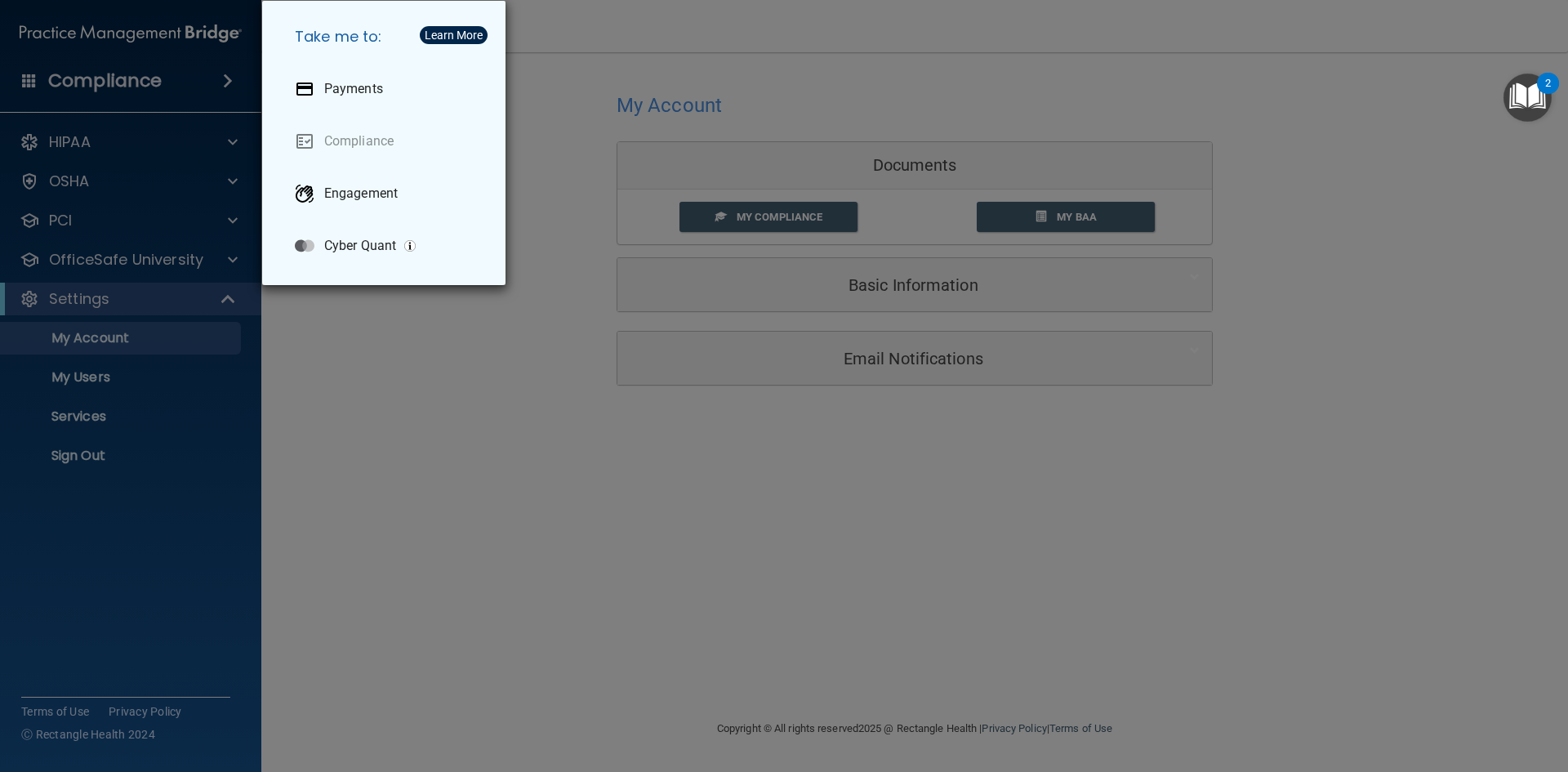
click at [159, 91] on div "Take me to: Payments Compliance Engagement Cyber Quant" at bounding box center [784, 386] width 1568 height 772
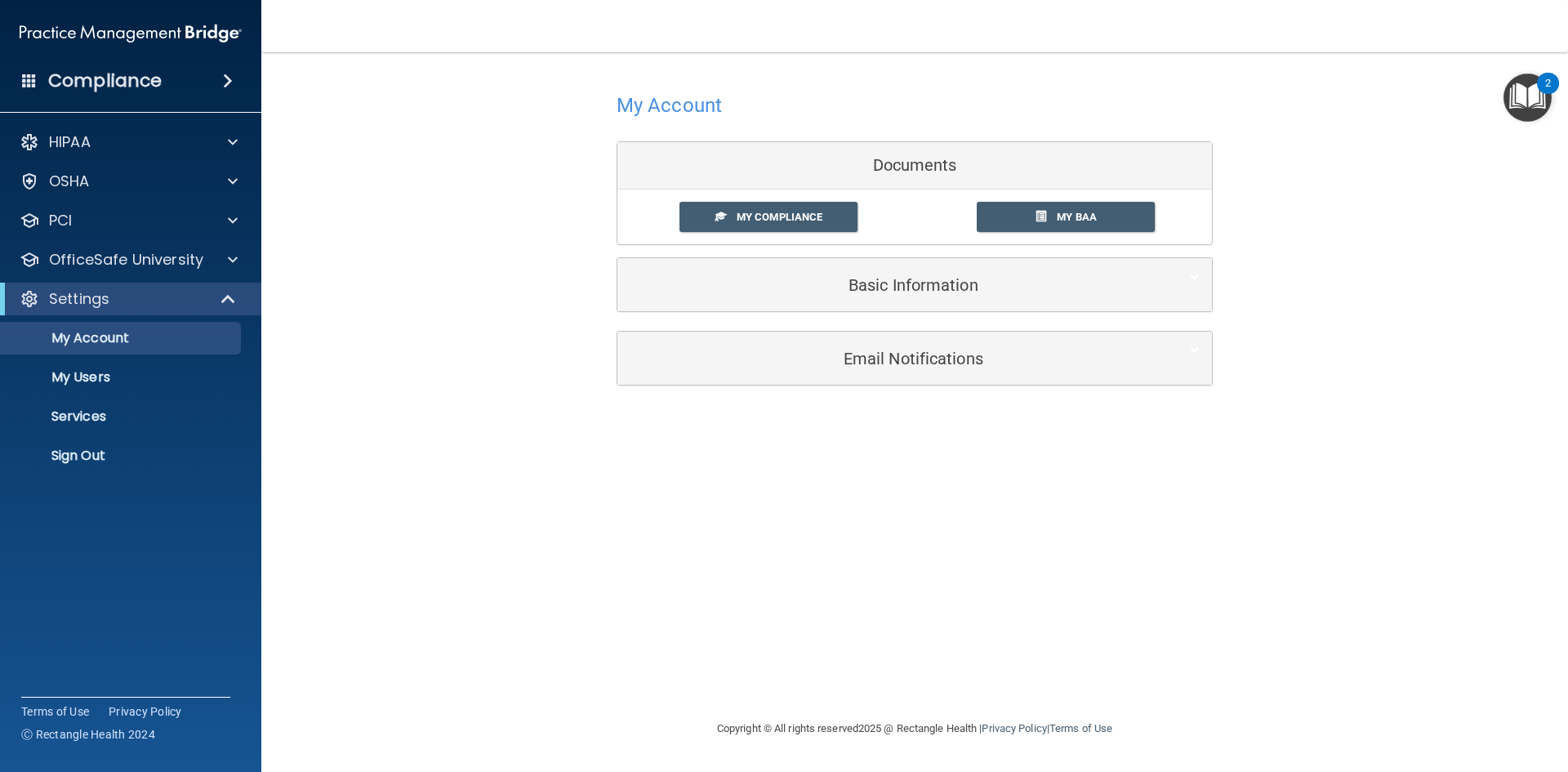
click at [223, 82] on span at bounding box center [228, 81] width 10 height 20
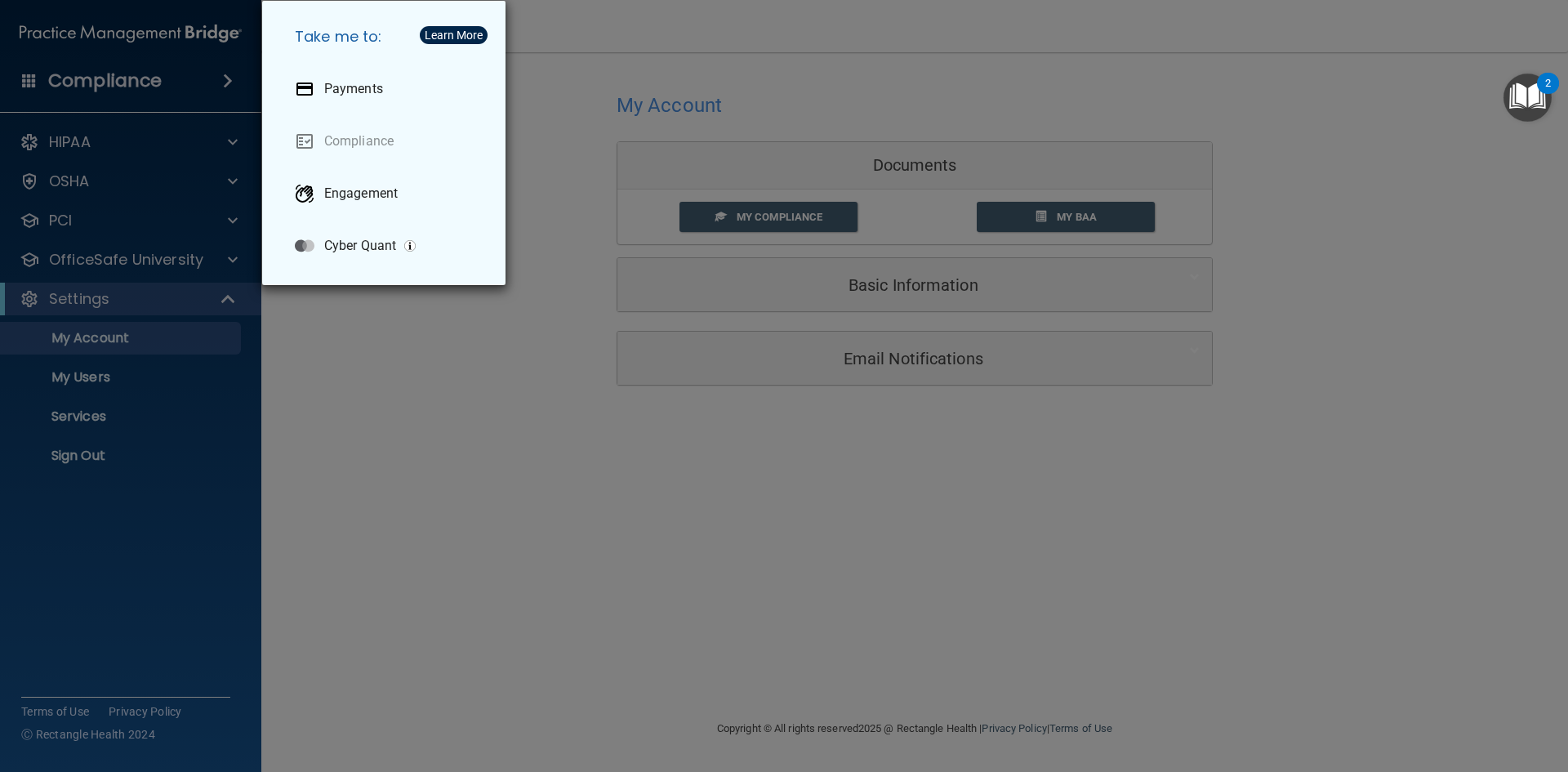
click at [267, 444] on div "Take me to: Payments Compliance Engagement Cyber Quant" at bounding box center [784, 386] width 1568 height 772
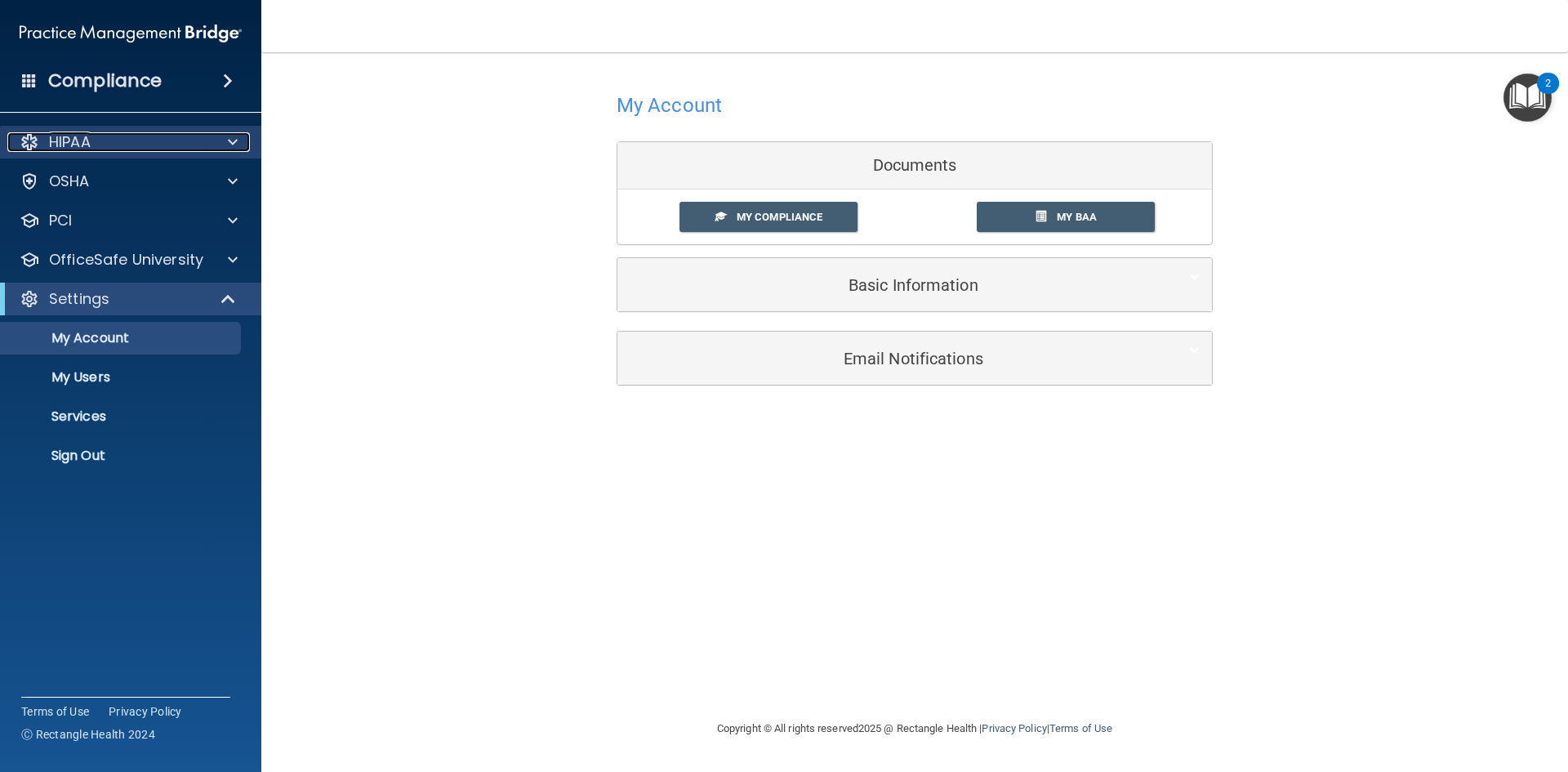
click at [43, 140] on div "HIPAA" at bounding box center [109, 142] width 203 height 20
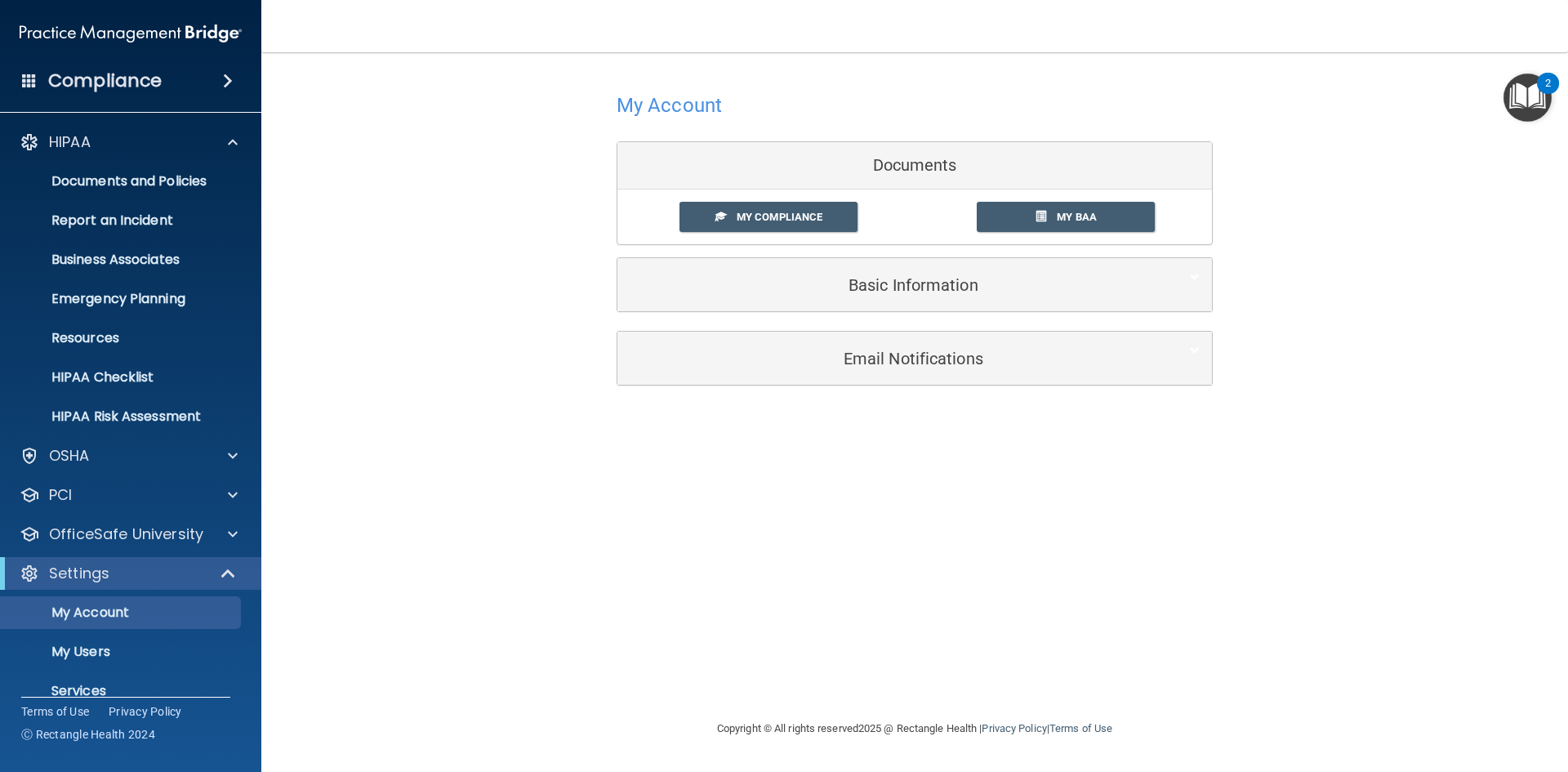
click at [224, 77] on span at bounding box center [228, 81] width 10 height 20
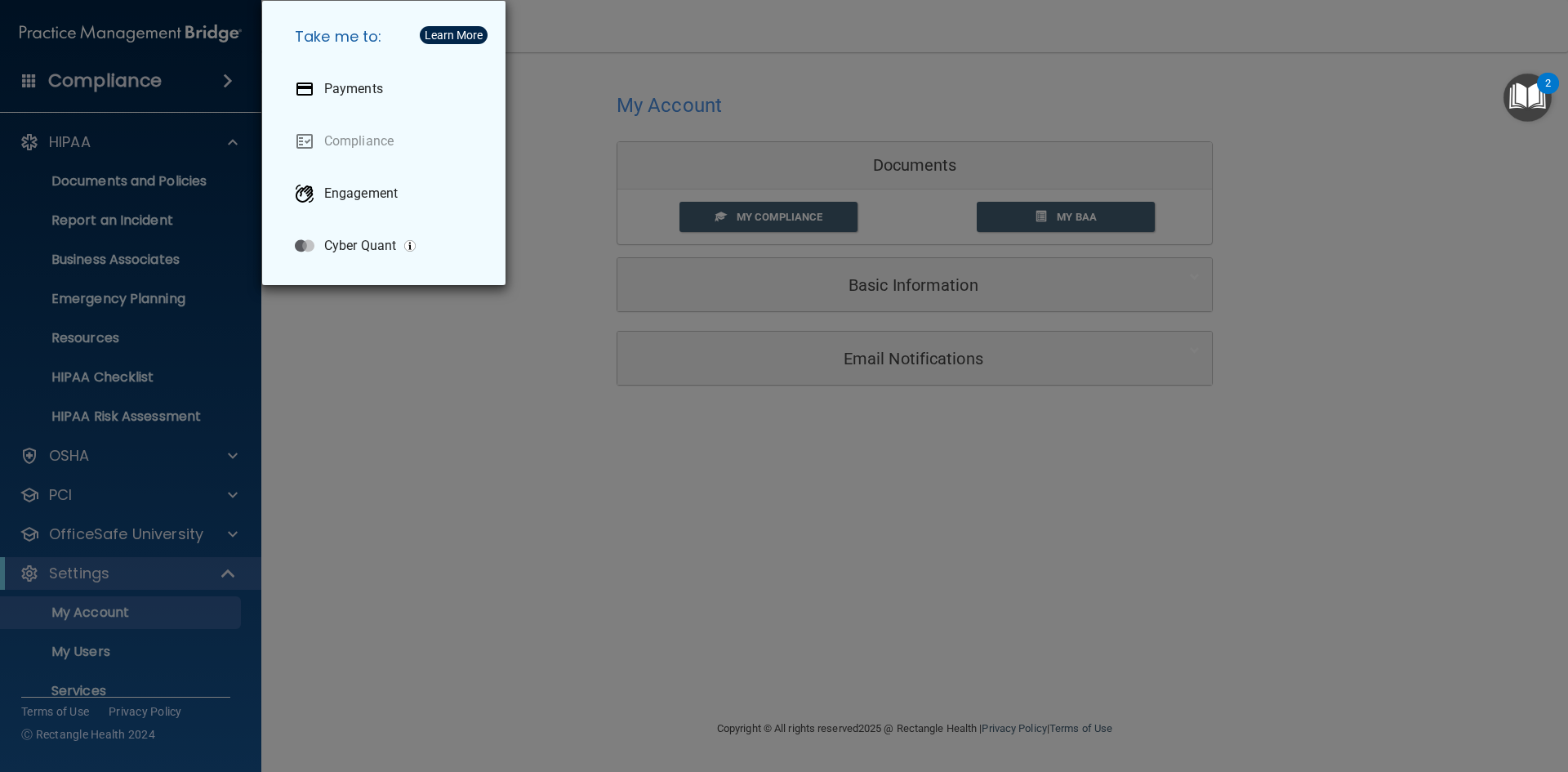
click at [206, 464] on div "Take me to: Payments Compliance Engagement Cyber Quant" at bounding box center [784, 386] width 1568 height 772
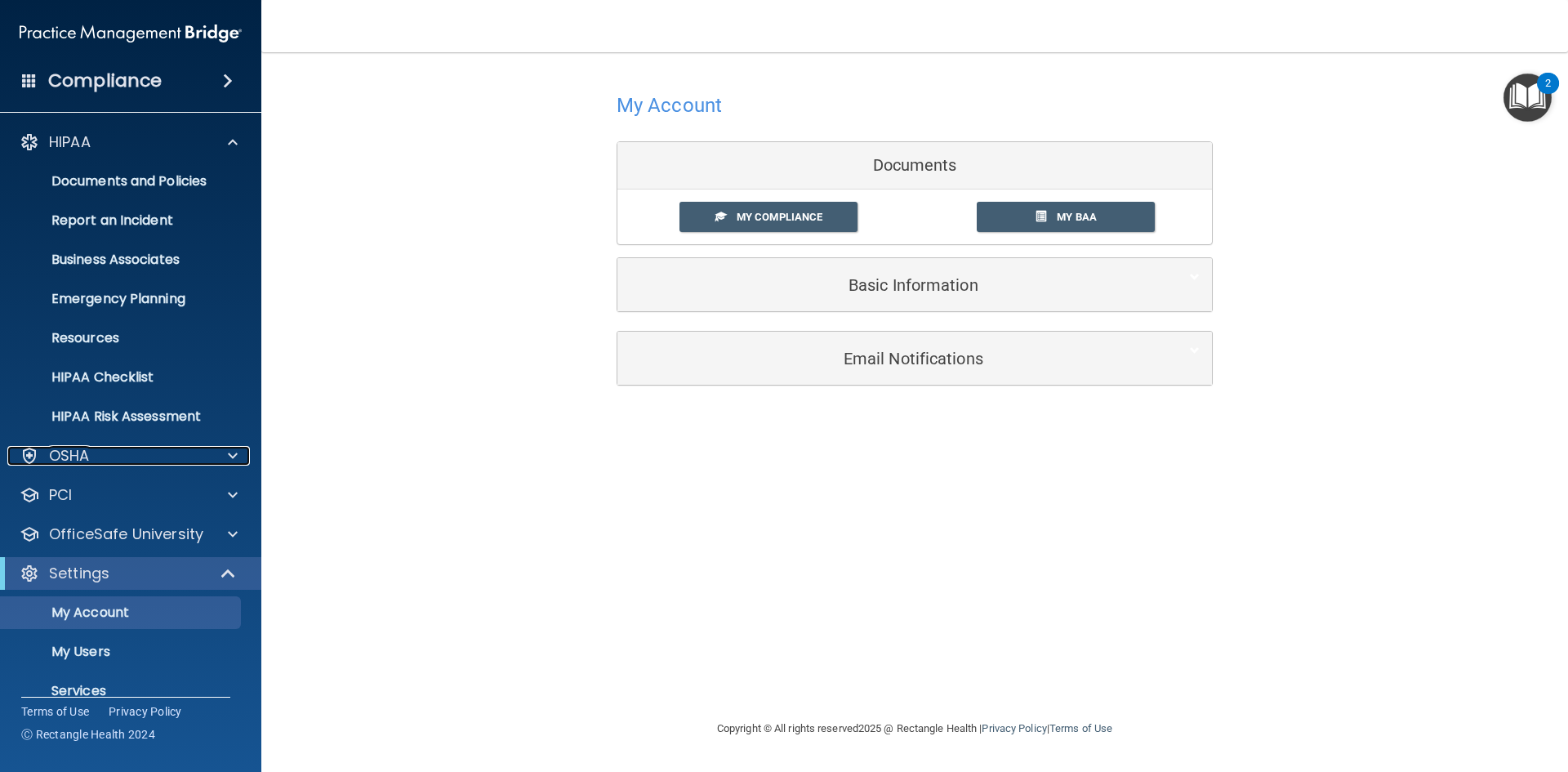
click at [215, 454] on div at bounding box center [230, 455] width 41 height 20
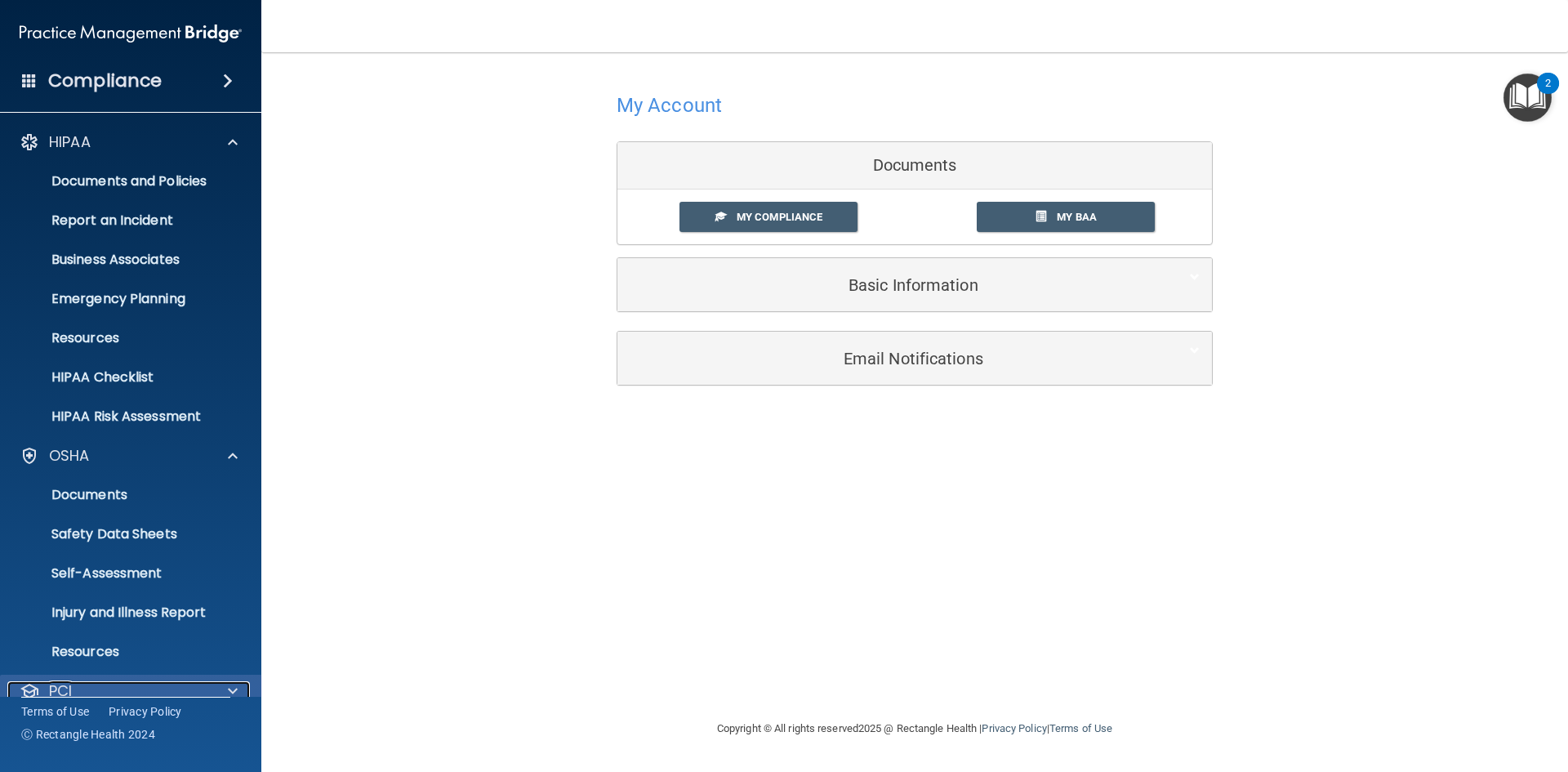
click at [236, 683] on span at bounding box center [233, 690] width 10 height 20
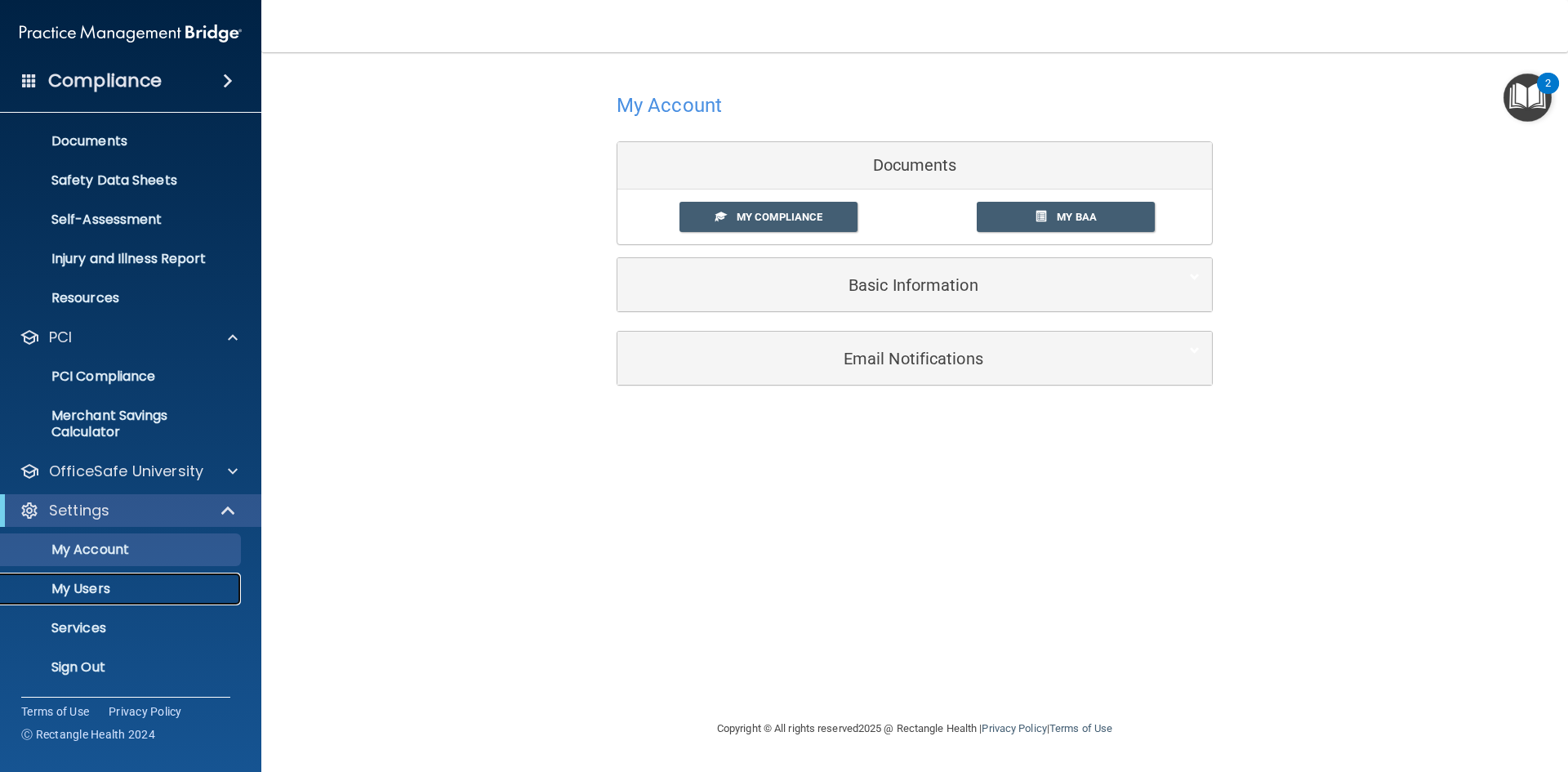
drag, startPoint x: 72, startPoint y: 593, endPoint x: 115, endPoint y: 592, distance: 43.0
click at [72, 593] on p "My Users" at bounding box center [122, 589] width 223 height 16
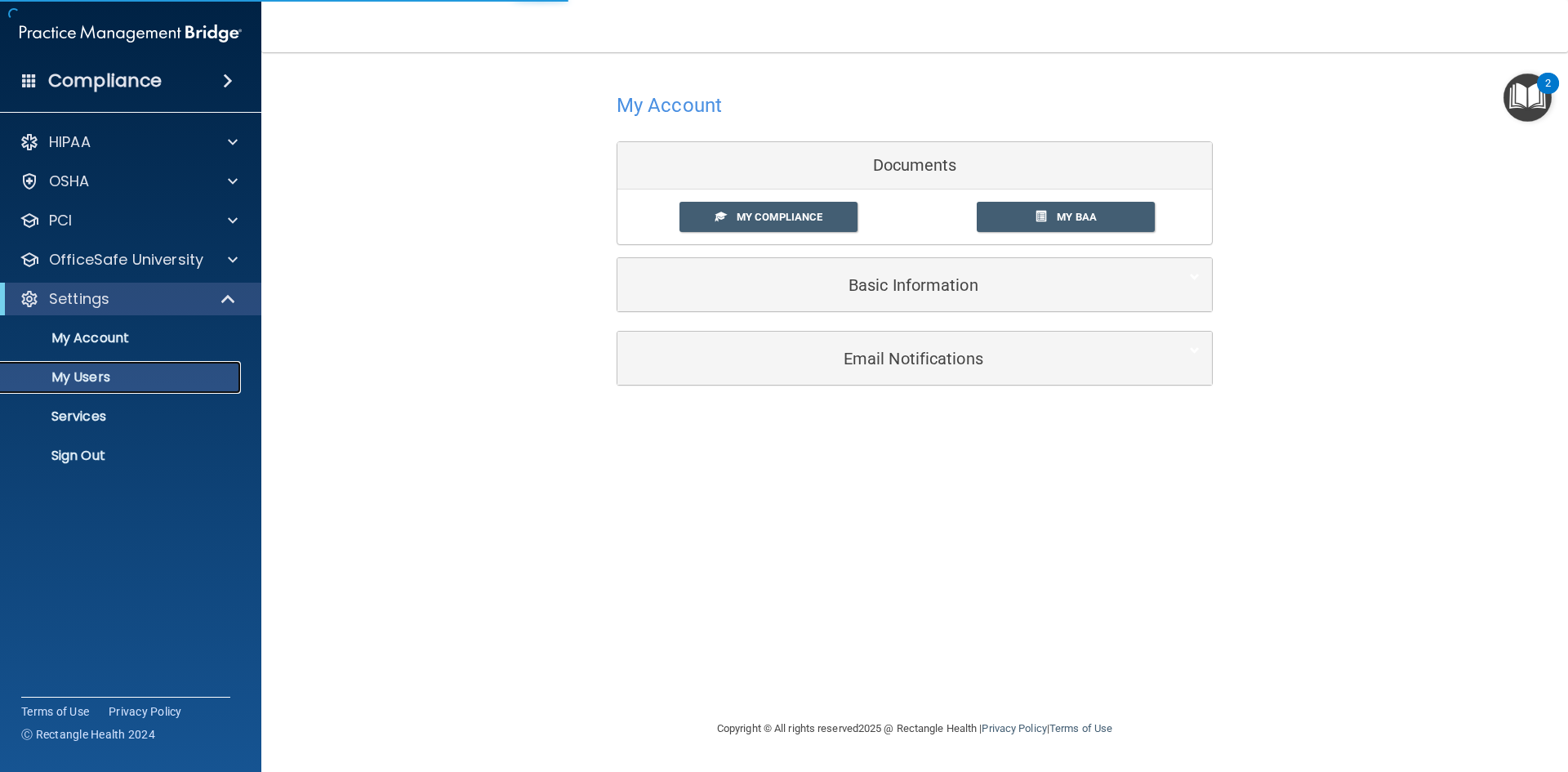
select select "20"
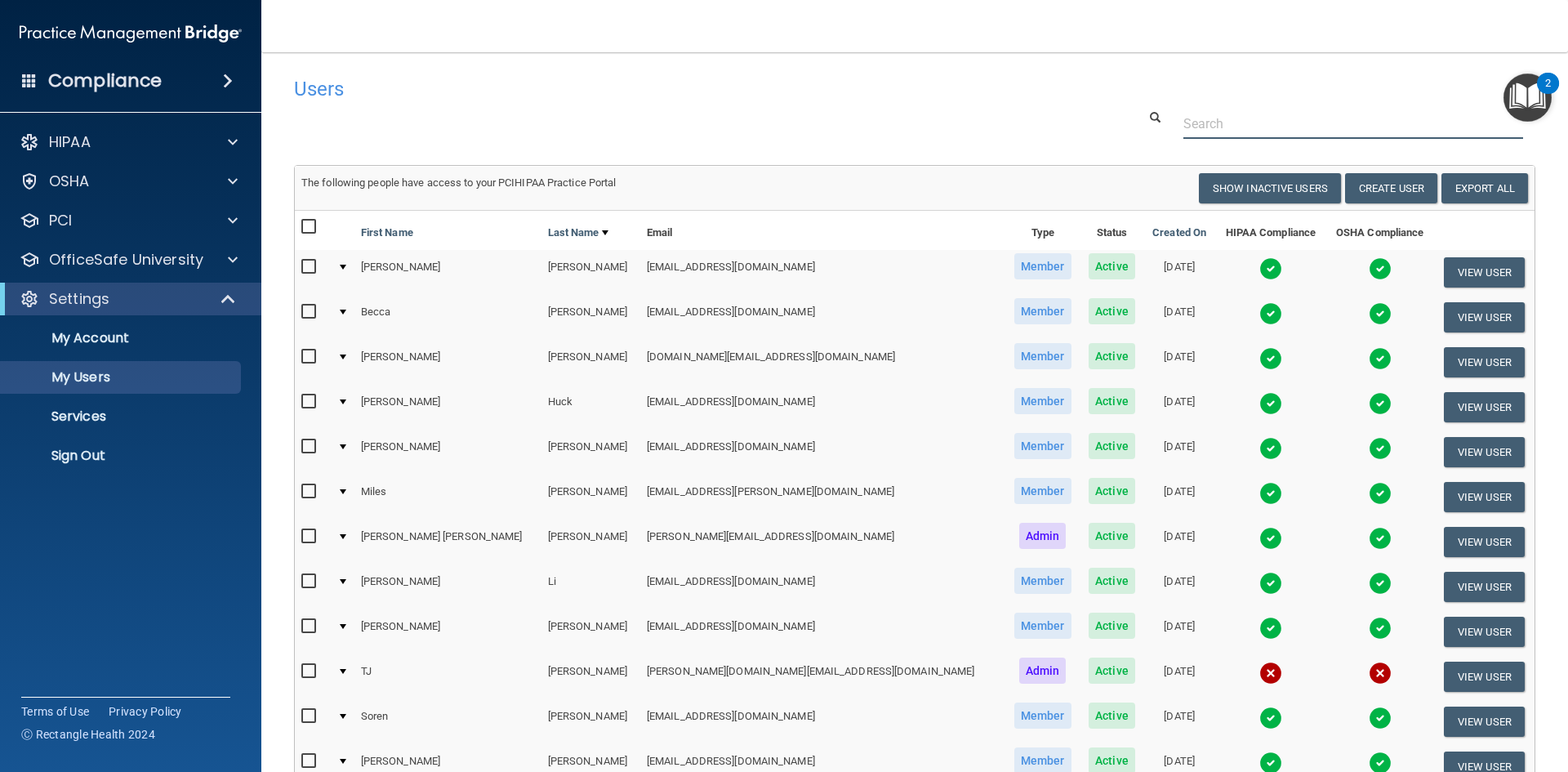
click at [1207, 127] on input "text" at bounding box center [1353, 124] width 340 height 31
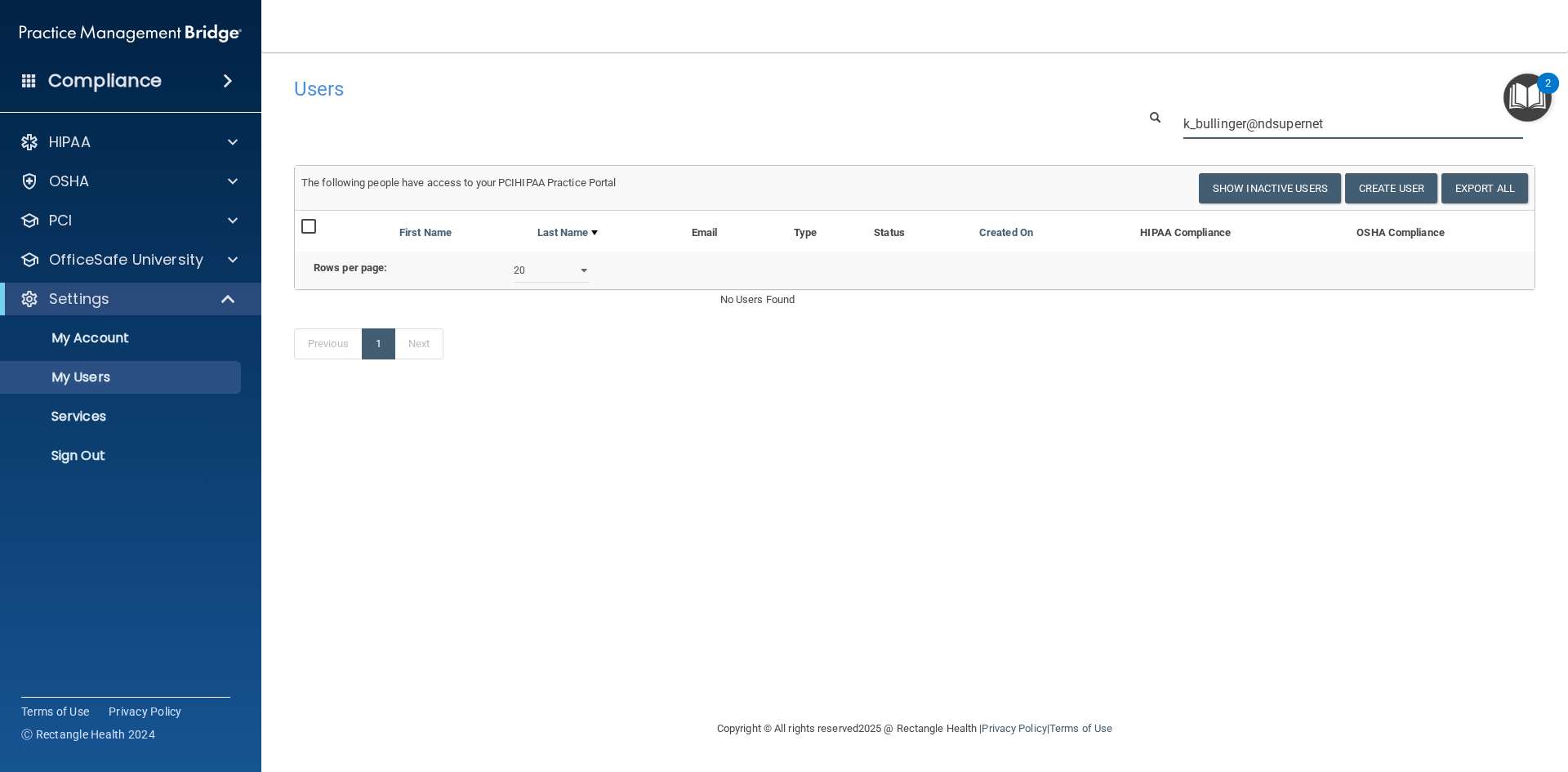
type input "k_bullinger@ndsupernet"
click at [578, 280] on select "10 20 30 40 all" at bounding box center [551, 270] width 76 height 25
select select "40"
click at [514, 270] on select "10 20 30 40 all" at bounding box center [551, 270] width 76 height 25
select select "40"
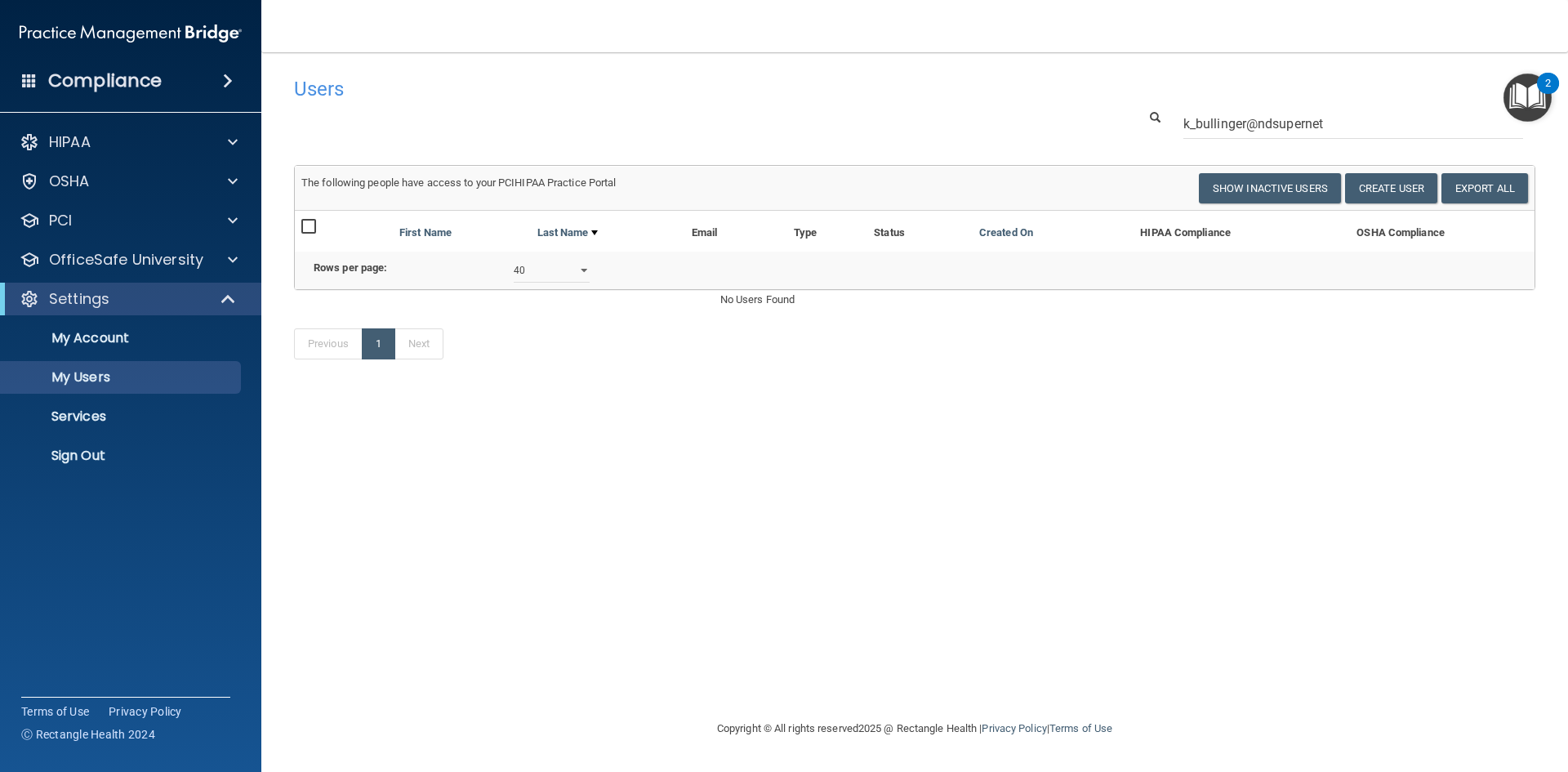
click at [942, 42] on nav "Toggle navigation Mary Anne Lange maryanne@sturgisloftus.com Manage My Enterpri…" at bounding box center [914, 26] width 1307 height 53
click at [227, 78] on span at bounding box center [228, 81] width 10 height 20
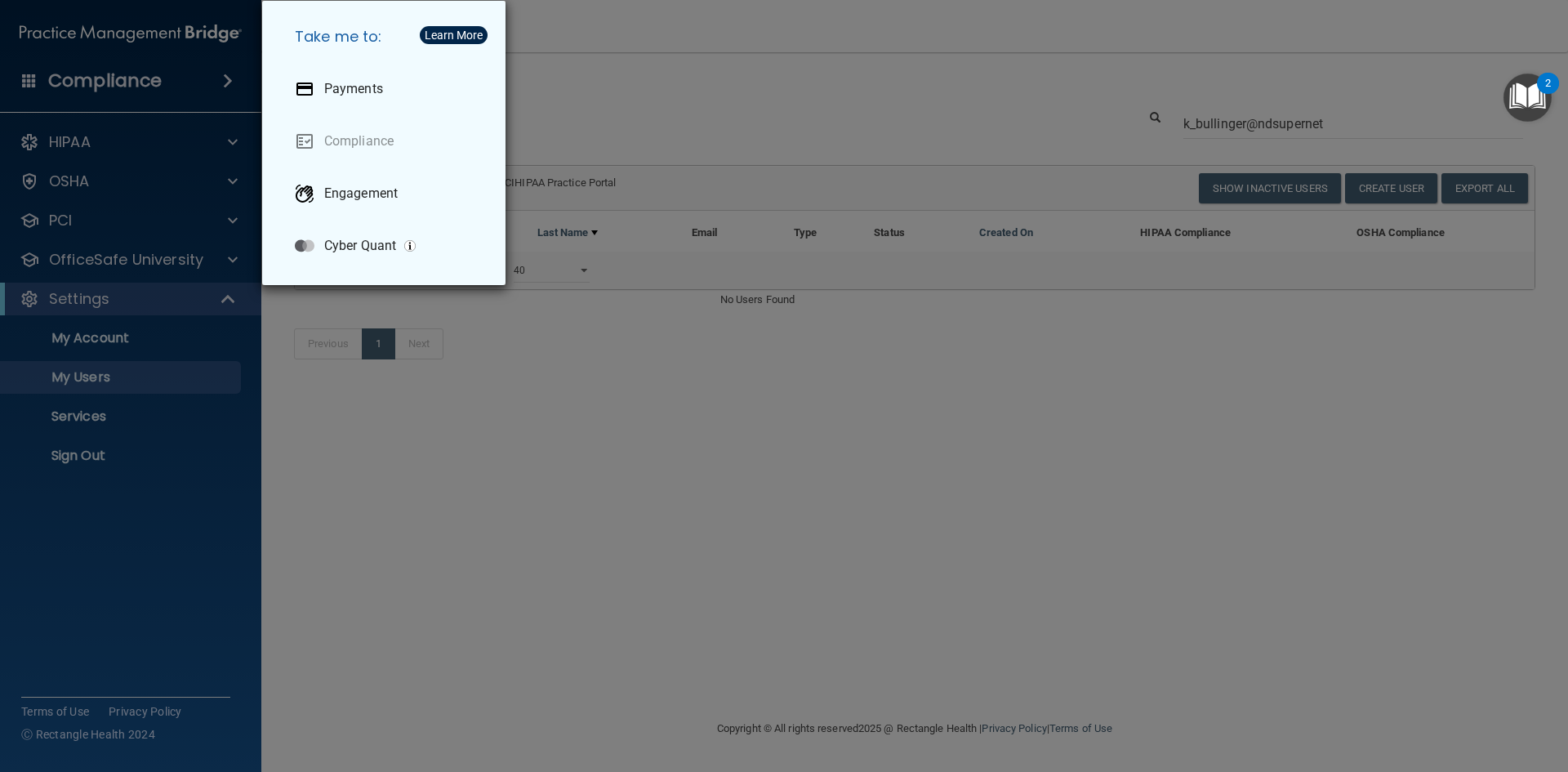
click at [235, 140] on div "Take me to: Payments Compliance Engagement Cyber Quant" at bounding box center [784, 386] width 1568 height 772
